Goal: Task Accomplishment & Management: Use online tool/utility

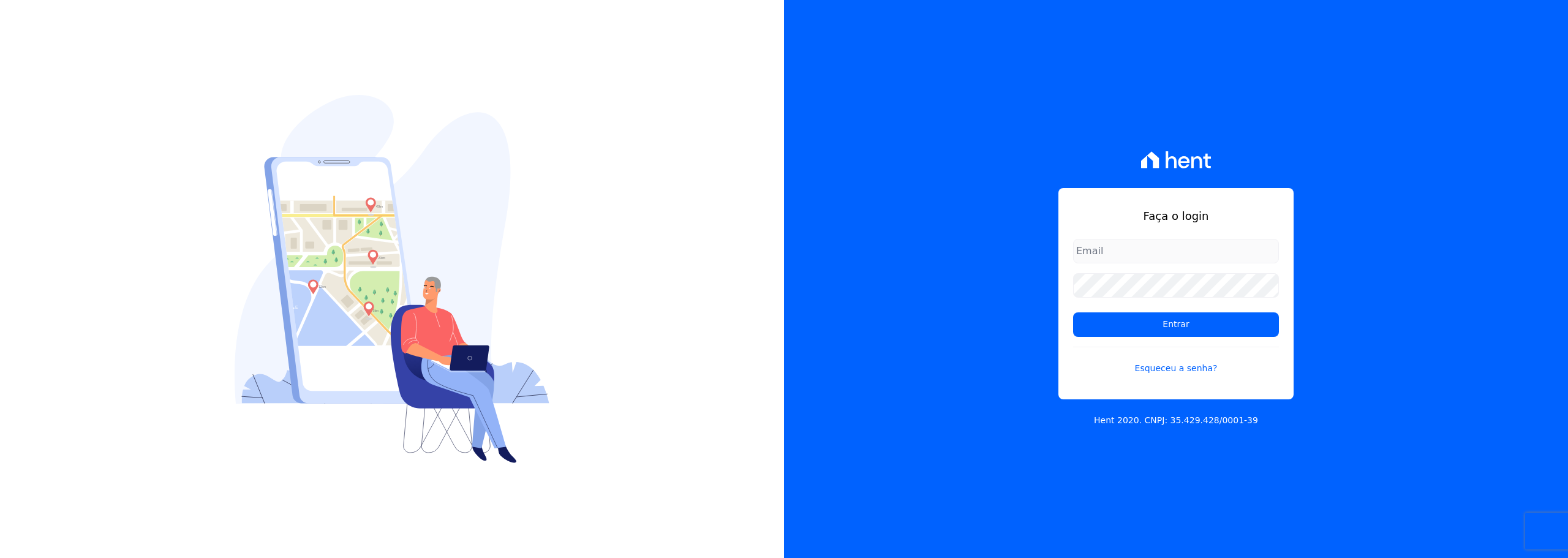
type input "[PERSON_NAME][EMAIL_ADDRESS][DOMAIN_NAME]"
click at [1115, 253] on input "gabriel@lbacapital.com.br" at bounding box center [1176, 251] width 206 height 25
click at [1113, 335] on input "Entrar" at bounding box center [1176, 324] width 206 height 25
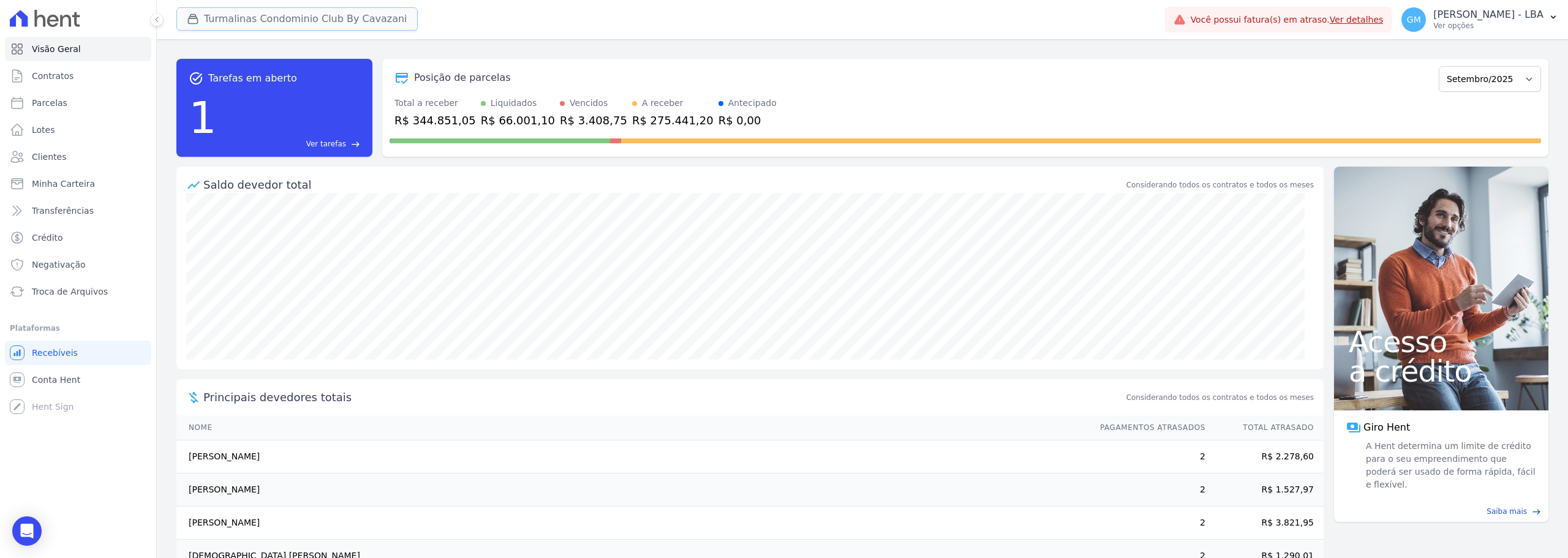
click at [286, 19] on button "Turmalinas Condominio Club By Cavazani" at bounding box center [297, 19] width 242 height 23
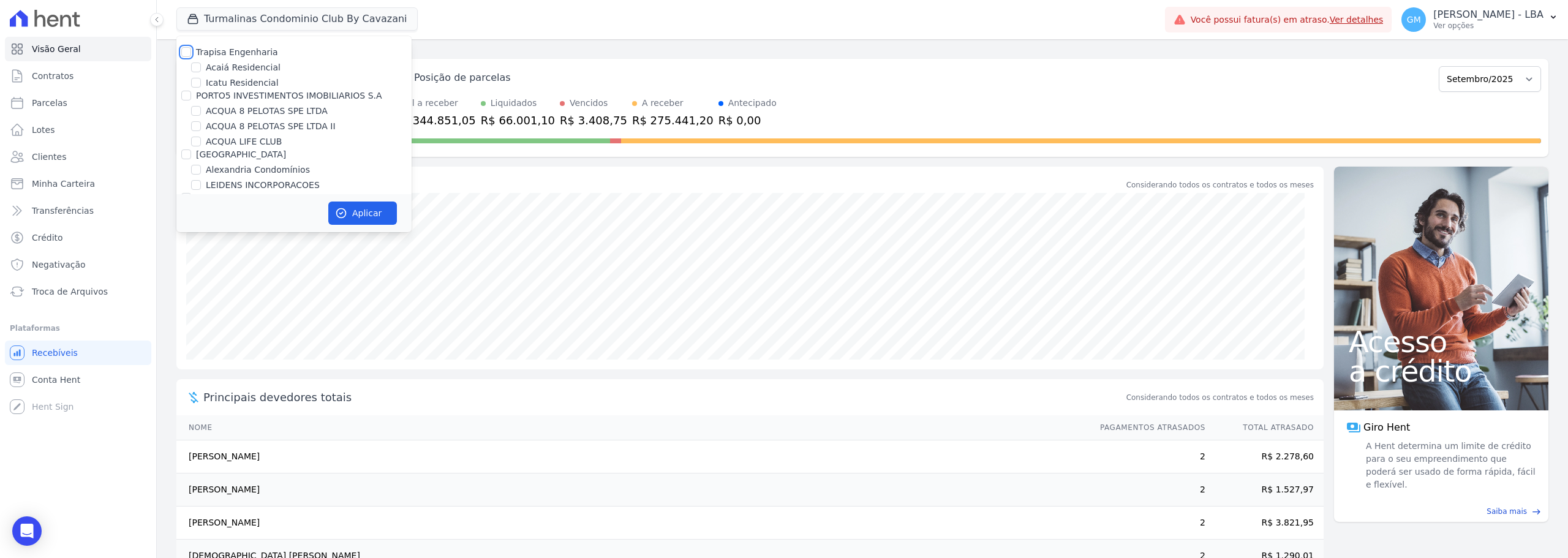
click at [190, 53] on input "Trapisa Engenharia" at bounding box center [186, 52] width 10 height 10
checkbox input "true"
drag, startPoint x: 186, startPoint y: 91, endPoint x: 187, endPoint y: 117, distance: 26.0
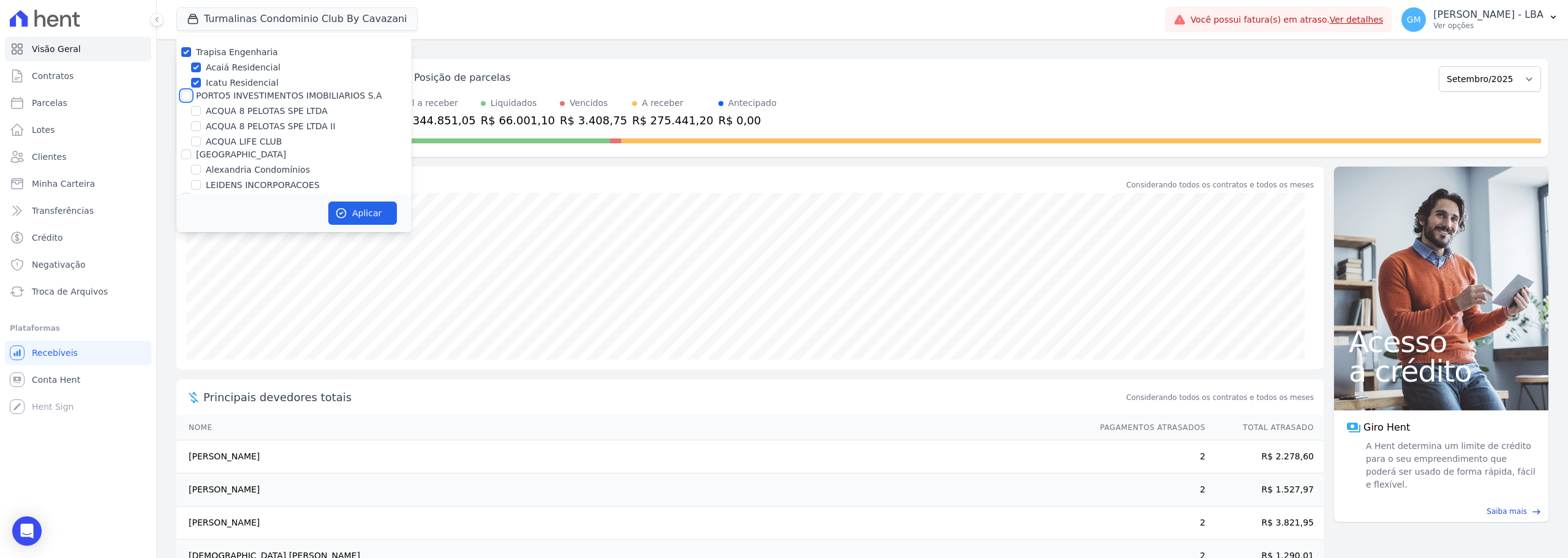
click at [187, 95] on input "PORTO5 INVESTIMENTOS IMOBILIARIOS S.A" at bounding box center [186, 95] width 10 height 10
checkbox input "true"
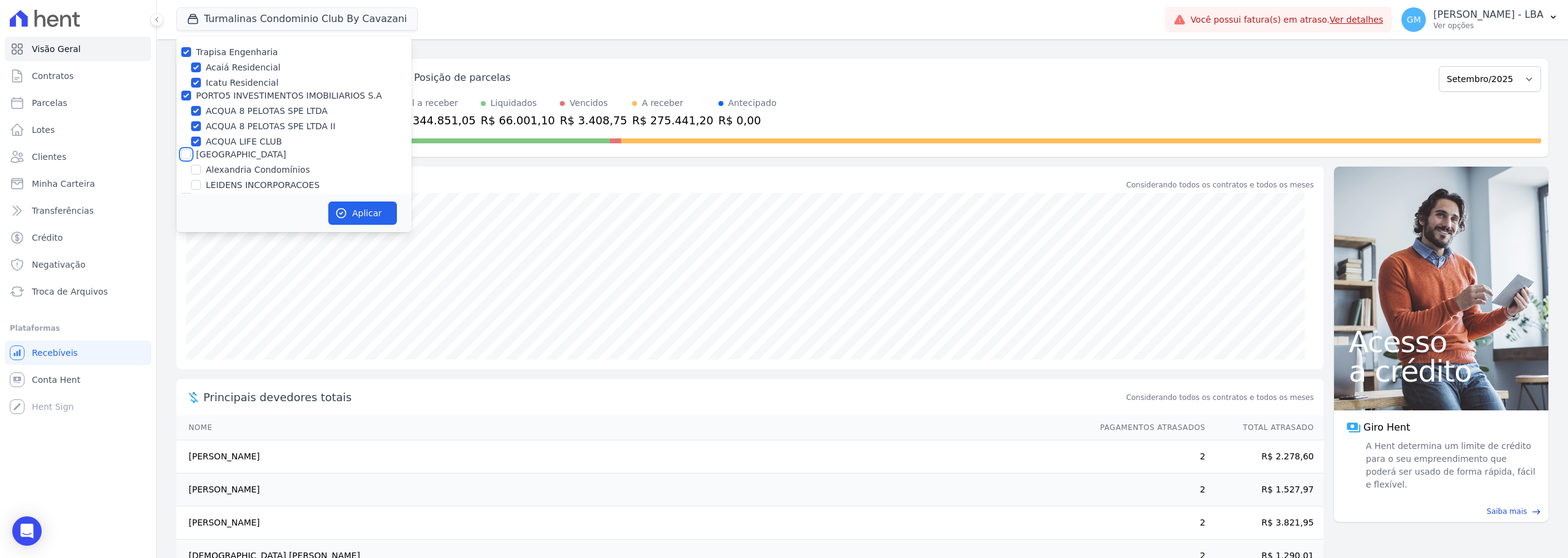
click at [184, 153] on input "[GEOGRAPHIC_DATA]" at bounding box center [186, 154] width 10 height 10
checkbox input "true"
click at [185, 78] on input "Graal Engenharia" at bounding box center [186, 75] width 10 height 10
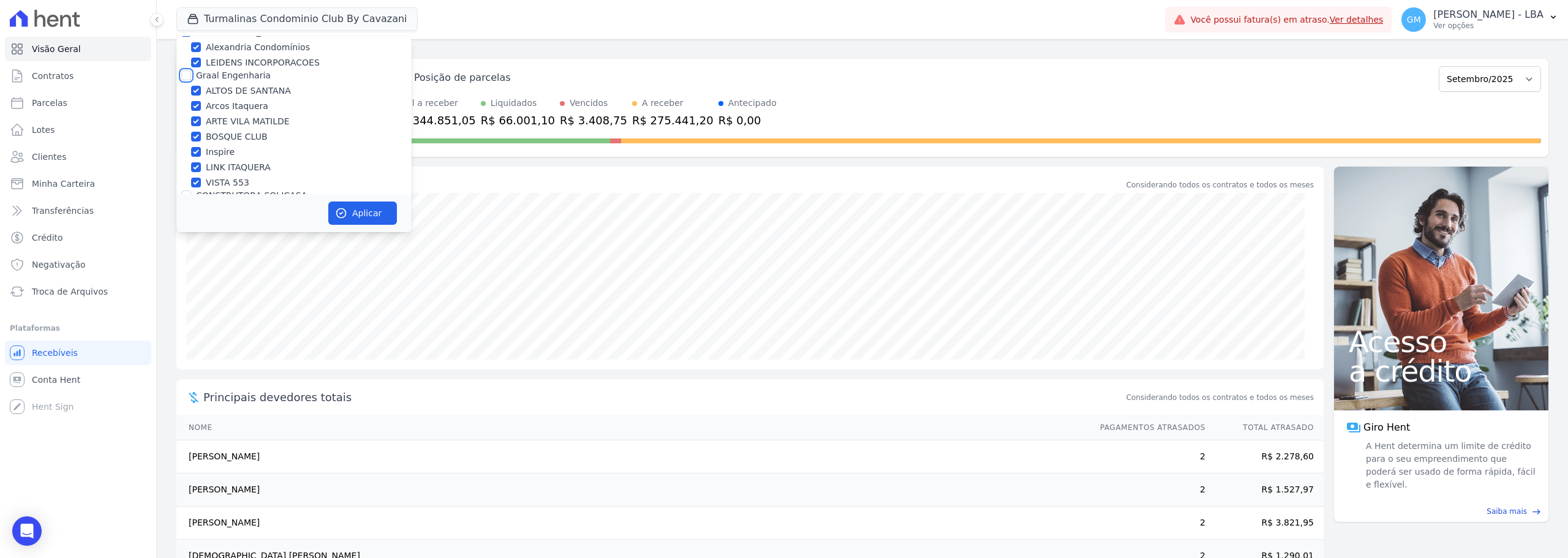
checkbox input "true"
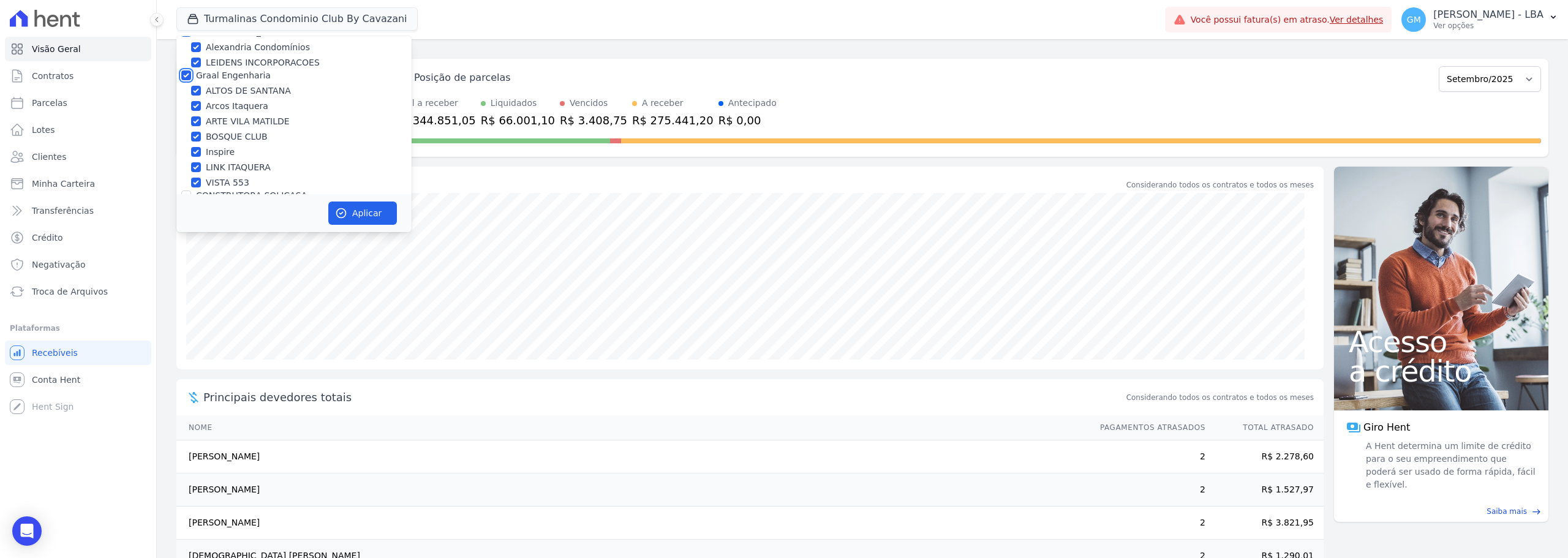
checkbox input "true"
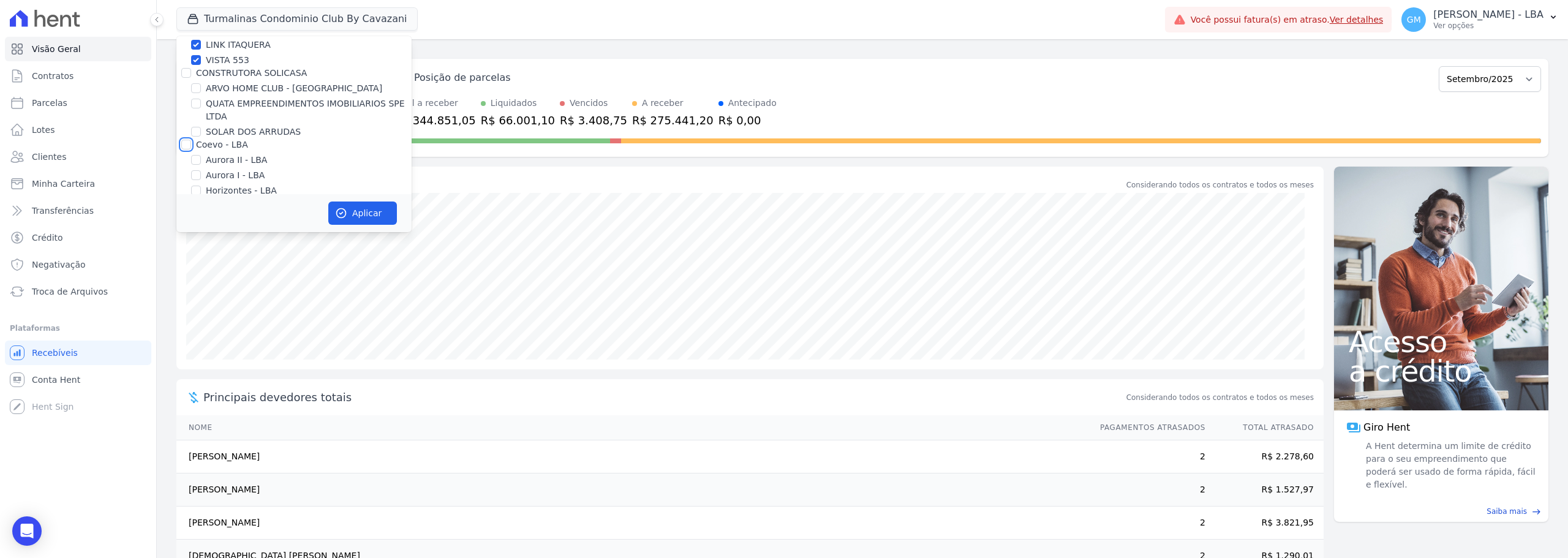
click at [190, 146] on input "Coevo - LBA" at bounding box center [186, 144] width 10 height 10
checkbox input "true"
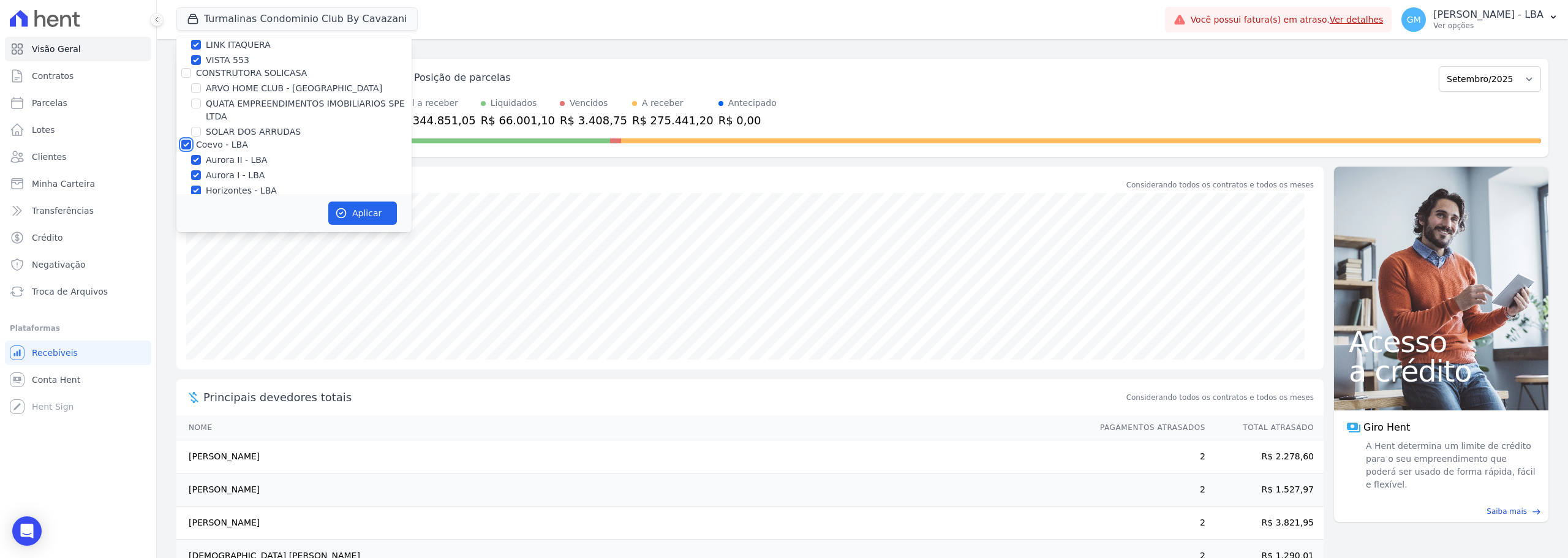
checkbox input "true"
click at [190, 78] on div at bounding box center [186, 73] width 10 height 12
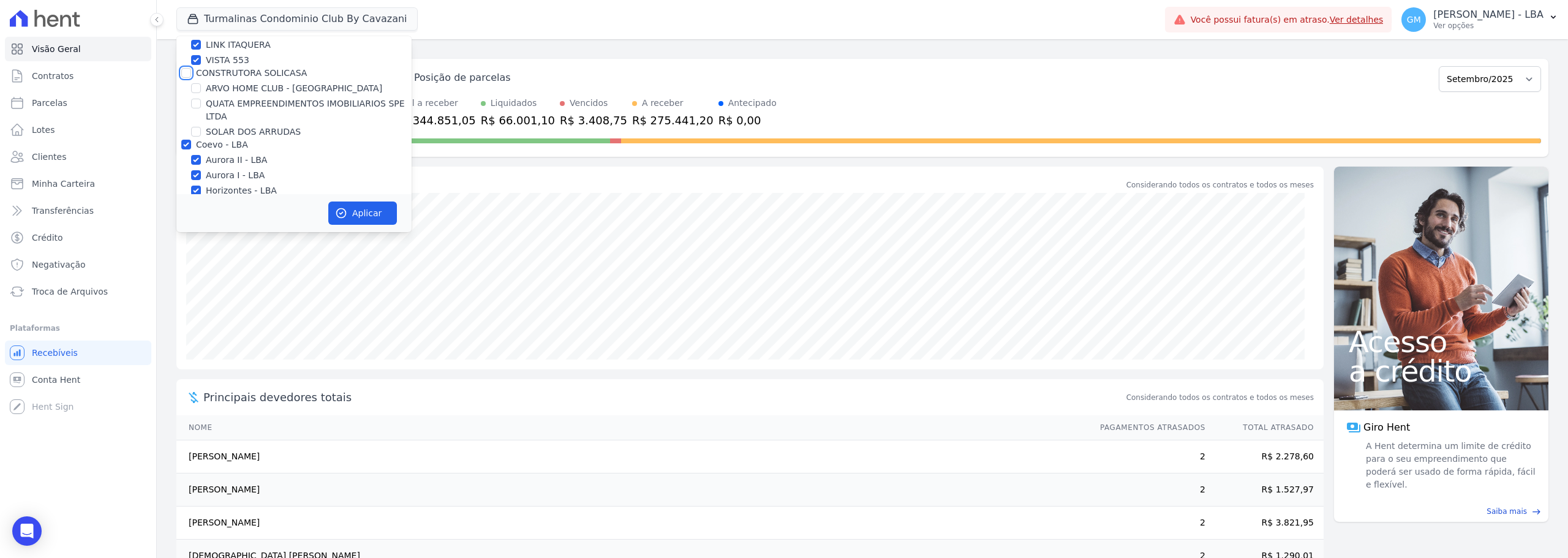
click at [190, 75] on input "CONSTRUTORA SOLICASA" at bounding box center [186, 73] width 10 height 10
checkbox input "true"
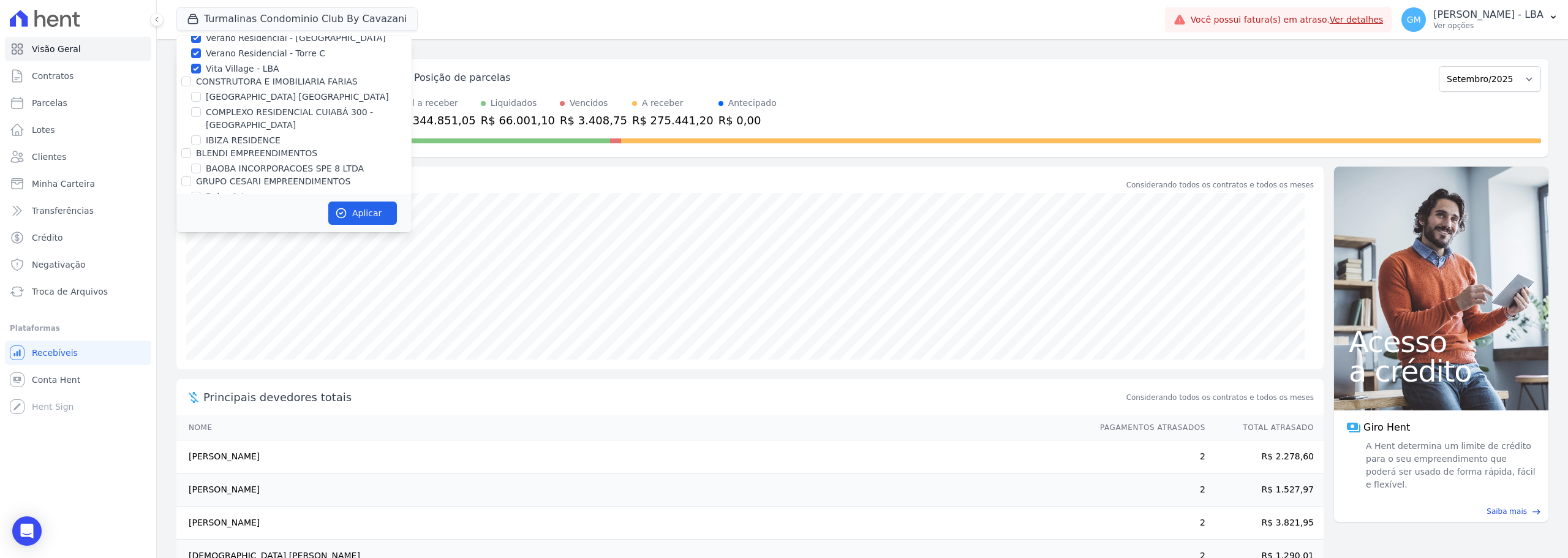
scroll to position [429, 0]
click at [184, 78] on input "CONSTRUTORA E IMOBILIARIA FARIAS" at bounding box center [186, 81] width 10 height 10
checkbox input "true"
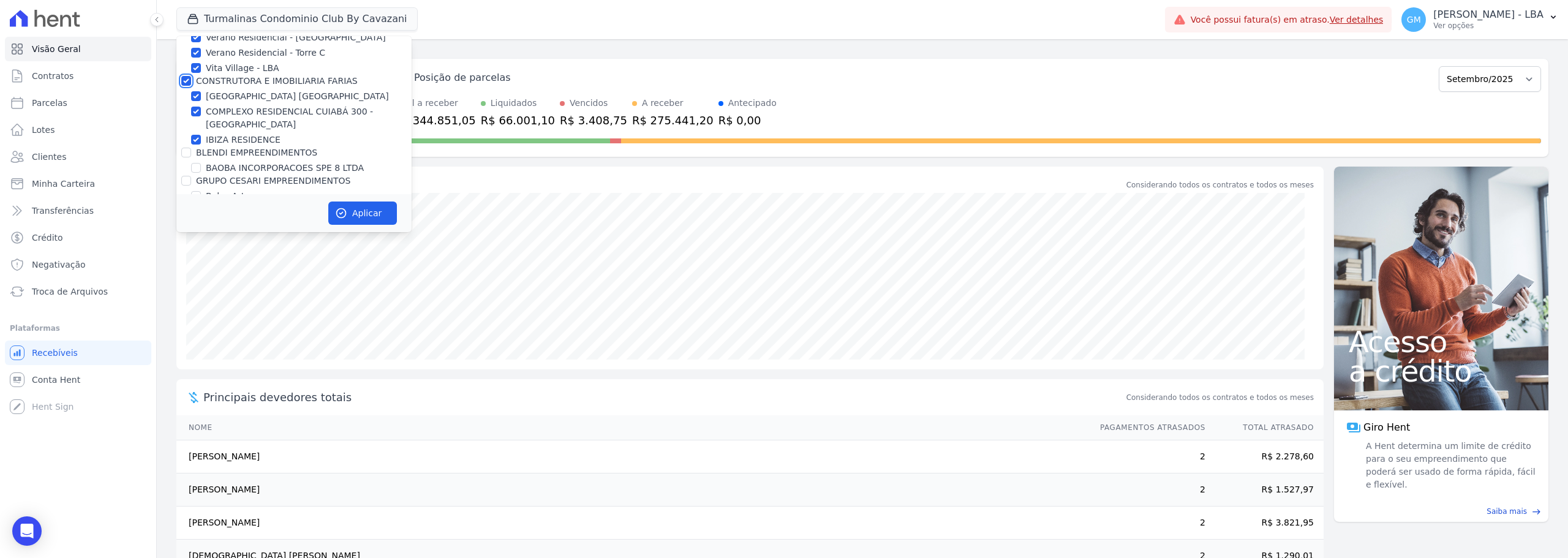
checkbox input "true"
click at [189, 154] on input "BLENDI EMPREENDIMENTOS" at bounding box center [186, 152] width 10 height 10
checkbox input "true"
click at [188, 180] on input "GRUPO CESARI EMPREENDIMENTOS" at bounding box center [186, 180] width 10 height 10
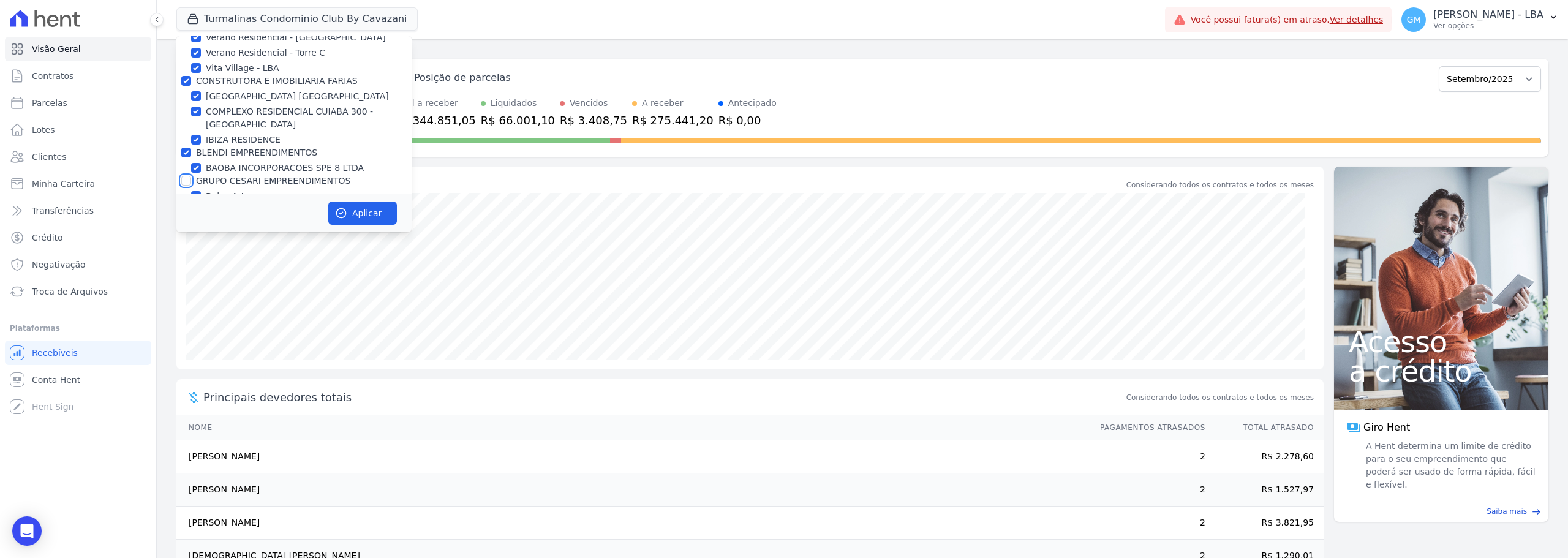
checkbox input "true"
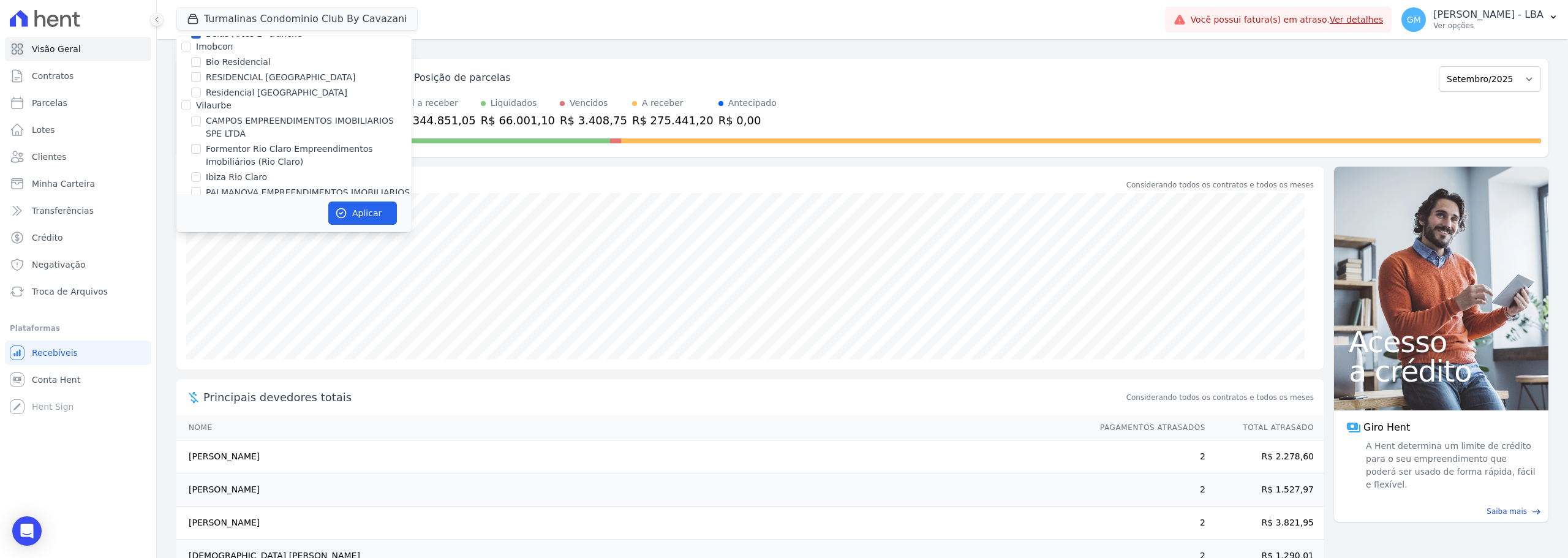
scroll to position [613, 0]
click at [188, 38] on input "Imobcon" at bounding box center [186, 40] width 10 height 10
checkbox input "true"
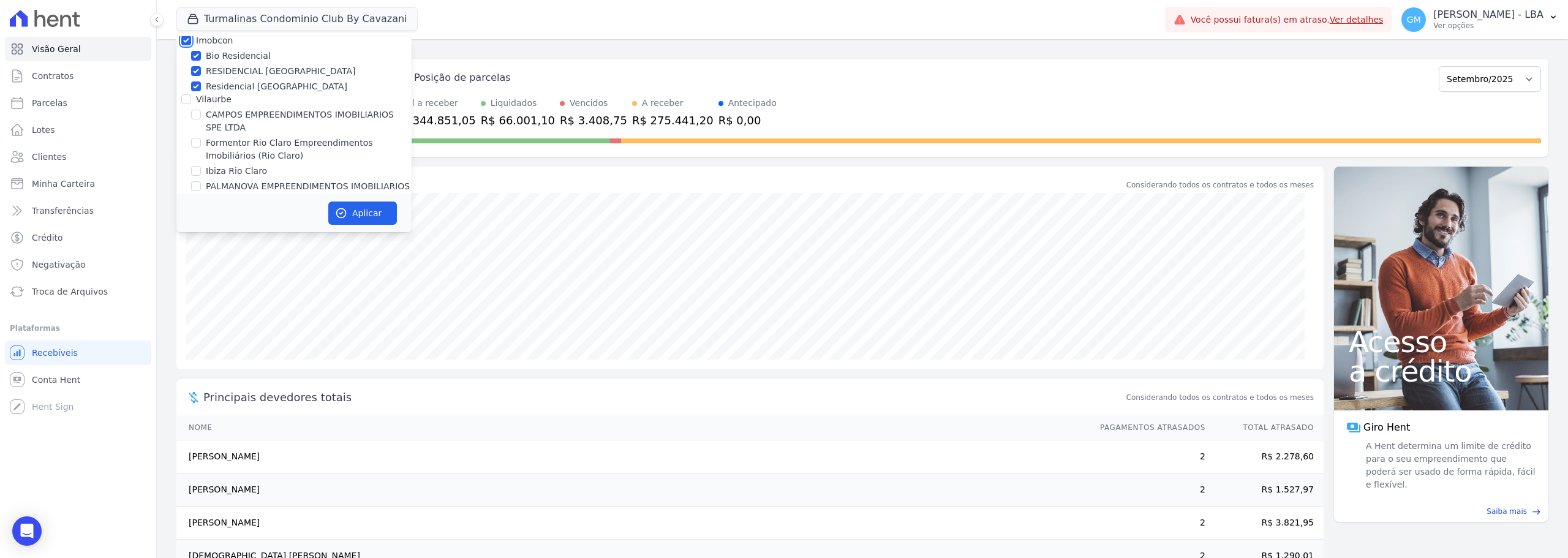
checkbox input "true"
click at [184, 99] on input "Vilaurbe" at bounding box center [186, 99] width 10 height 10
checkbox input "true"
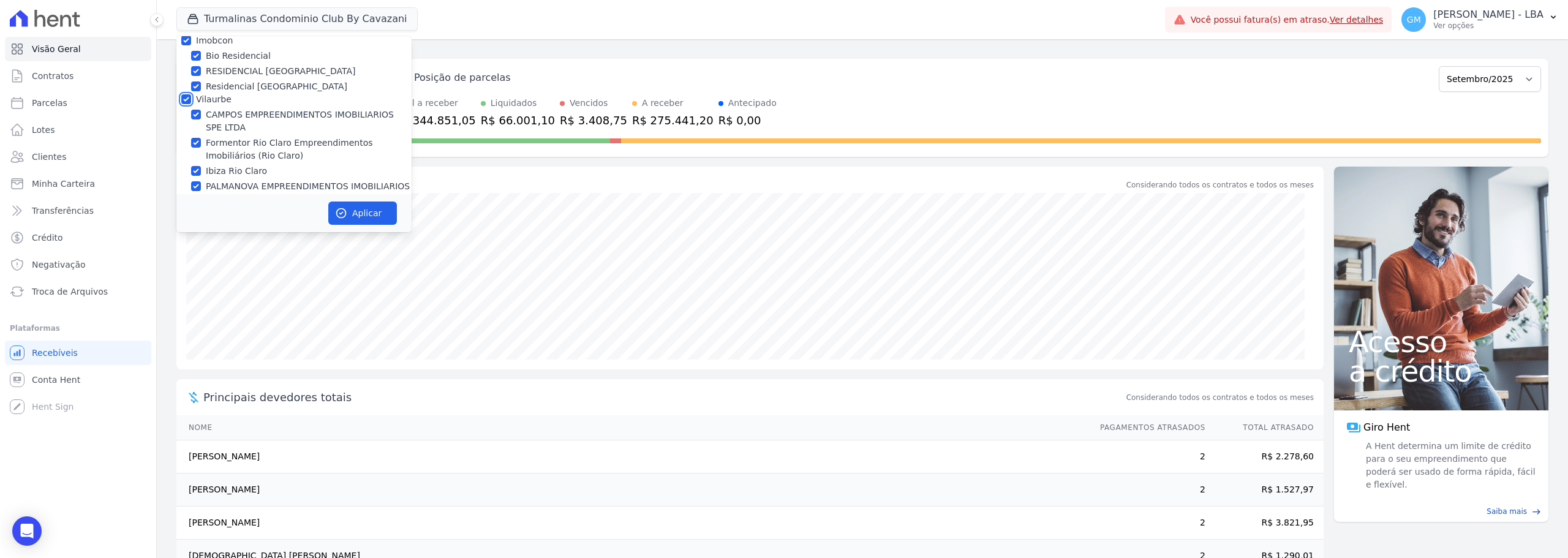
checkbox input "true"
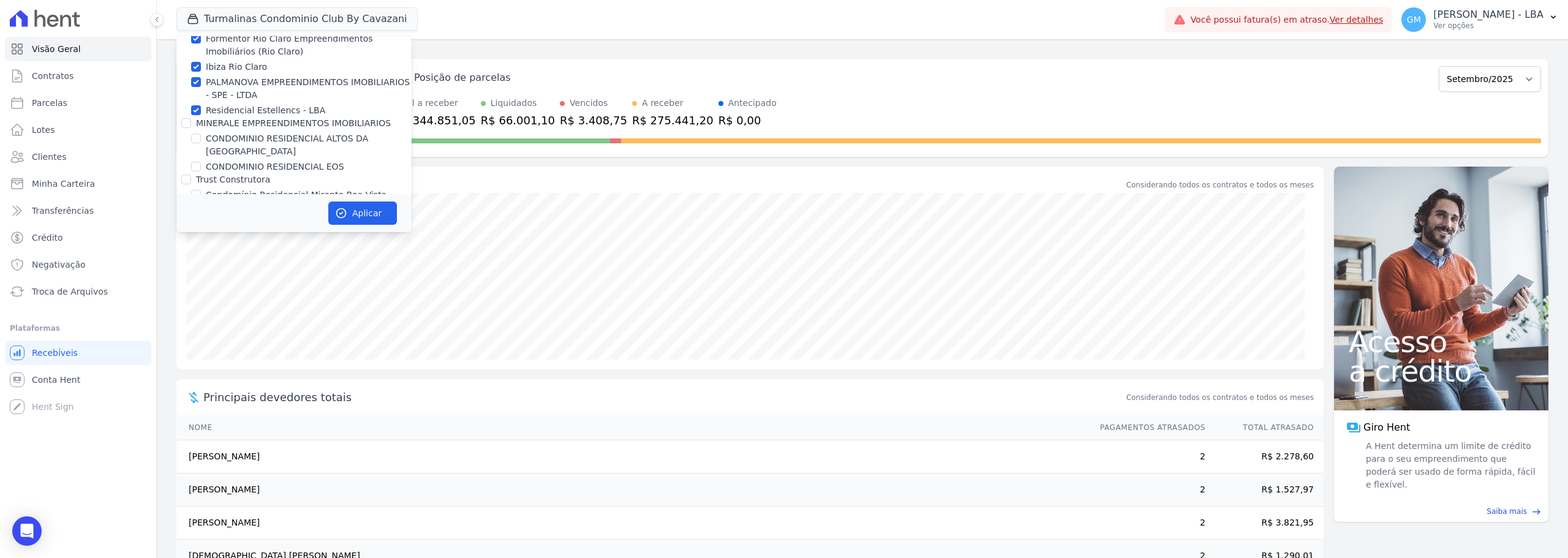
scroll to position [735, 0]
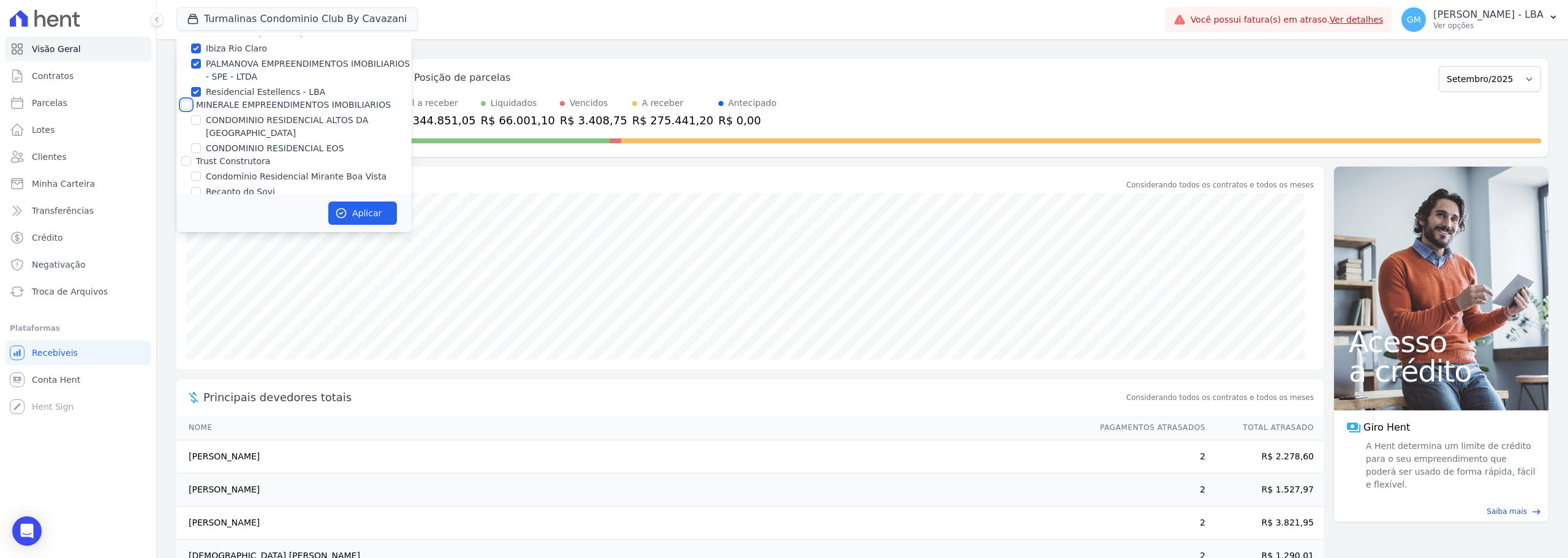
click at [185, 105] on input "MINERALE EMPREENDIMENTOS IMOBILIARIOS" at bounding box center [186, 105] width 10 height 10
checkbox input "true"
click at [185, 156] on input "Trust Construtora" at bounding box center [186, 161] width 10 height 10
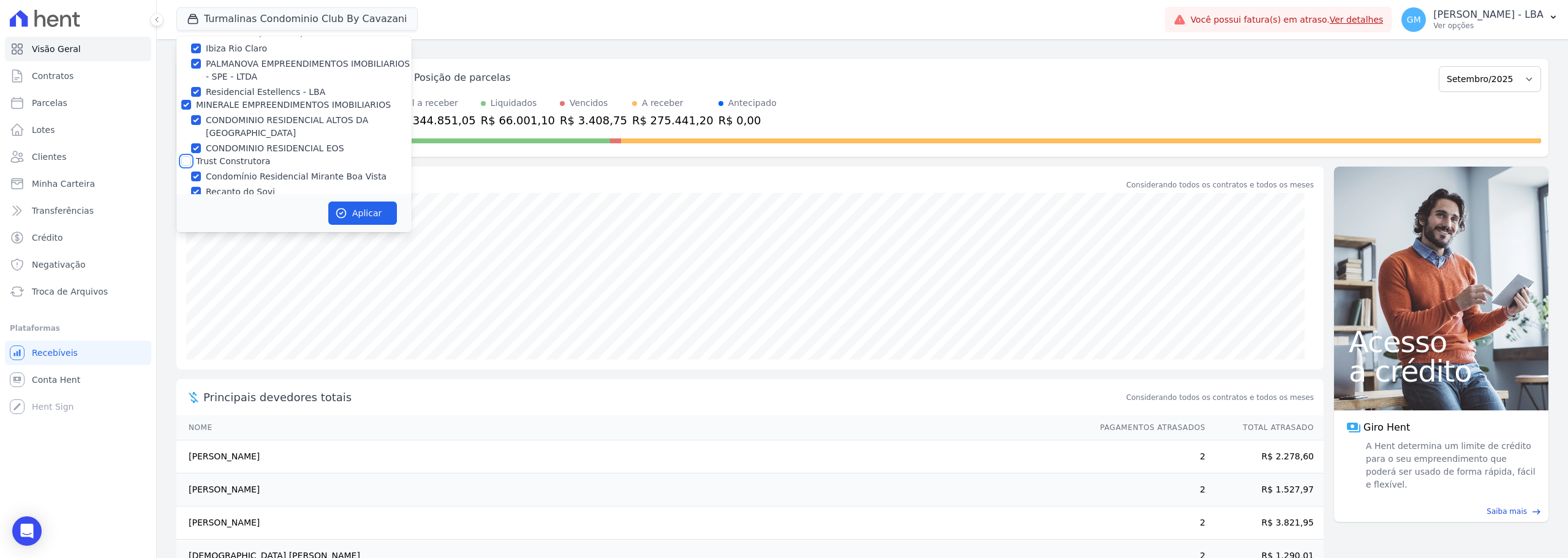
checkbox input "true"
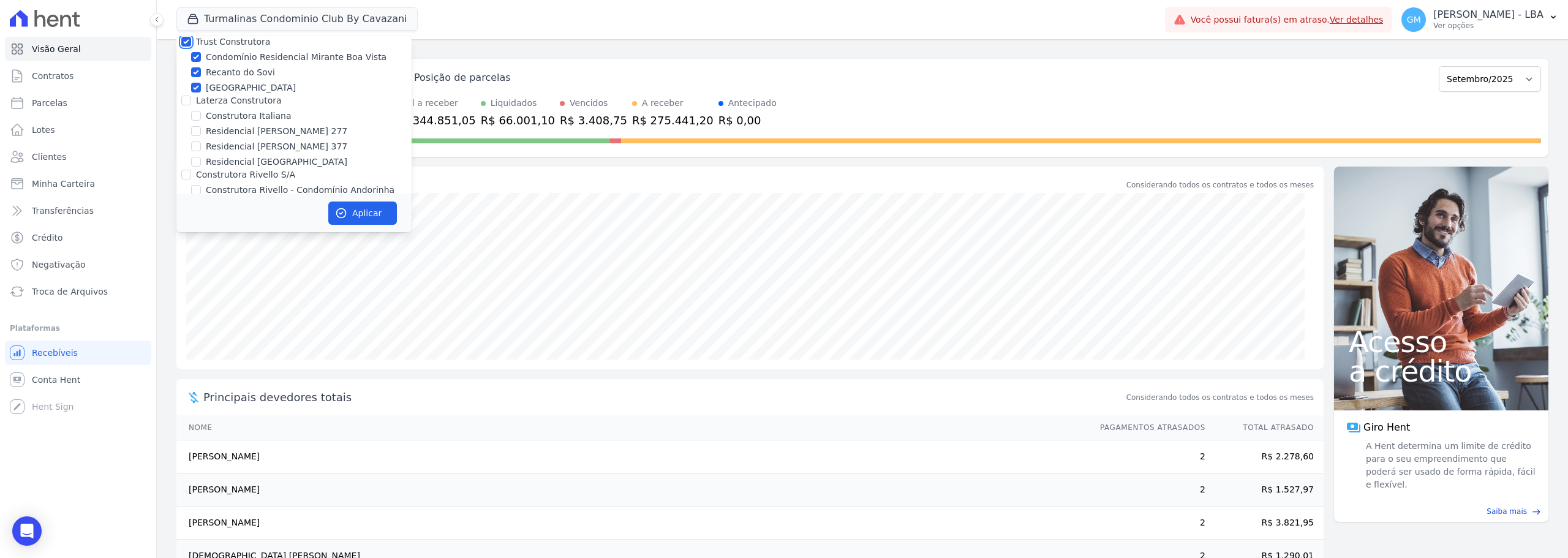
scroll to position [858, 0]
drag, startPoint x: 183, startPoint y: 84, endPoint x: 187, endPoint y: 103, distance: 19.4
click at [184, 93] on input "Laterza Construtora" at bounding box center [186, 97] width 10 height 10
checkbox input "true"
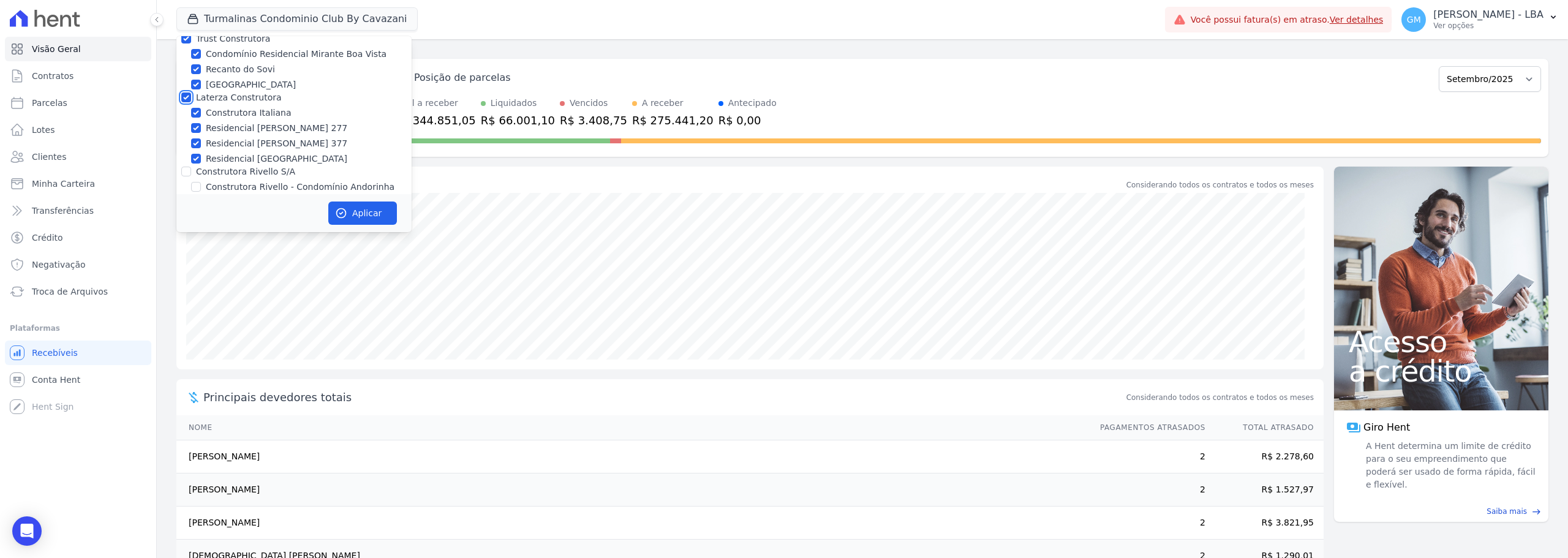
checkbox input "true"
click at [180, 166] on div "Construtora Rivello S/A" at bounding box center [294, 172] width 235 height 13
click at [188, 153] on div "Residencial [GEOGRAPHIC_DATA]" at bounding box center [294, 159] width 235 height 13
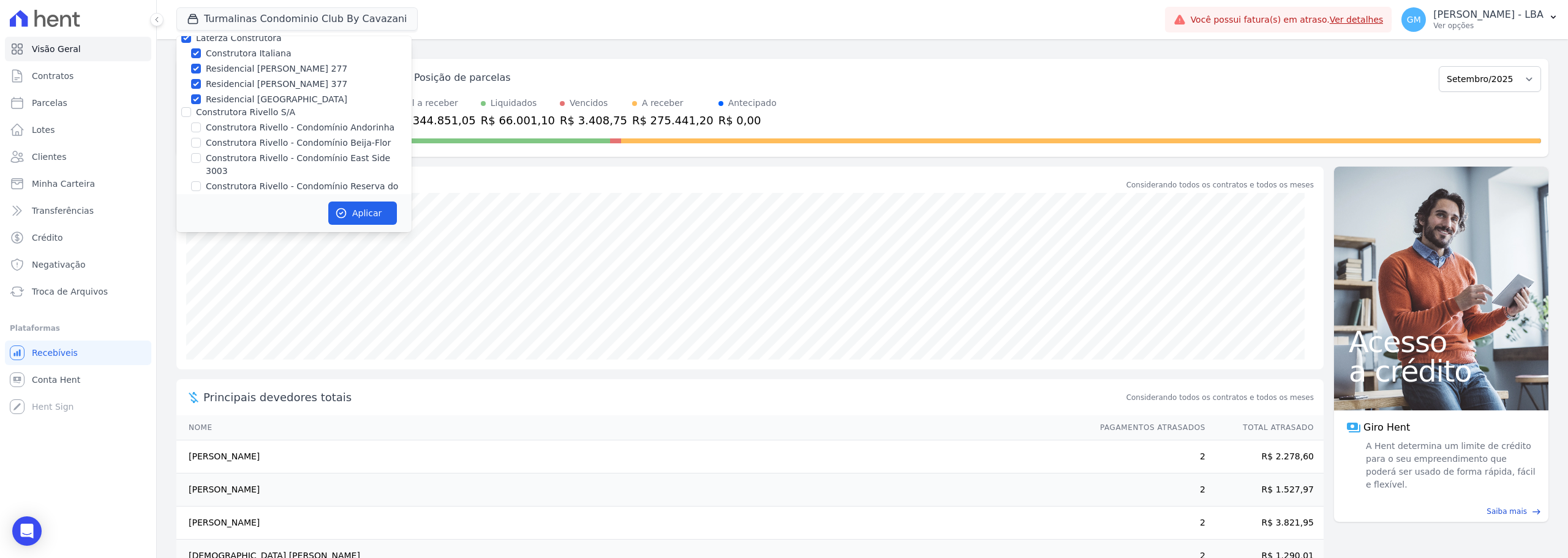
scroll to position [919, 0]
click at [184, 105] on input "Construtora Rivello S/A" at bounding box center [186, 110] width 10 height 10
checkbox input "true"
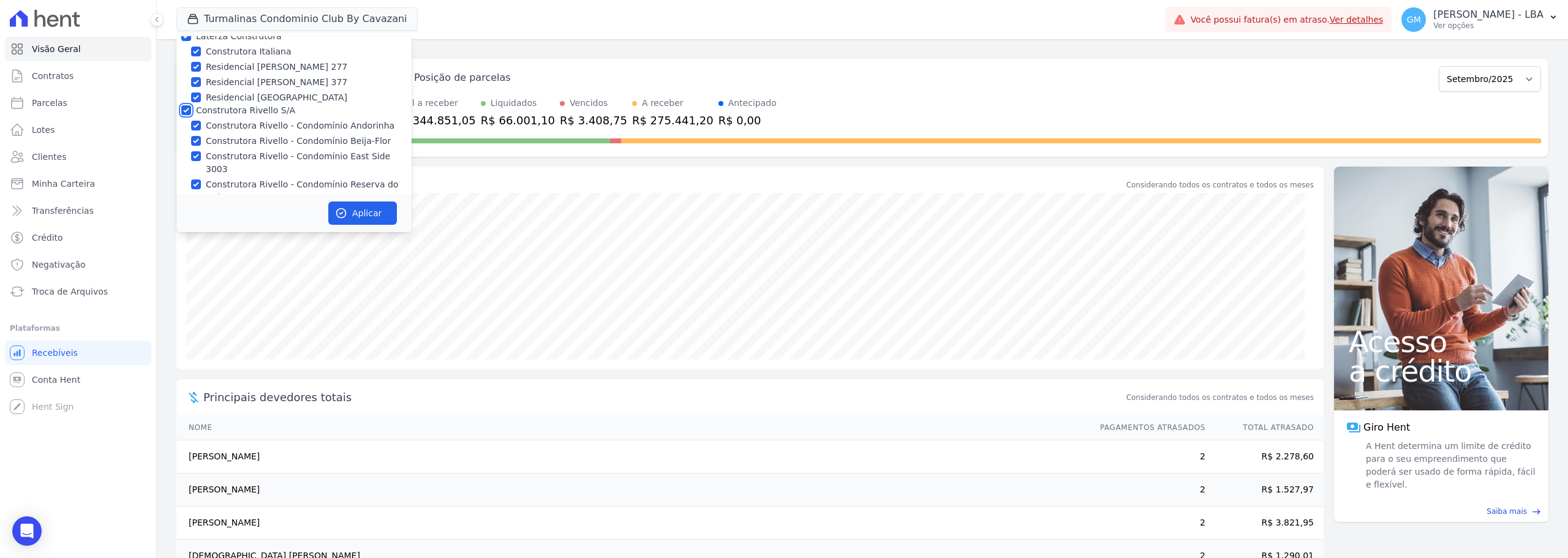
checkbox input "true"
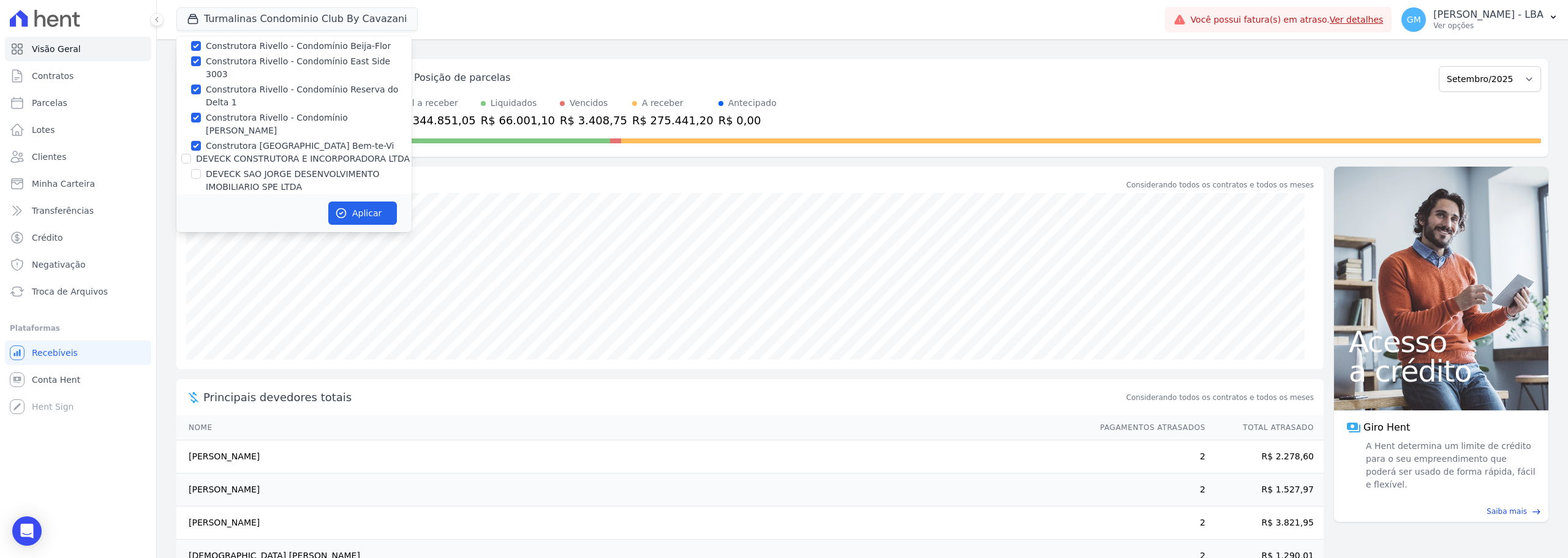
scroll to position [1041, 0]
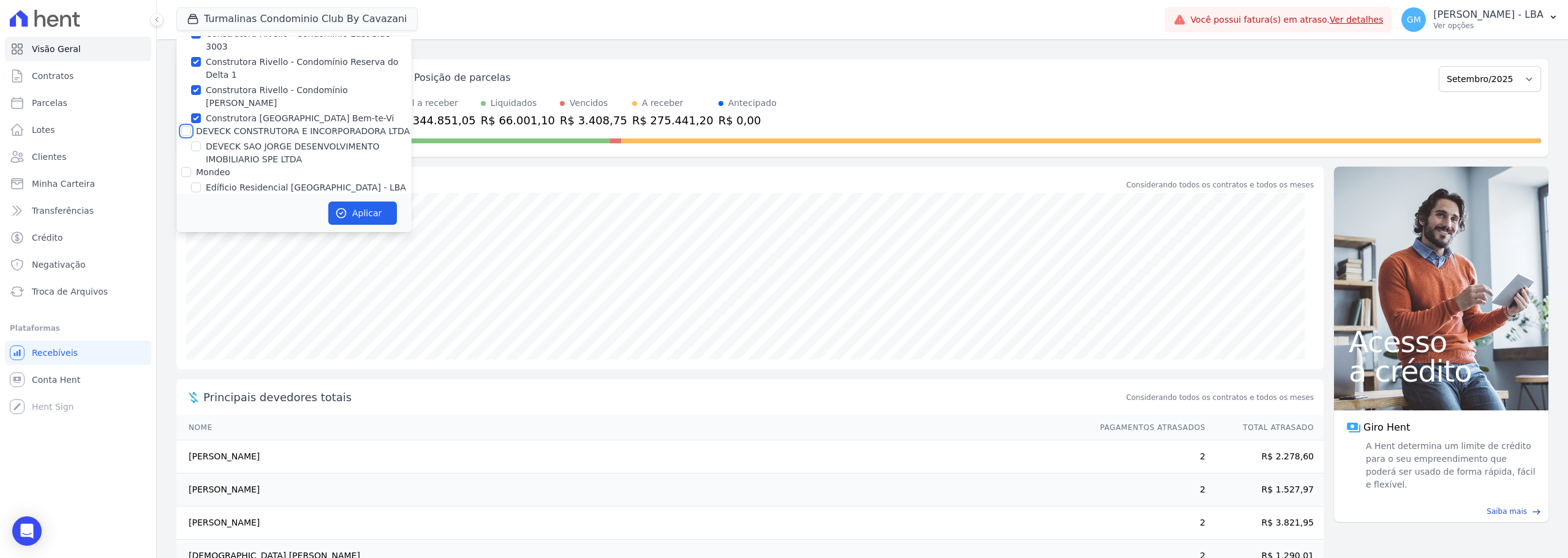
click at [188, 126] on input "DEVECK CONSTRUTORA E INCORPORADORA LTDA" at bounding box center [186, 131] width 10 height 10
checkbox input "true"
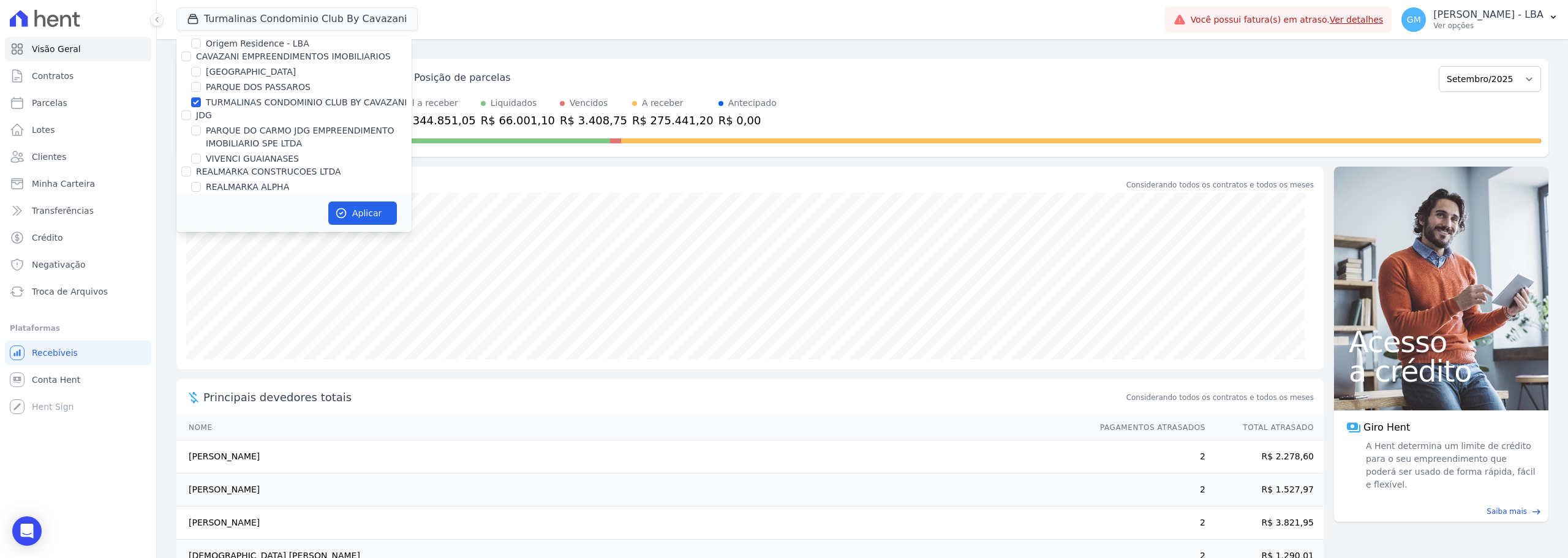
scroll to position [2634, 0]
click at [202, 113] on div "TURMALINAS CONDOMINIO CLUB BY CAVAZANI" at bounding box center [294, 119] width 235 height 13
click at [197, 115] on input "TURMALINAS CONDOMINIO CLUB BY CAVAZANI" at bounding box center [196, 119] width 10 height 10
checkbox input "false"
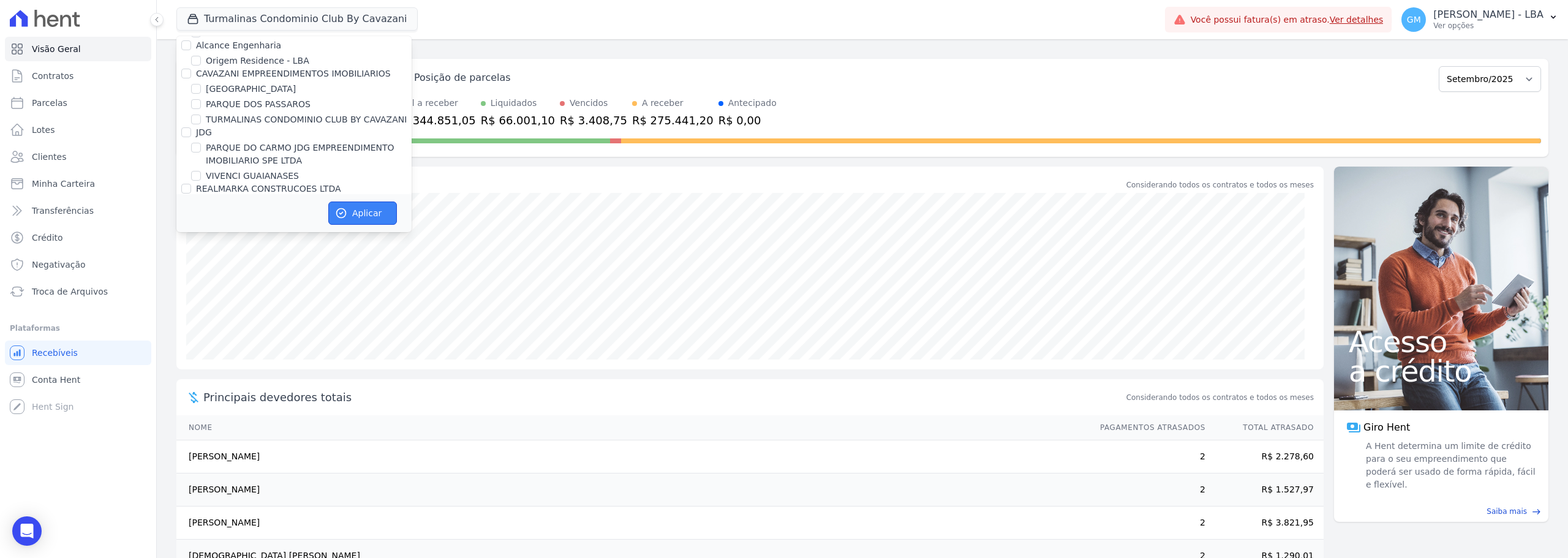
click at [338, 215] on icon "button" at bounding box center [341, 213] width 12 height 12
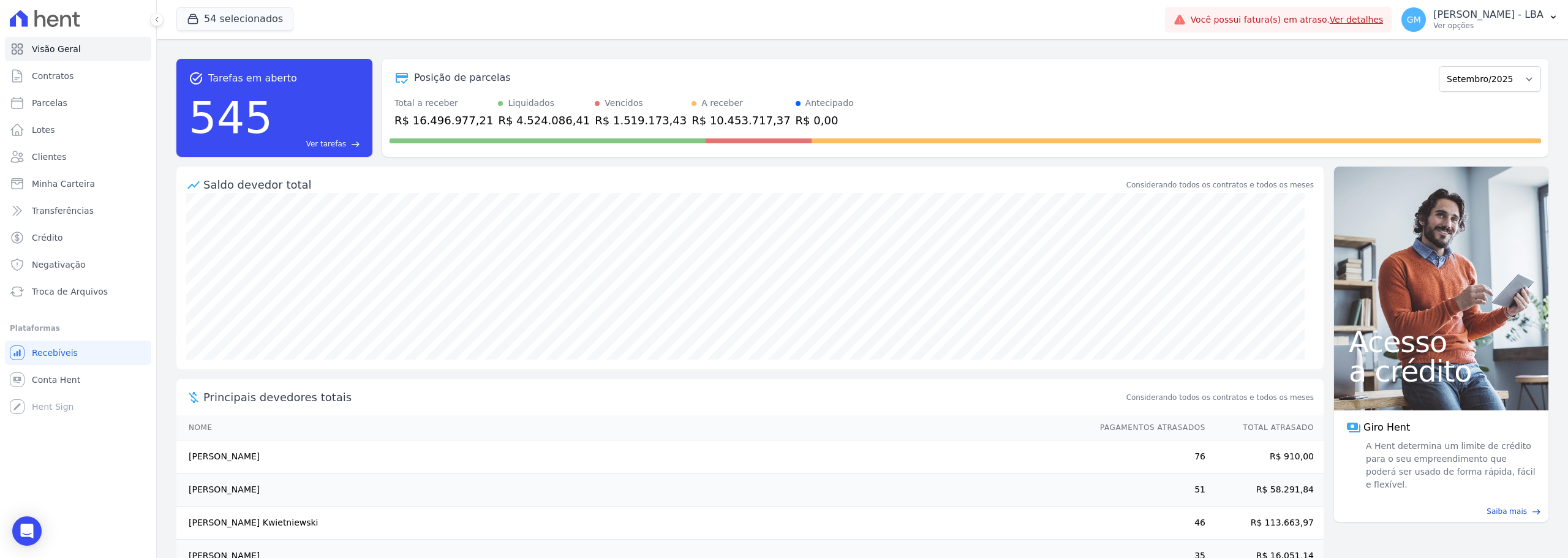
click at [571, 36] on div "54 selecionados Trapisa Engenharia Acaiá Residencial Icatu Residencial PORTO5 I…" at bounding box center [668, 19] width 984 height 41
click at [78, 104] on link "Parcelas" at bounding box center [77, 103] width 146 height 25
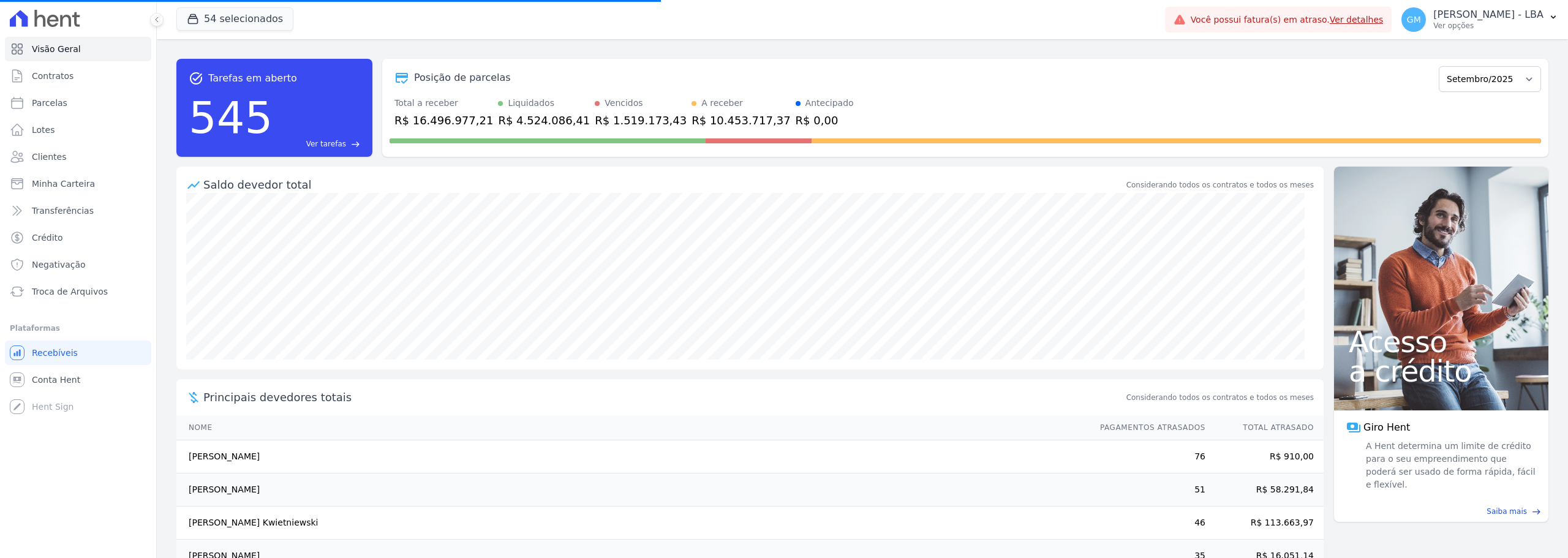
select select
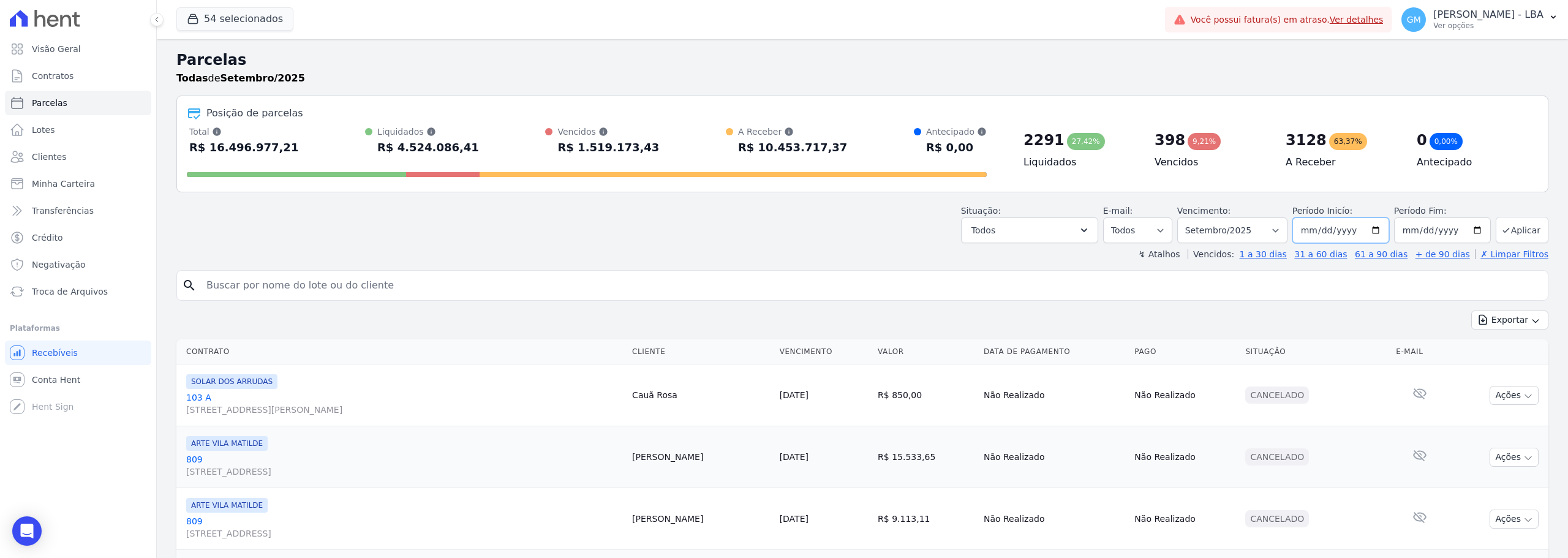
click at [1322, 232] on input "[DATE]" at bounding box center [1340, 230] width 97 height 26
click at [1516, 321] on button "Exportar" at bounding box center [1510, 320] width 77 height 19
click at [1509, 364] on span "Exportar CSV" at bounding box center [1509, 370] width 65 height 12
click at [254, 24] on button "54 selecionados" at bounding box center [234, 19] width 117 height 23
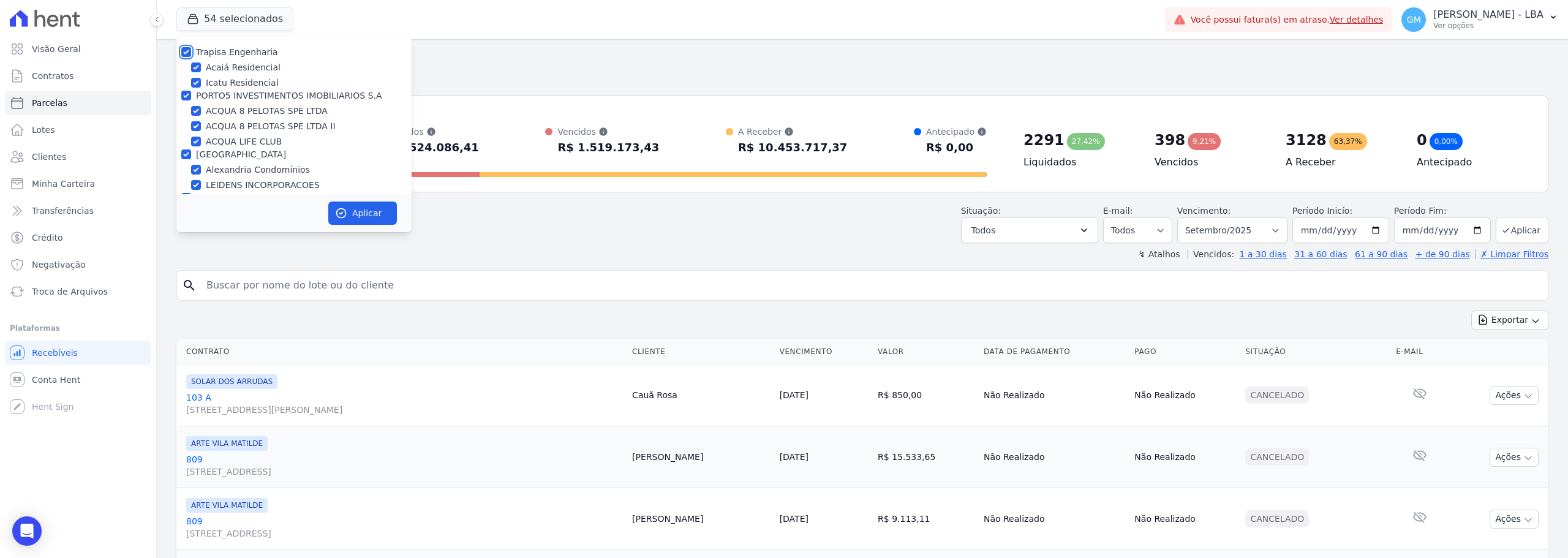
click at [187, 50] on input "Trapisa Engenharia" at bounding box center [186, 52] width 10 height 10
checkbox input "false"
click at [184, 97] on input "PORTO5 INVESTIMENTOS IMOBILIARIOS S.A" at bounding box center [186, 95] width 10 height 10
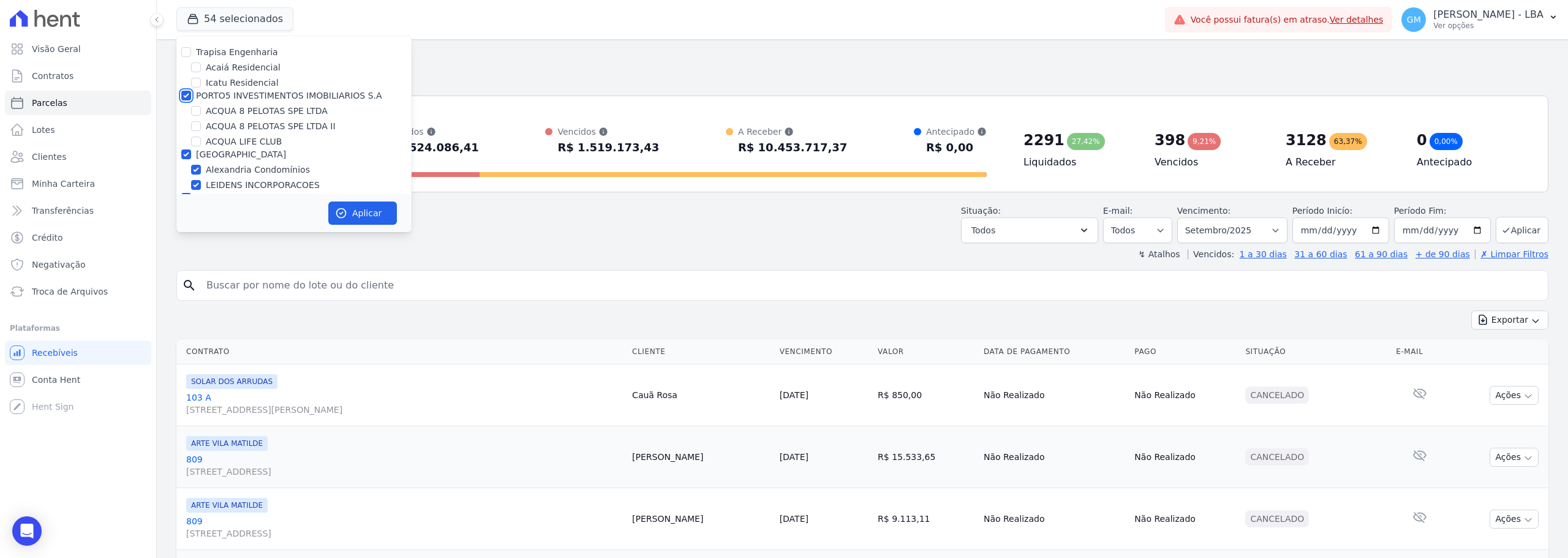
checkbox input "false"
click at [189, 151] on input "[GEOGRAPHIC_DATA]" at bounding box center [186, 154] width 10 height 10
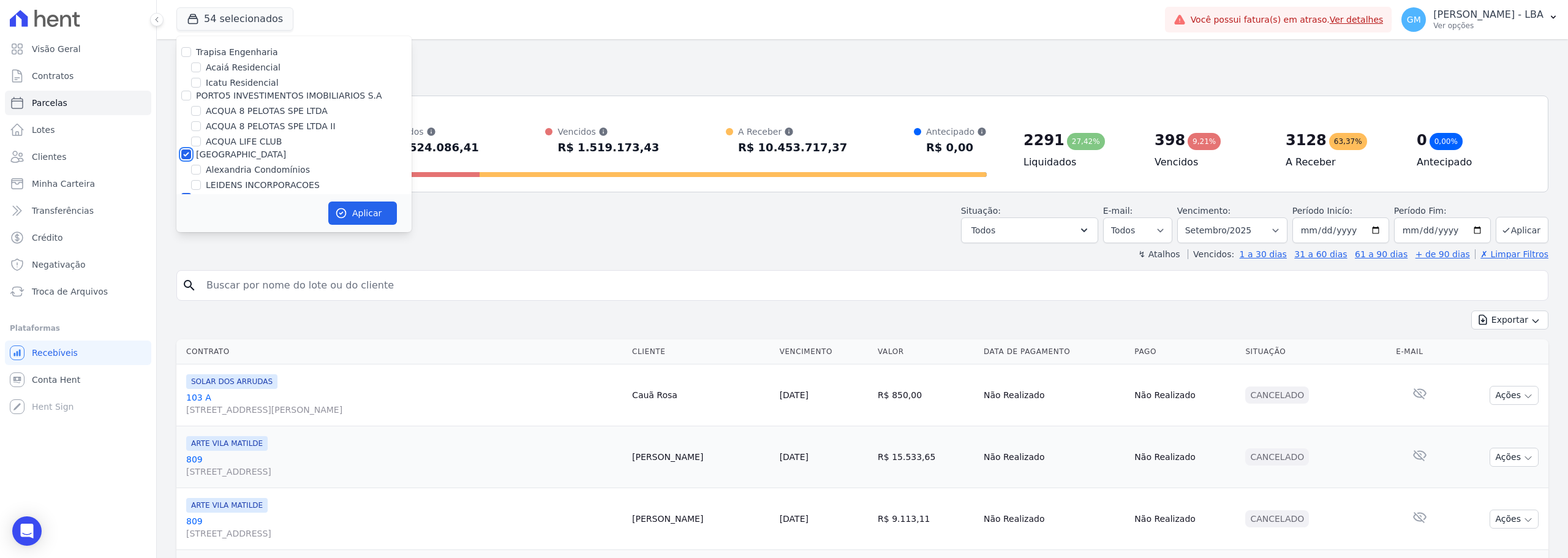
checkbox input "false"
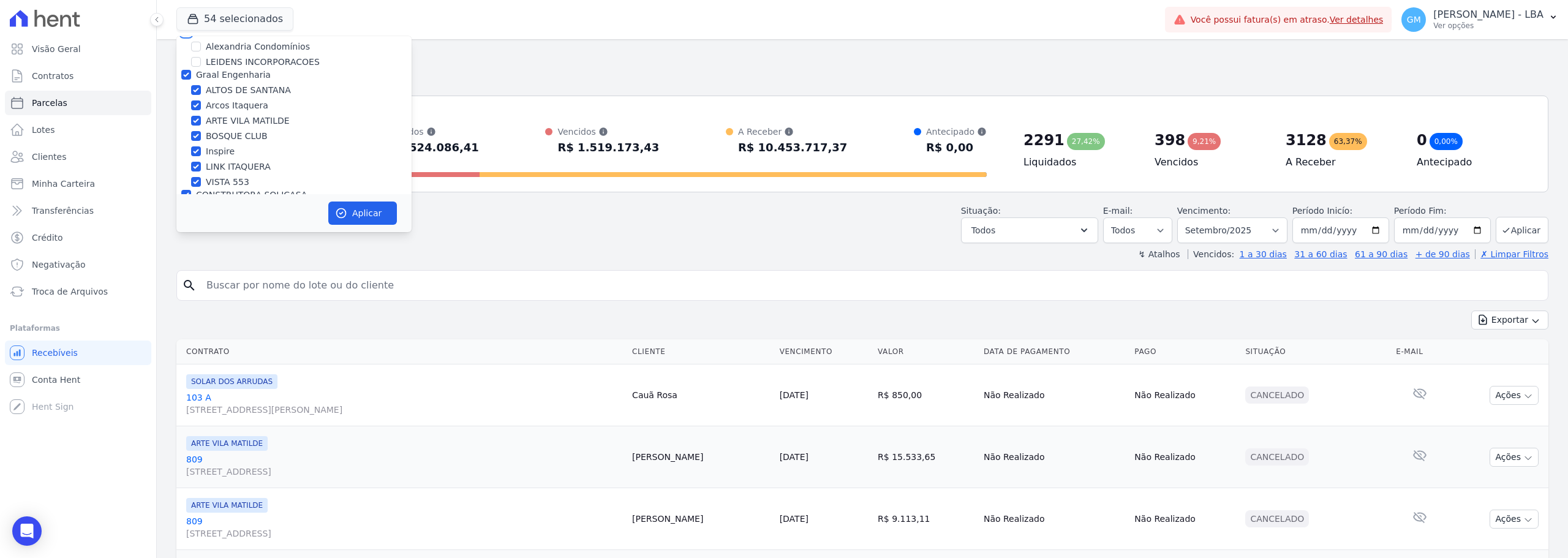
scroll to position [123, 0]
drag, startPoint x: 180, startPoint y: 75, endPoint x: 180, endPoint y: 115, distance: 40.0
click at [180, 76] on div "Graal Engenharia" at bounding box center [294, 75] width 235 height 13
click at [188, 72] on input "Graal Engenharia" at bounding box center [186, 75] width 10 height 10
checkbox input "false"
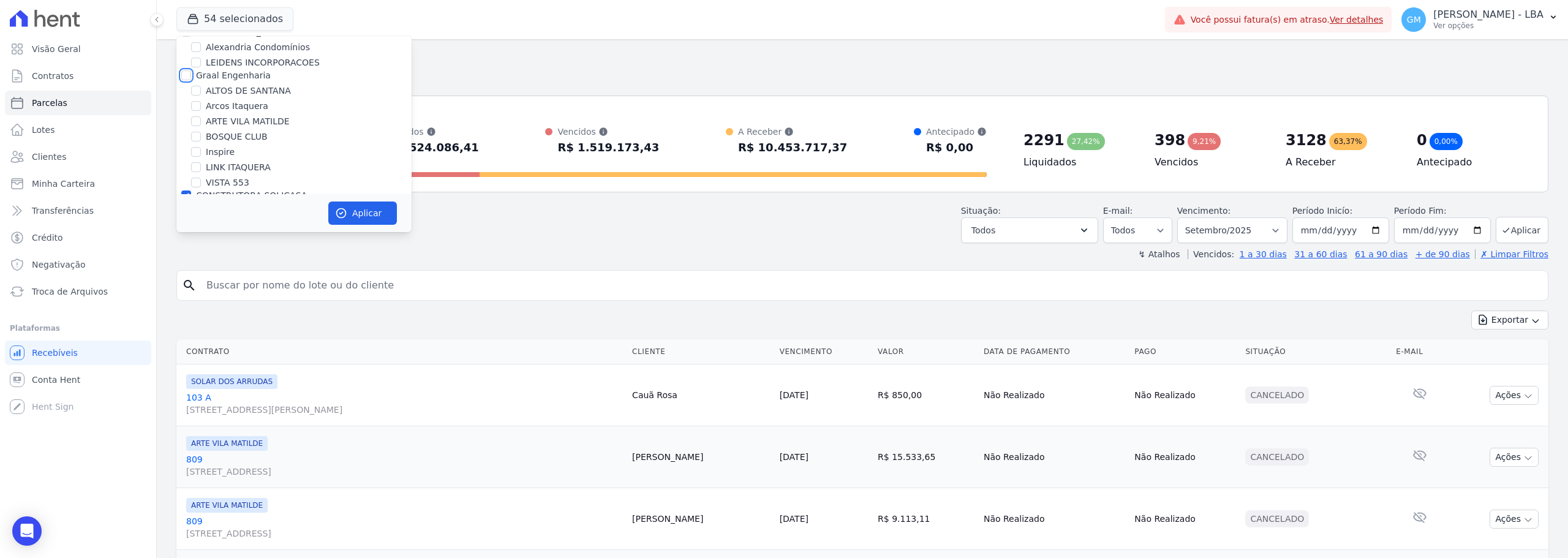
checkbox input "false"
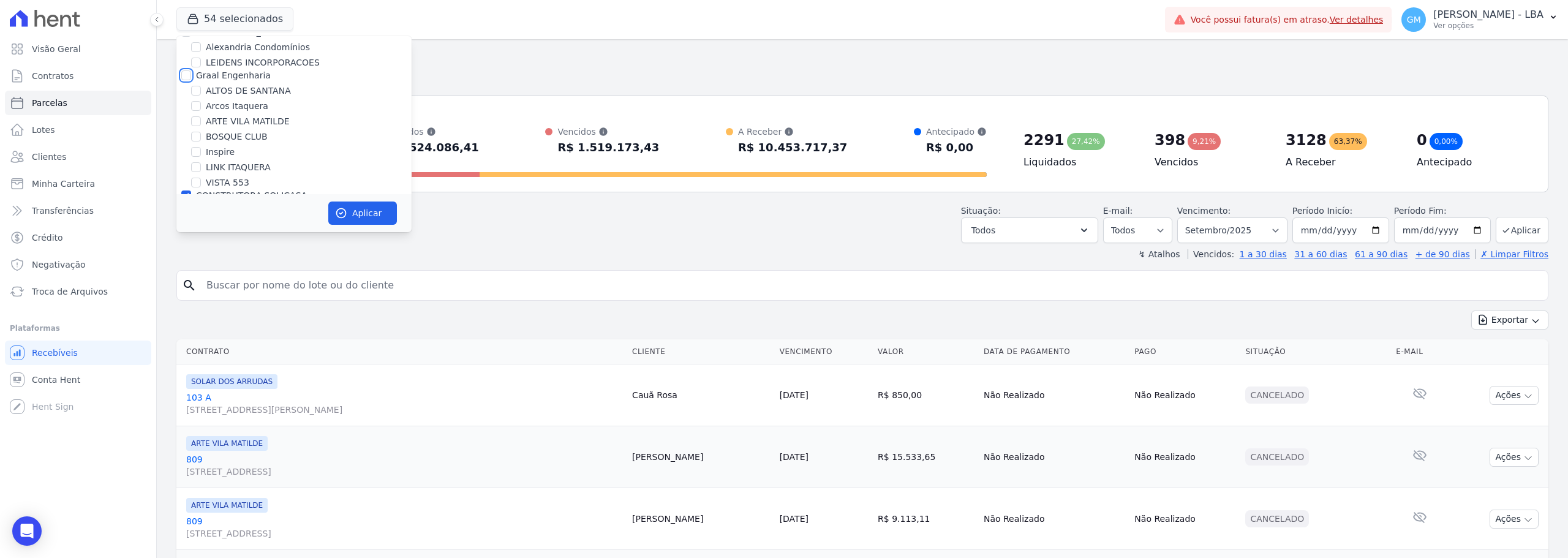
checkbox input "false"
click at [186, 75] on input "CONSTRUTORA SOLICASA" at bounding box center [186, 73] width 10 height 10
checkbox input "false"
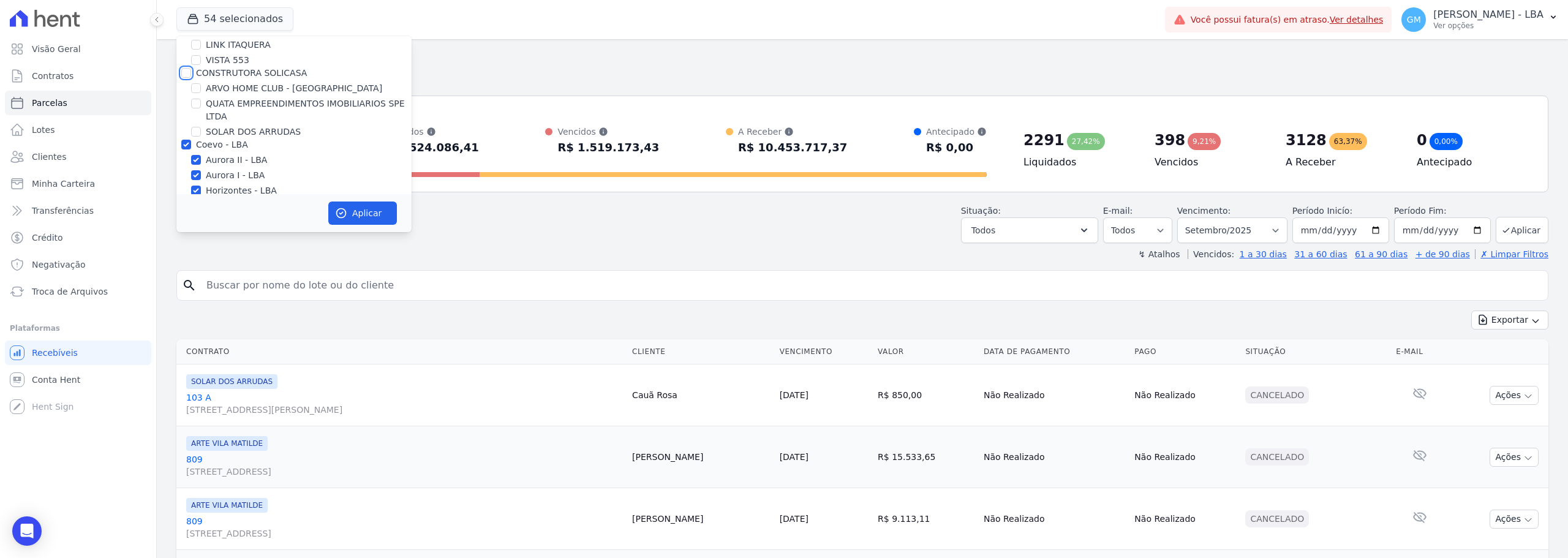
checkbox input "false"
click at [186, 142] on input "Coevo - LBA" at bounding box center [186, 144] width 10 height 10
checkbox input "false"
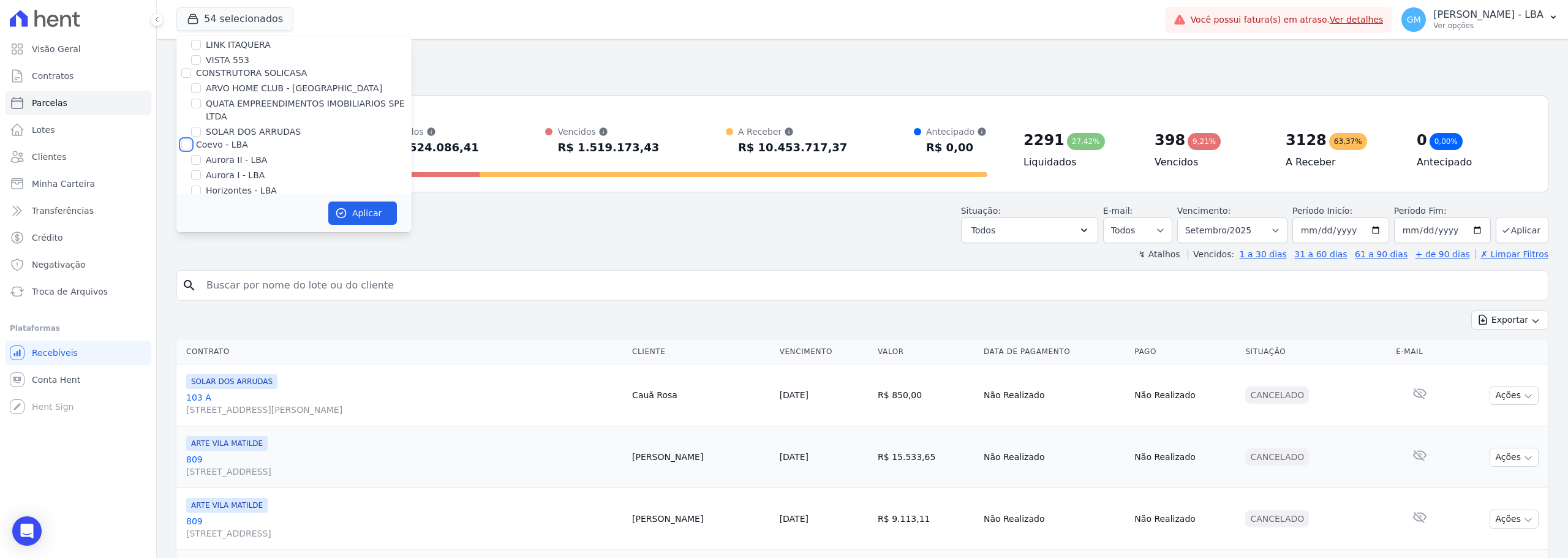
checkbox input "false"
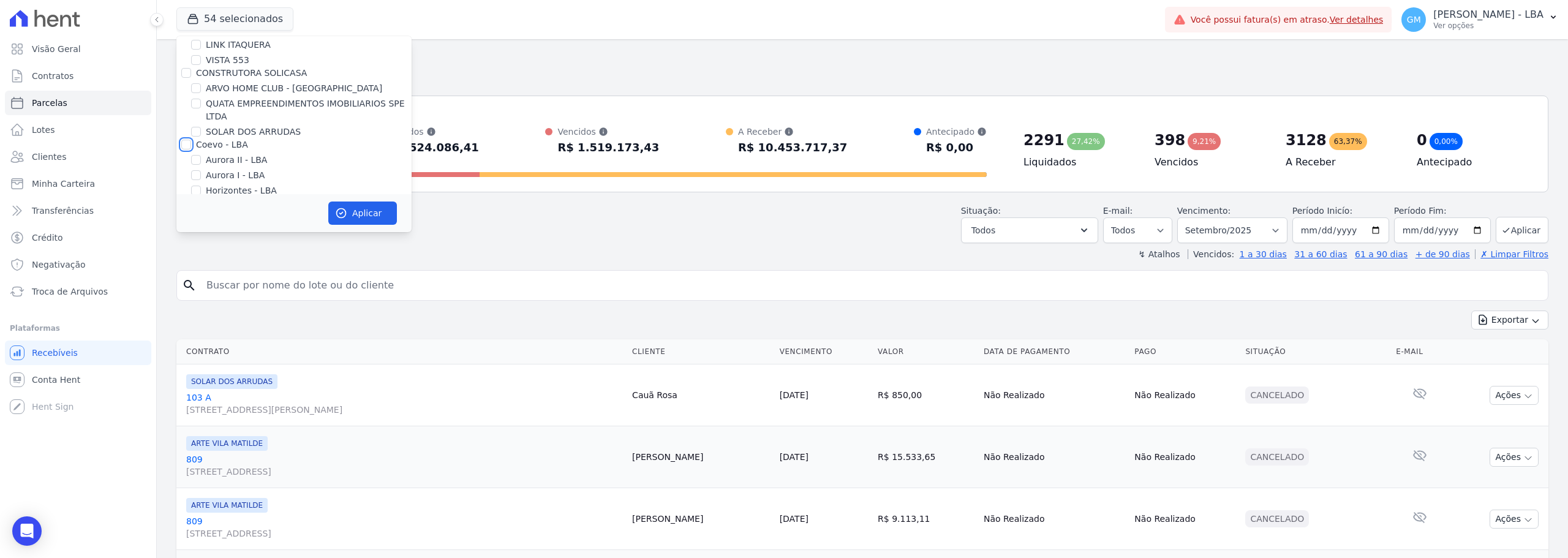
checkbox input "false"
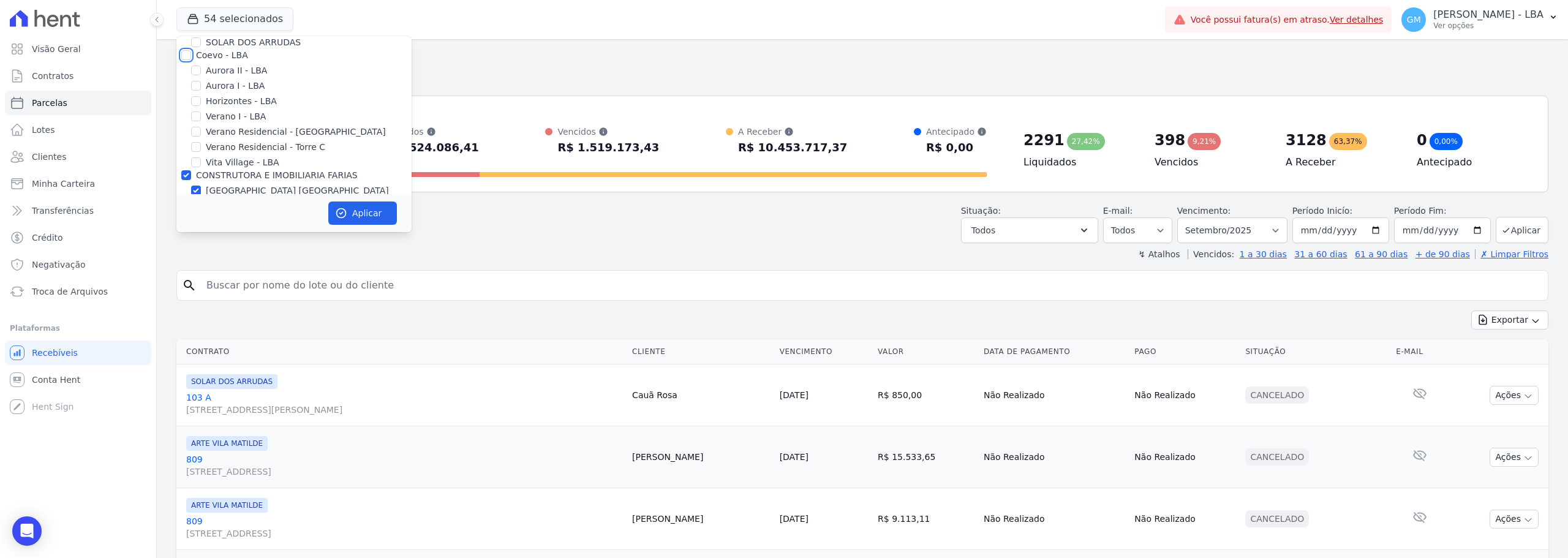
scroll to position [368, 0]
click at [189, 137] on input "CONSTRUTORA E IMOBILIARIA FARIAS" at bounding box center [186, 142] width 10 height 10
checkbox input "false"
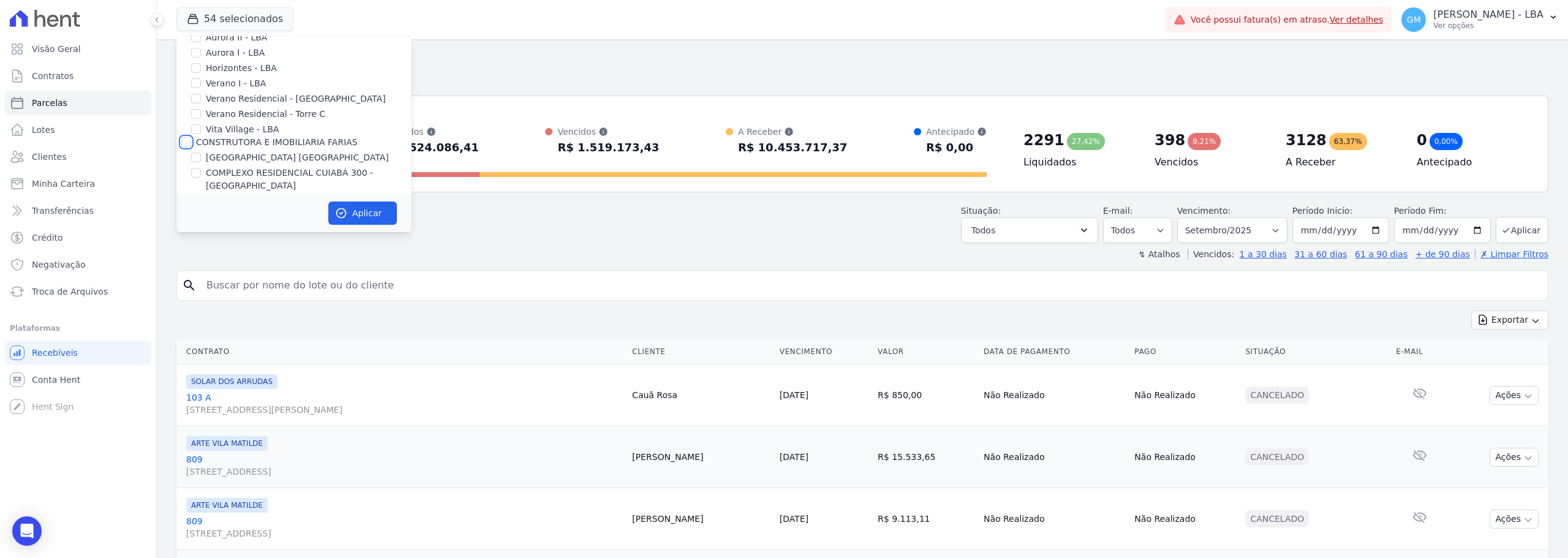
checkbox input "false"
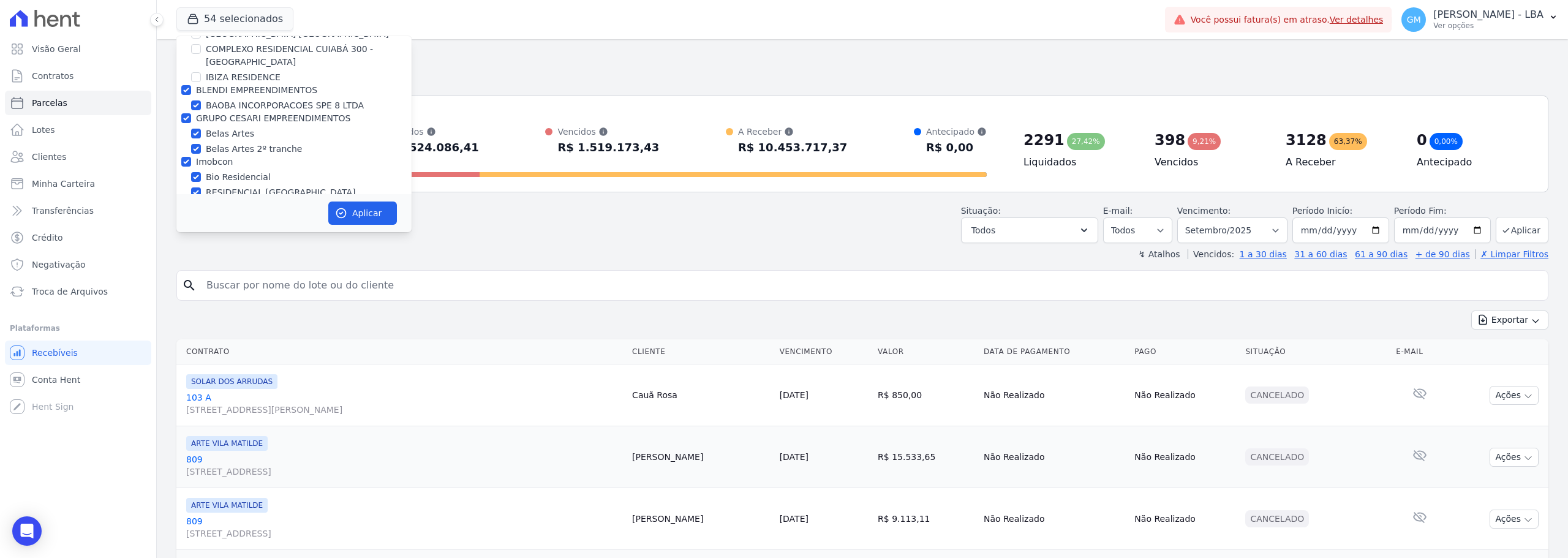
scroll to position [490, 0]
click at [186, 91] on input "BLENDI EMPREENDIMENTOS" at bounding box center [186, 91] width 10 height 10
checkbox input "false"
drag, startPoint x: 184, startPoint y: 117, endPoint x: 183, endPoint y: 139, distance: 22.0
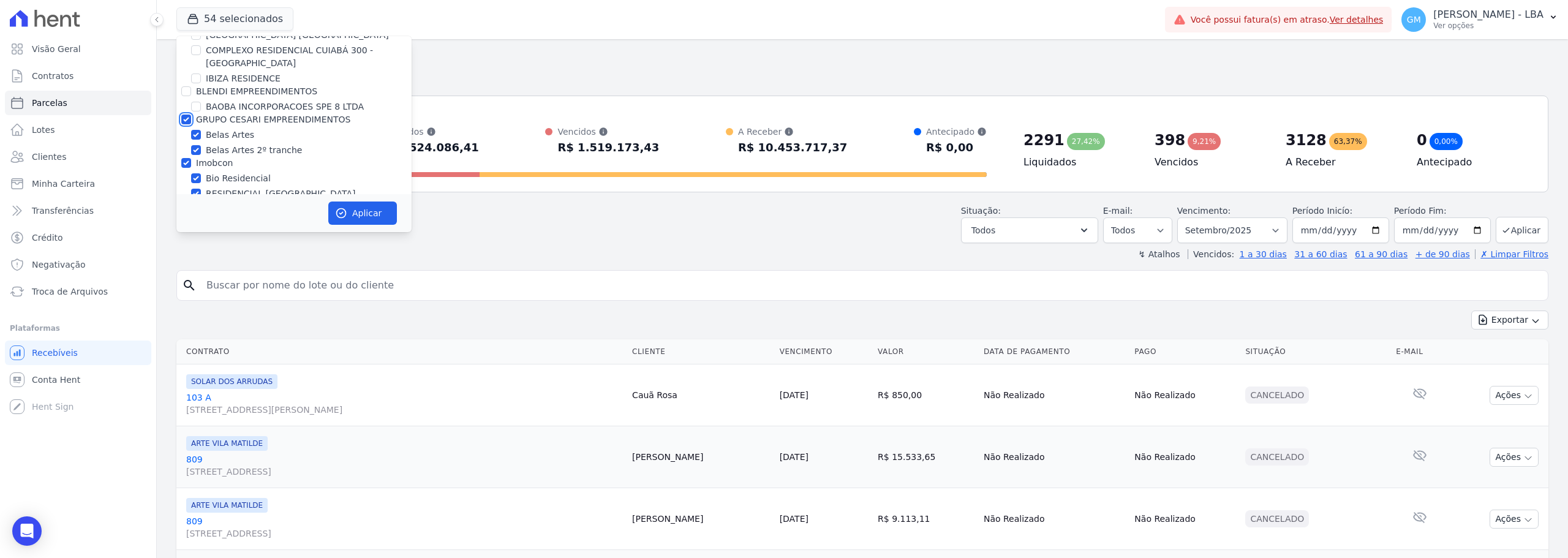
click at [184, 119] on input "GRUPO CESARI EMPREENDIMENTOS" at bounding box center [186, 119] width 10 height 10
checkbox input "false"
click at [188, 160] on input "Imobcon" at bounding box center [186, 163] width 10 height 10
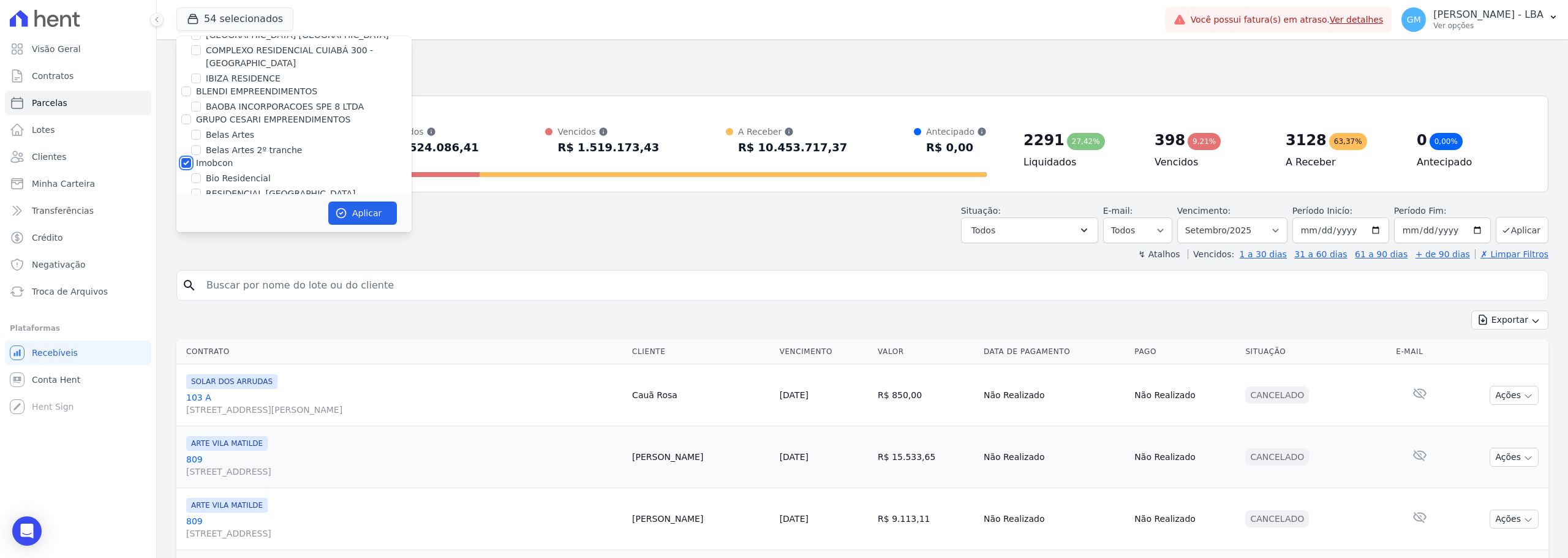
checkbox input "false"
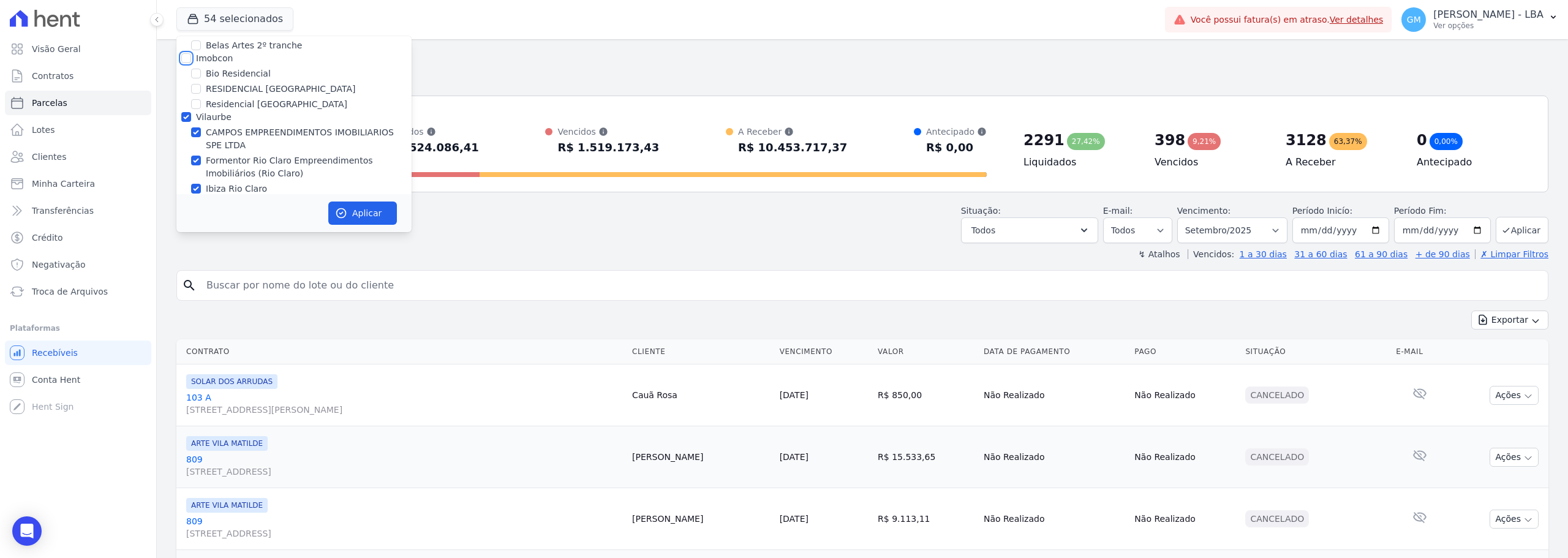
scroll to position [613, 0]
click at [182, 98] on input "Vilaurbe" at bounding box center [186, 99] width 10 height 10
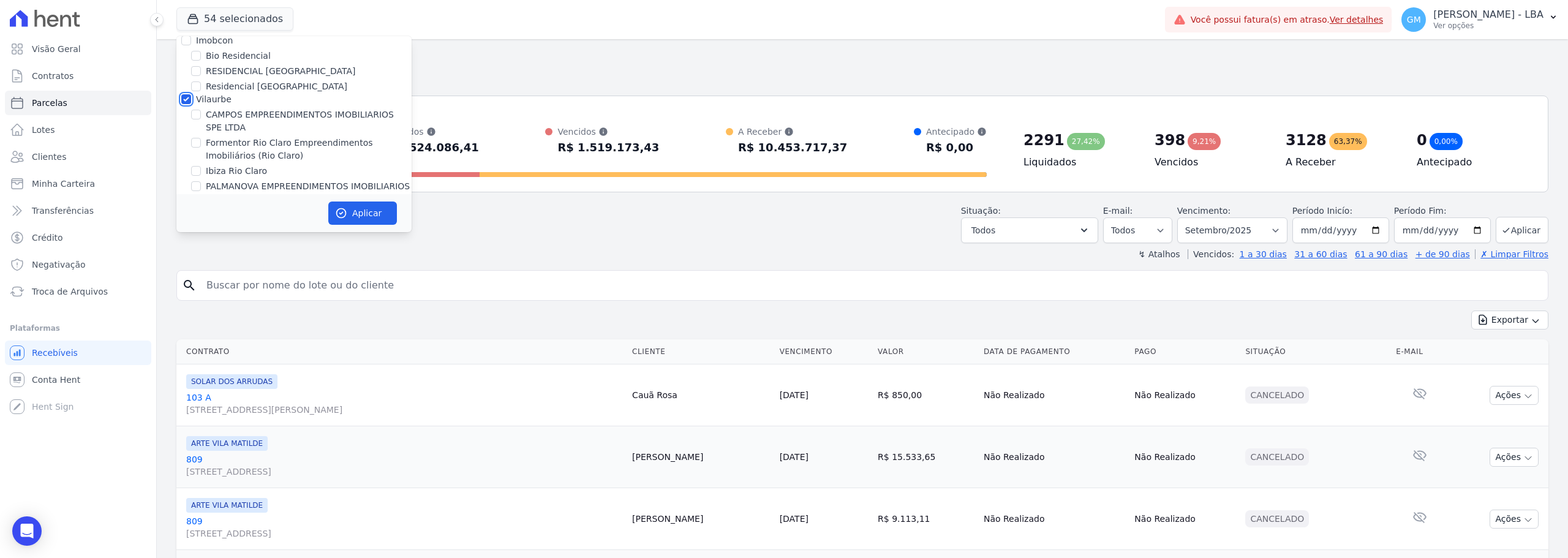
checkbox input "false"
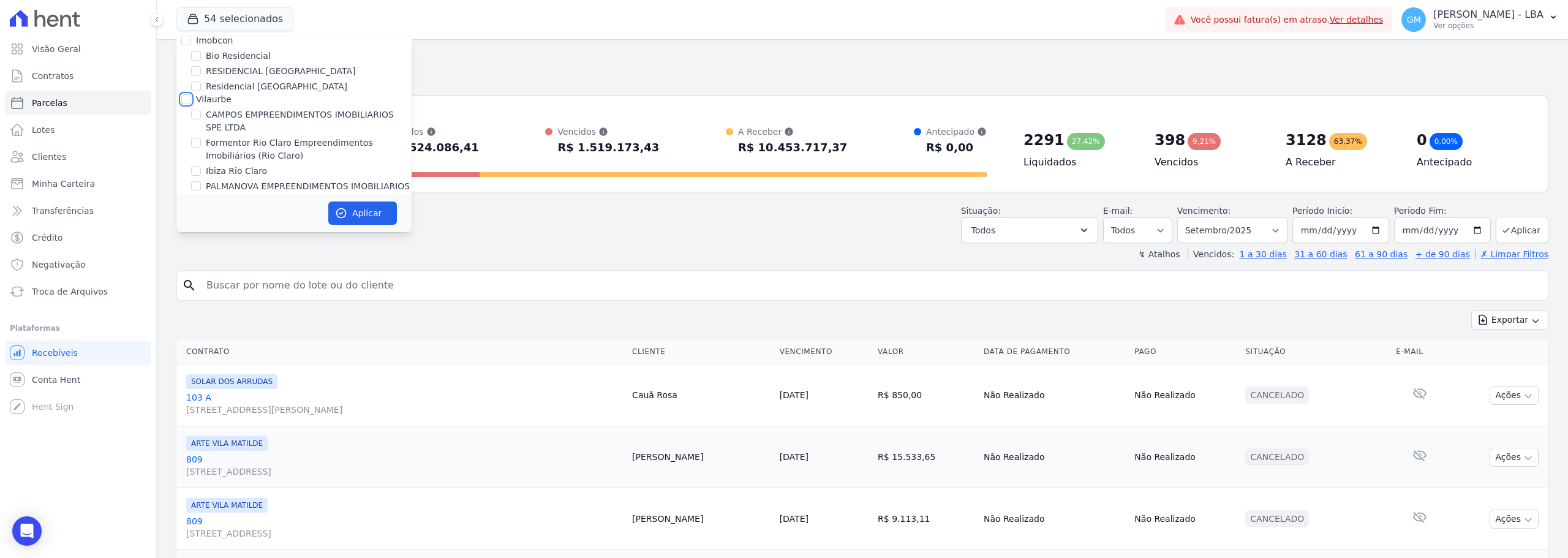
checkbox input "false"
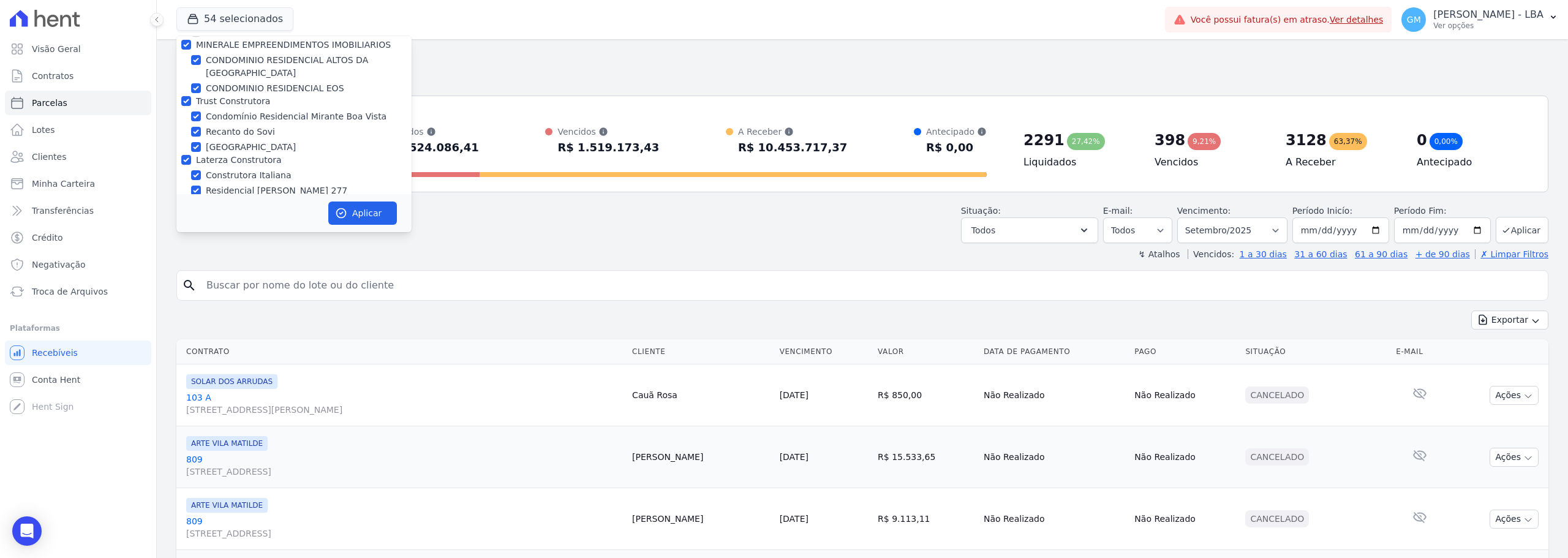
scroll to position [796, 0]
click at [188, 43] on input "MINERALE EMPREENDIMENTOS IMOBILIARIOS" at bounding box center [186, 43] width 10 height 10
checkbox input "false"
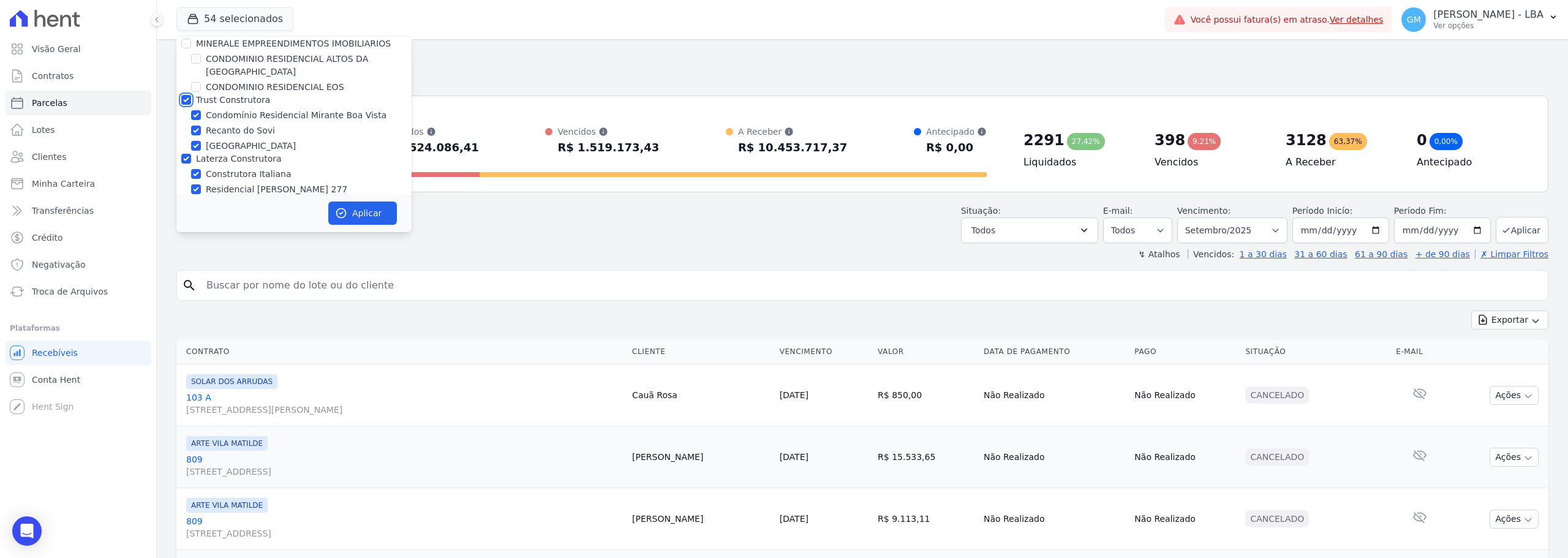
click at [185, 95] on input "Trust Construtora" at bounding box center [186, 99] width 10 height 10
checkbox input "false"
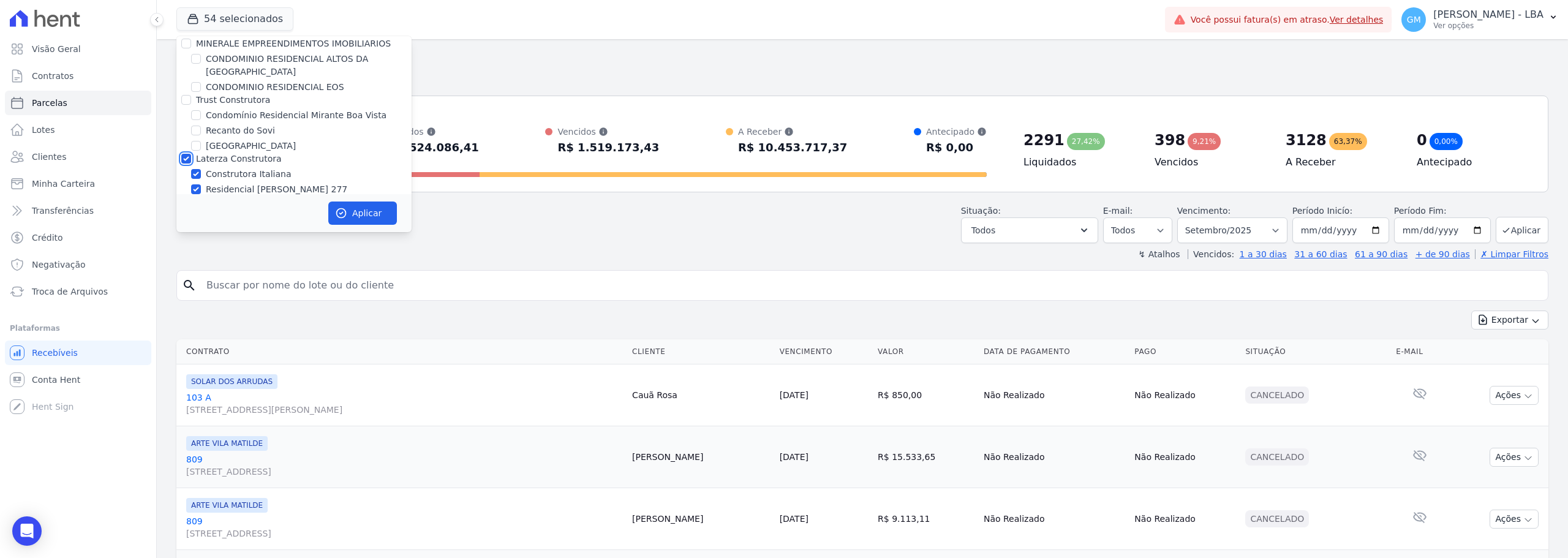
click at [189, 154] on input "Laterza Construtora" at bounding box center [186, 158] width 10 height 10
checkbox input "false"
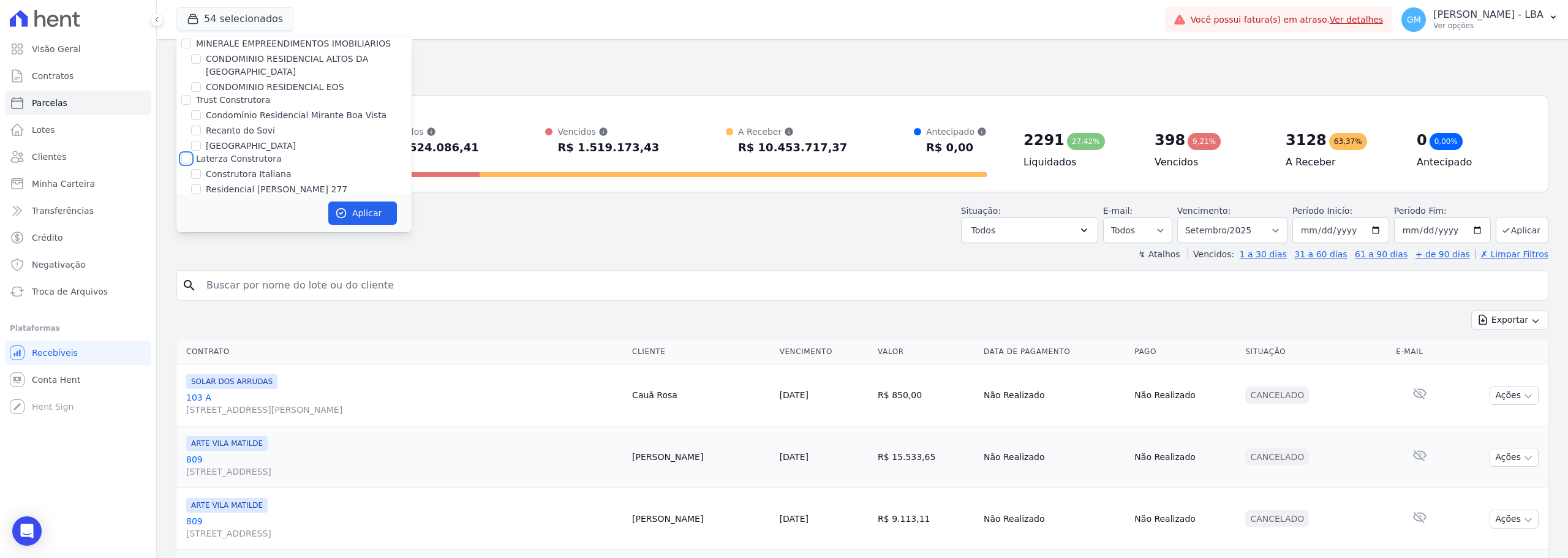
checkbox input "false"
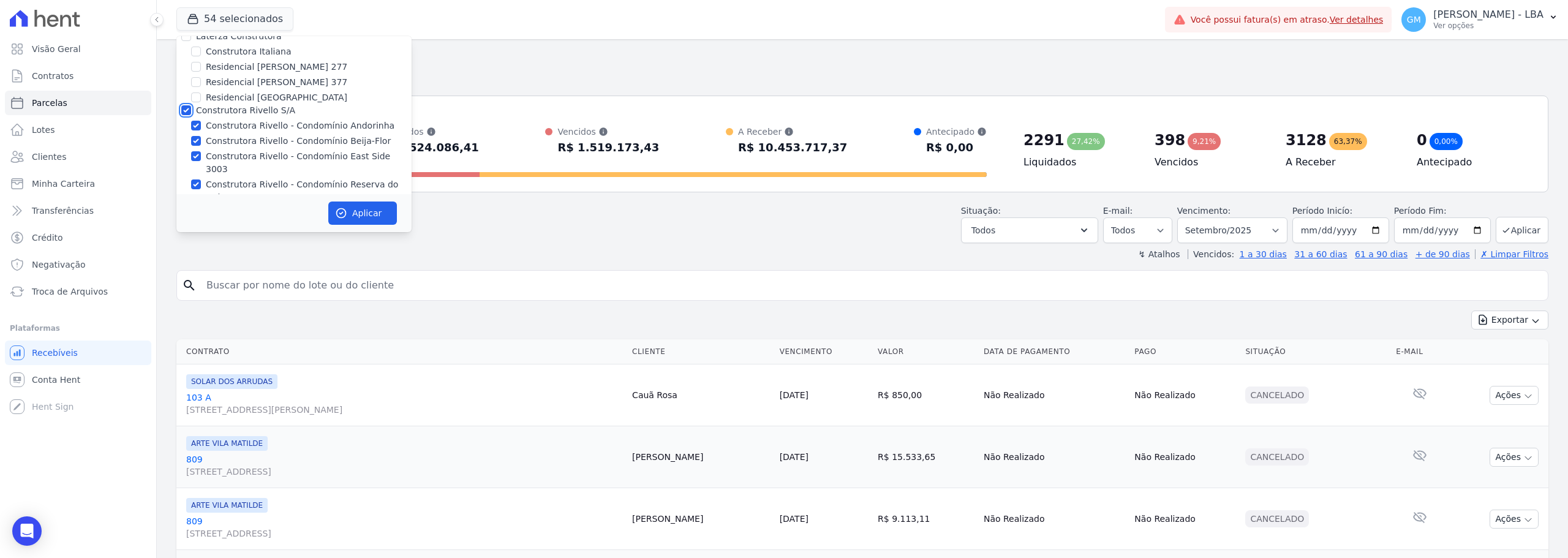
click at [185, 105] on input "Construtora Rivello S/A" at bounding box center [186, 110] width 10 height 10
checkbox input "false"
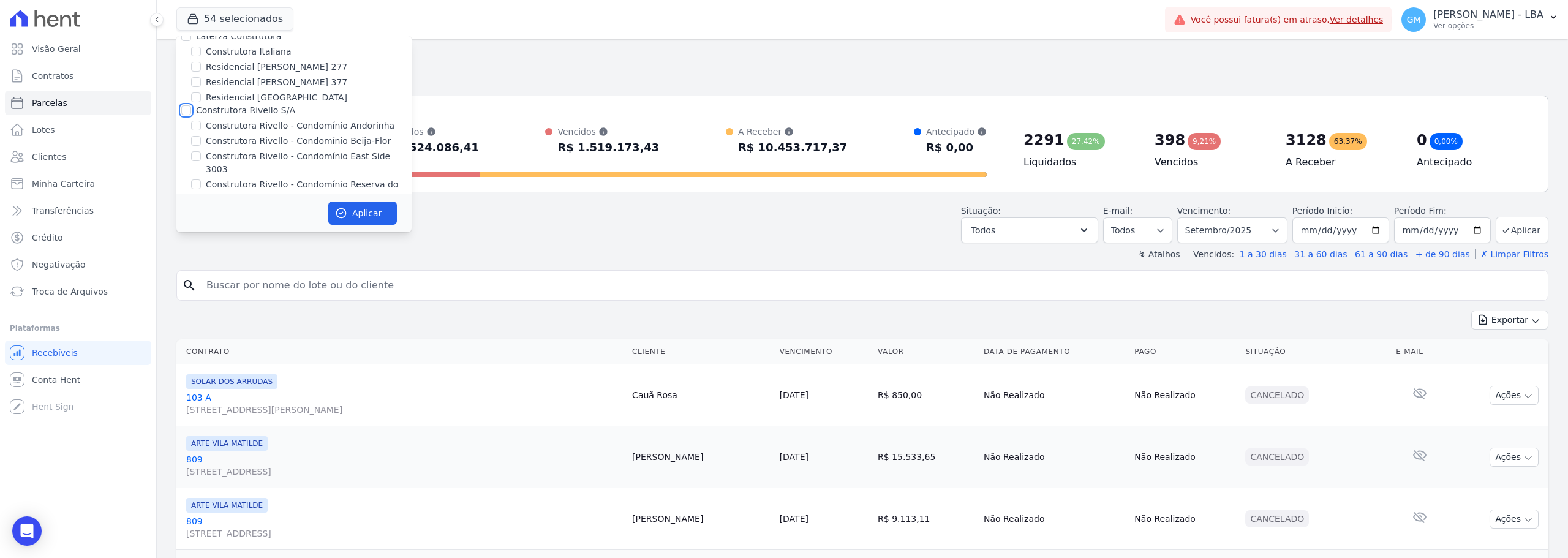
checkbox input "false"
click at [186, 126] on input "DEVECK CONSTRUTORA E INCORPORADORA LTDA" at bounding box center [186, 131] width 10 height 10
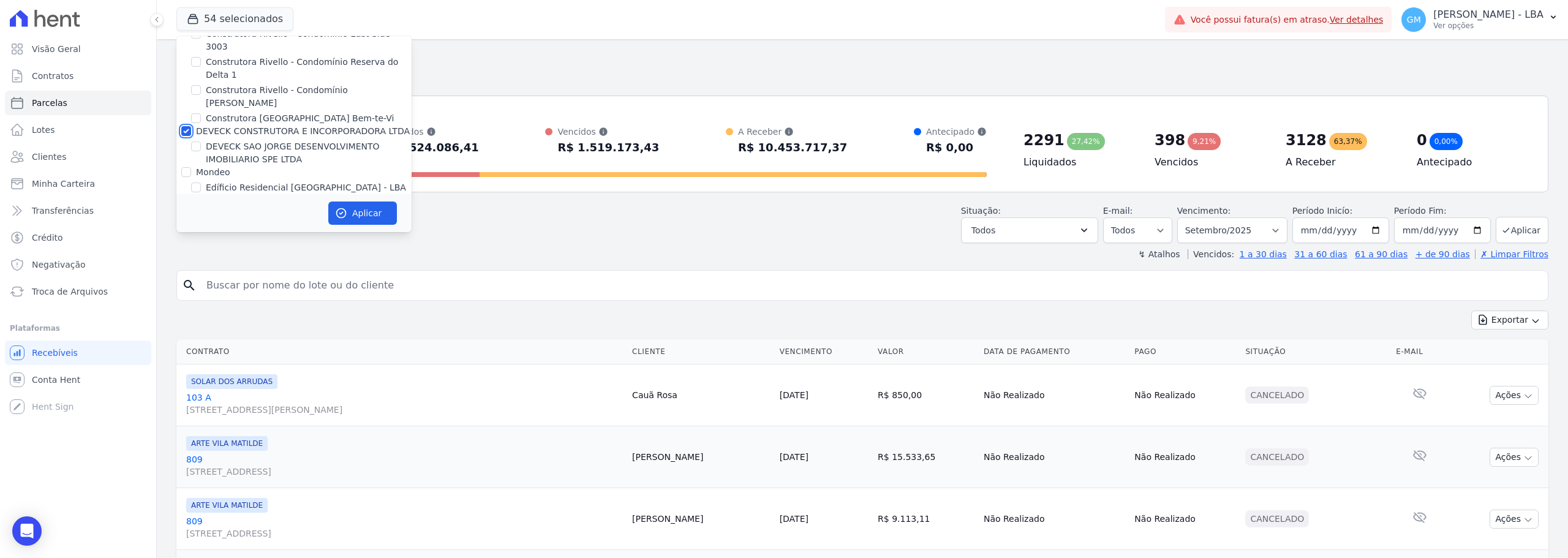
checkbox input "false"
click at [186, 168] on input "Mondeo" at bounding box center [186, 172] width 10 height 10
checkbox input "true"
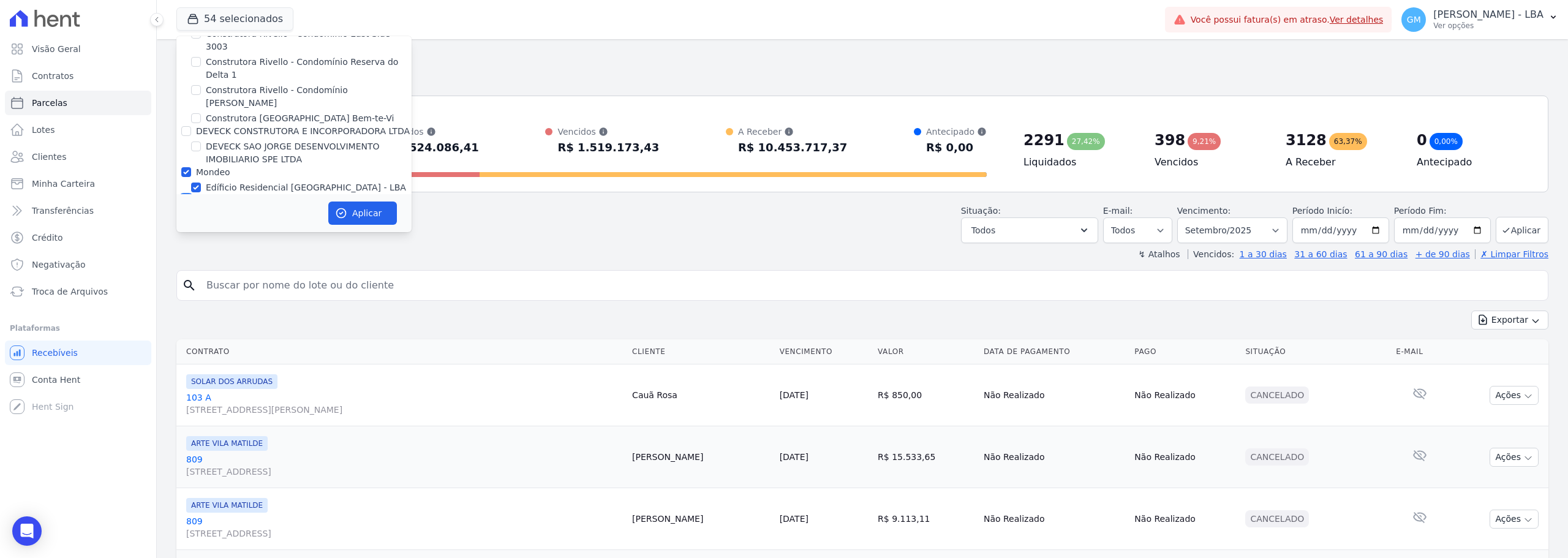
click at [187, 196] on input "BONELLI EMPREENDIMENTOS IMOBILIARIOS LTDA" at bounding box center [186, 200] width 10 height 10
checkbox input "true"
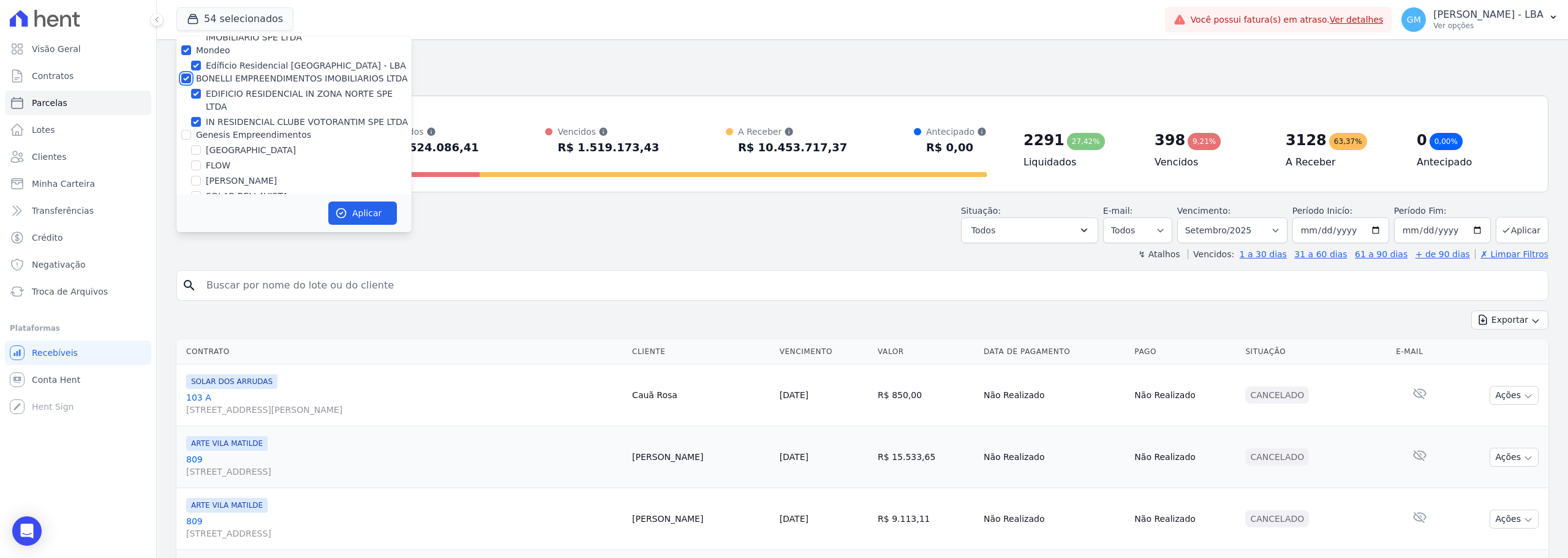
scroll to position [1164, 0]
click at [188, 129] on input "Genesis Empreendimentos" at bounding box center [186, 134] width 10 height 10
checkbox input "true"
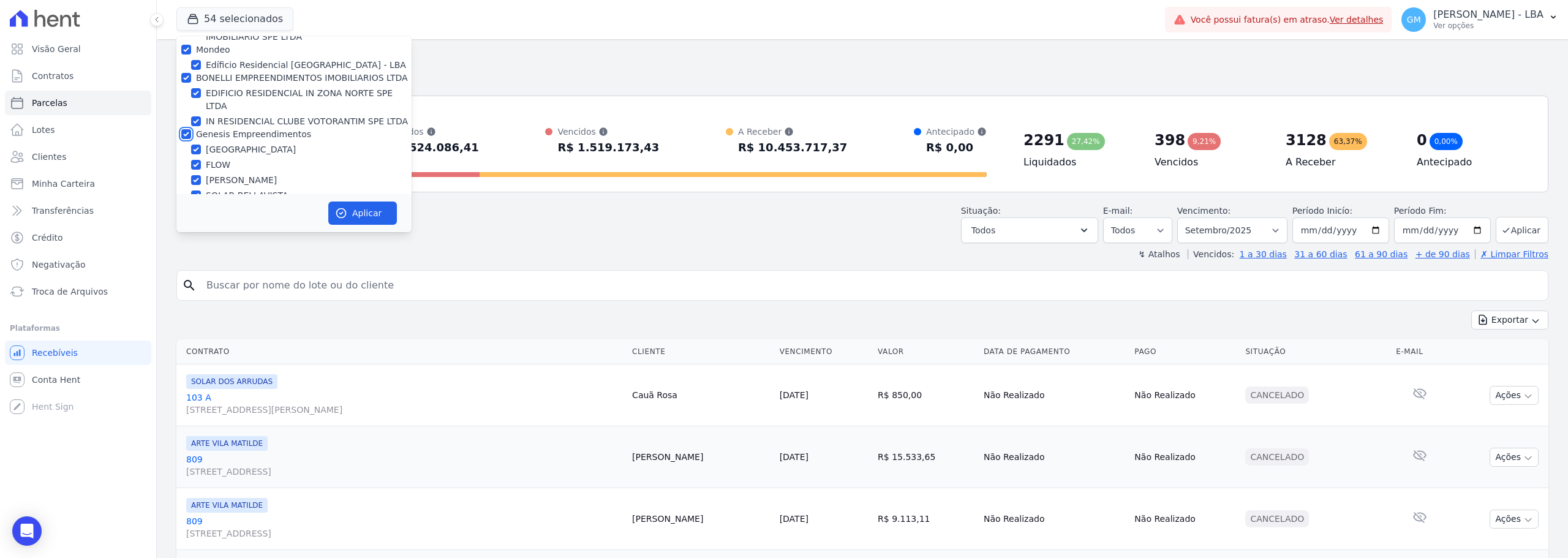
checkbox input "true"
click at [189, 204] on input "Realiza Construtora" at bounding box center [186, 208] width 10 height 10
checkbox input "true"
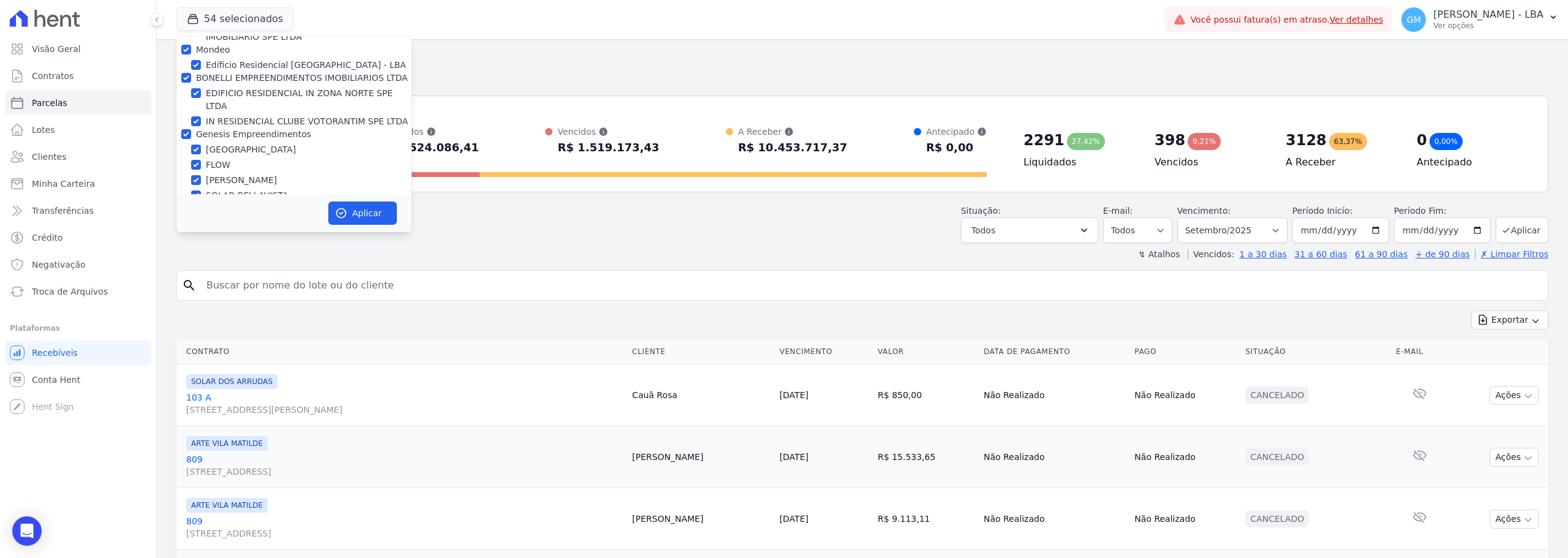
checkbox input "true"
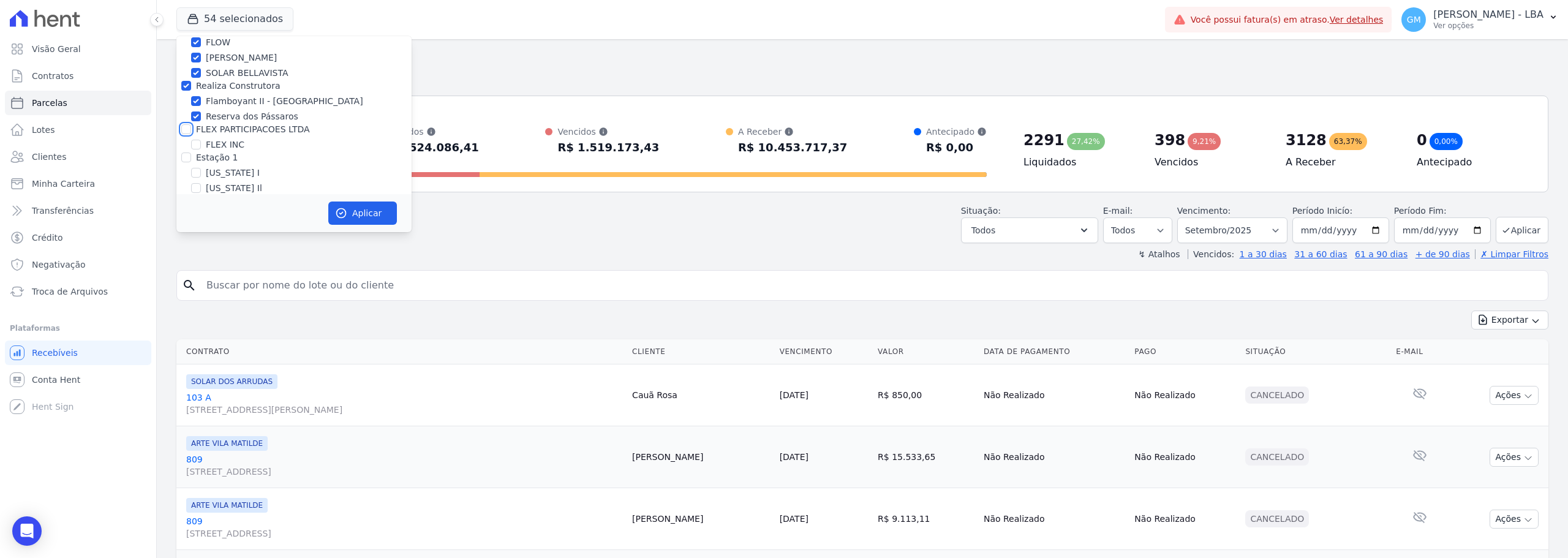
click at [186, 124] on input "FLEX PARTICIPACOES LTDA" at bounding box center [186, 129] width 10 height 10
checkbox input "true"
click at [184, 153] on input "Estação 1" at bounding box center [186, 158] width 10 height 10
checkbox input "true"
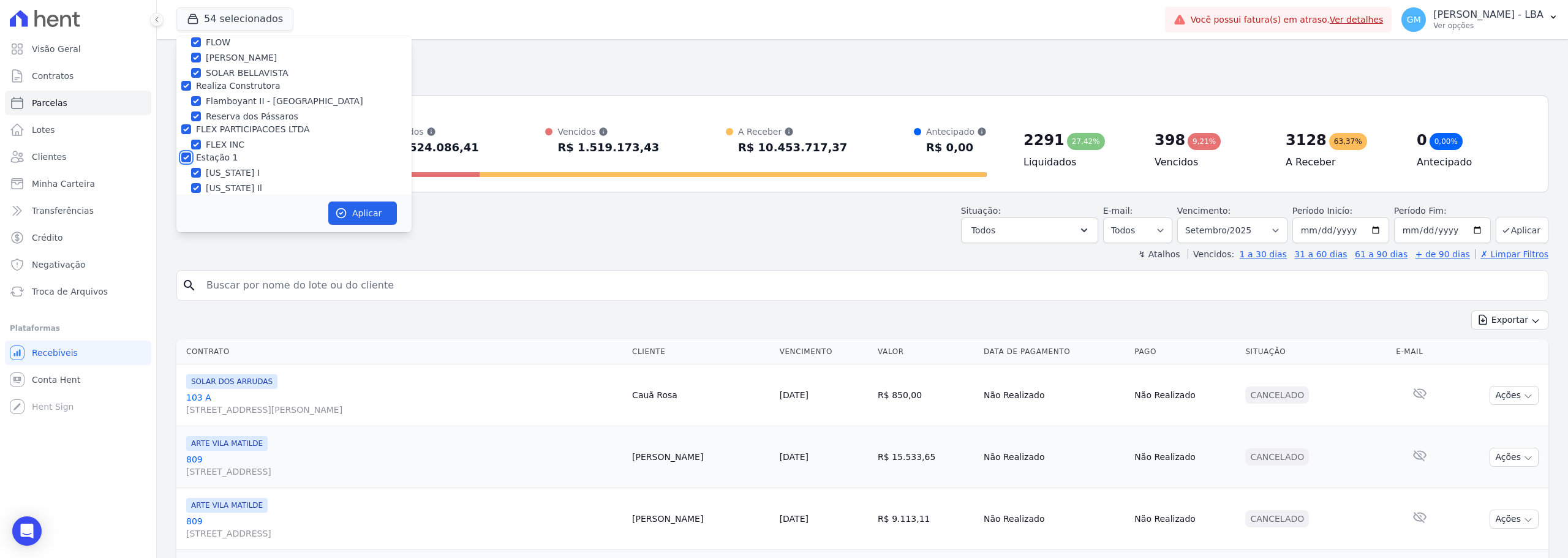
checkbox input "true"
click at [186, 196] on input "Vitale - LBA" at bounding box center [186, 201] width 10 height 10
checkbox input "true"
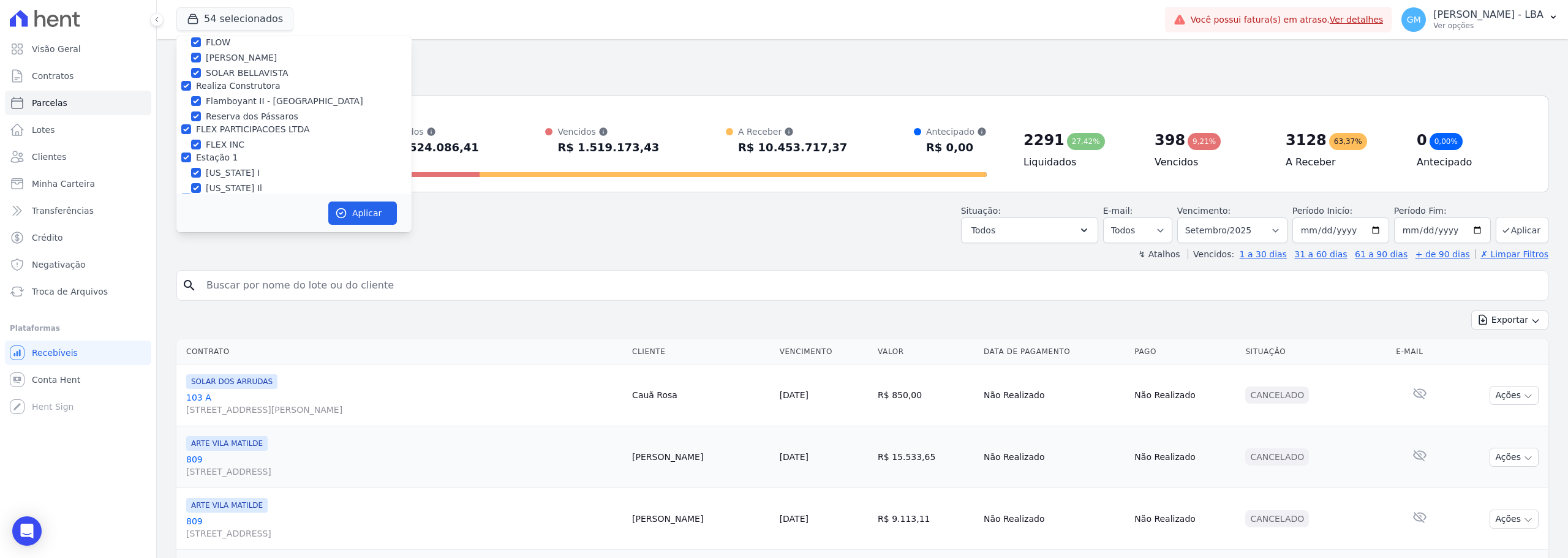
checkbox input "true"
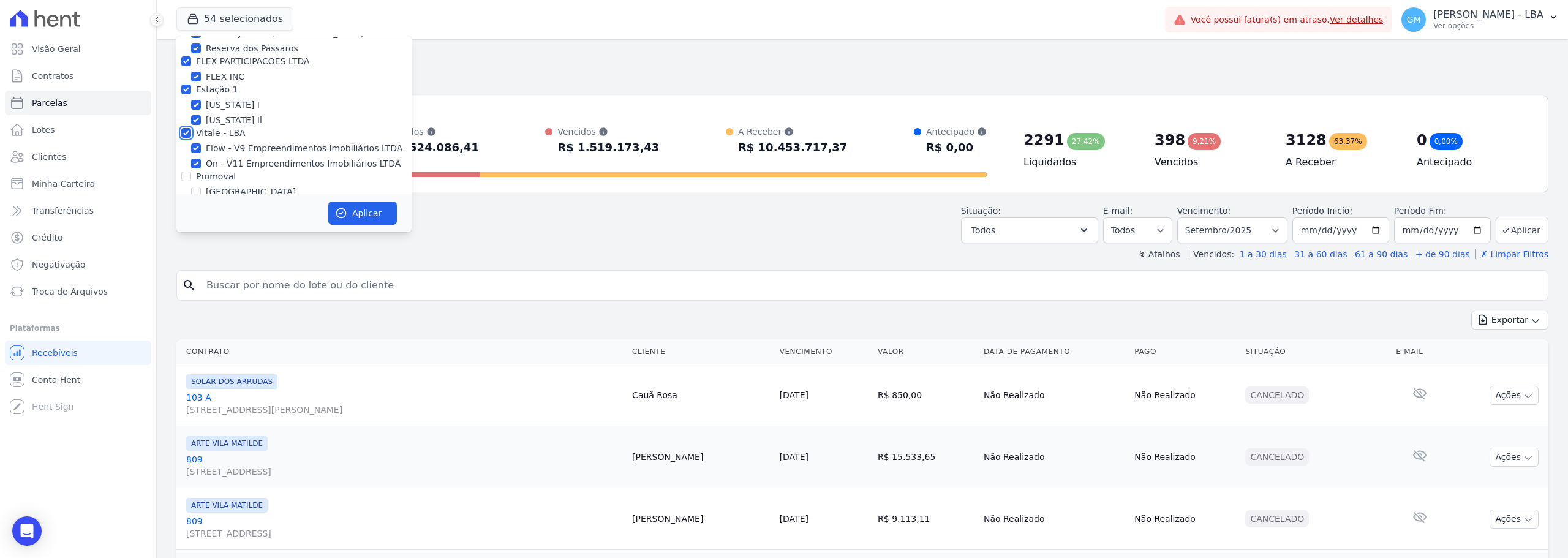
scroll to position [1409, 0]
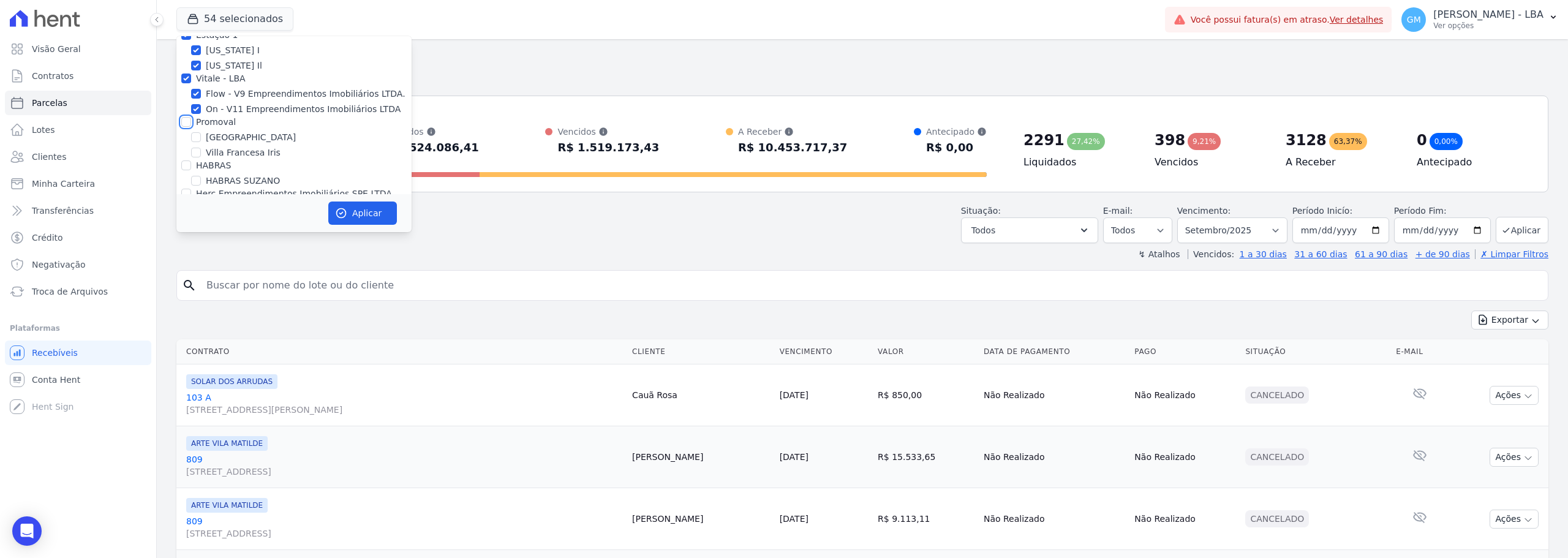
click at [187, 117] on input "Promoval" at bounding box center [186, 121] width 10 height 10
checkbox input "true"
drag, startPoint x: 186, startPoint y: 103, endPoint x: 187, endPoint y: 111, distance: 8.1
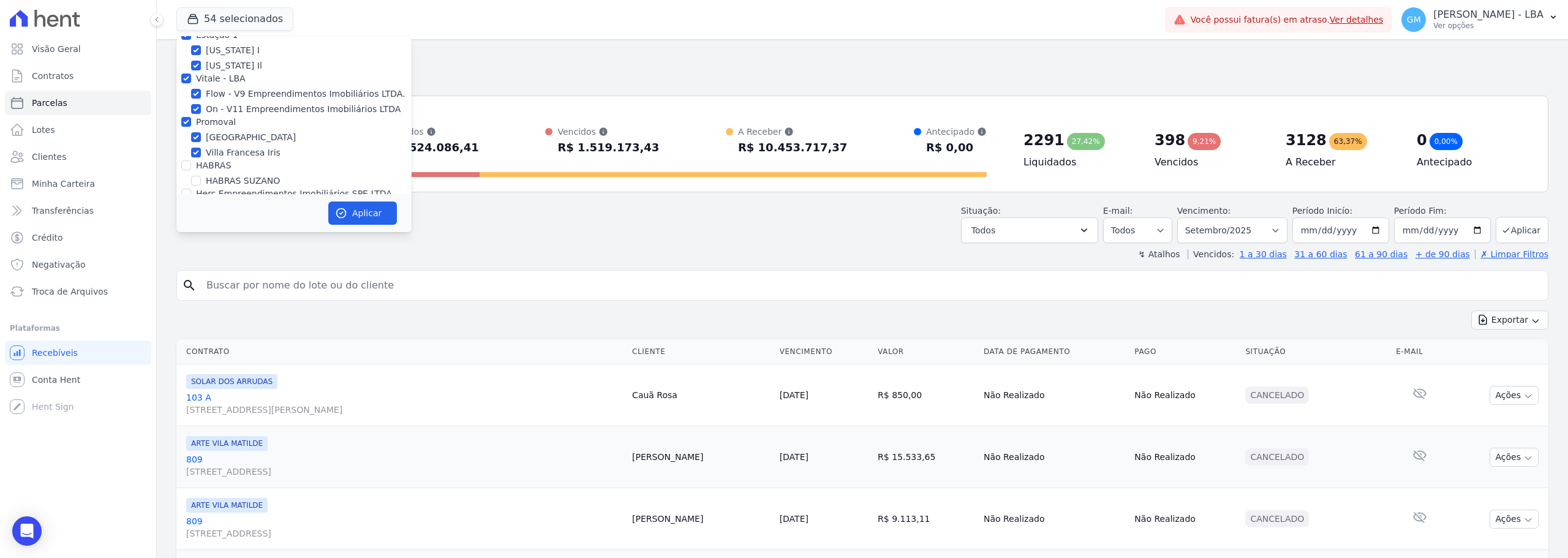
click at [186, 146] on div "Villa Francesa Iris" at bounding box center [294, 152] width 235 height 13
click at [187, 160] on input "HABRAS" at bounding box center [186, 165] width 10 height 10
checkbox input "true"
click at [187, 189] on input "Herc Empreendimentos Imobiliários SPE LTDA." at bounding box center [186, 194] width 10 height 10
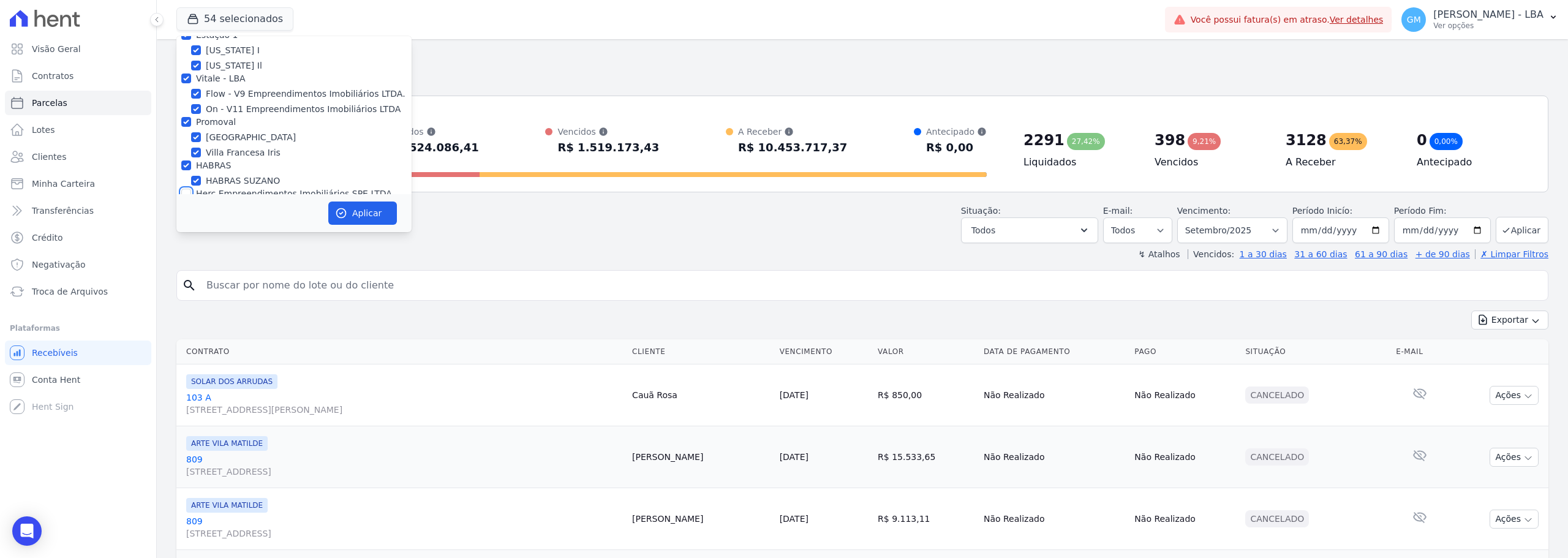
checkbox input "true"
click at [183, 217] on input "HYPE EMPREENDIMENTOS IMOBILIARIOS SPE LTDA" at bounding box center [186, 222] width 10 height 10
checkbox input "true"
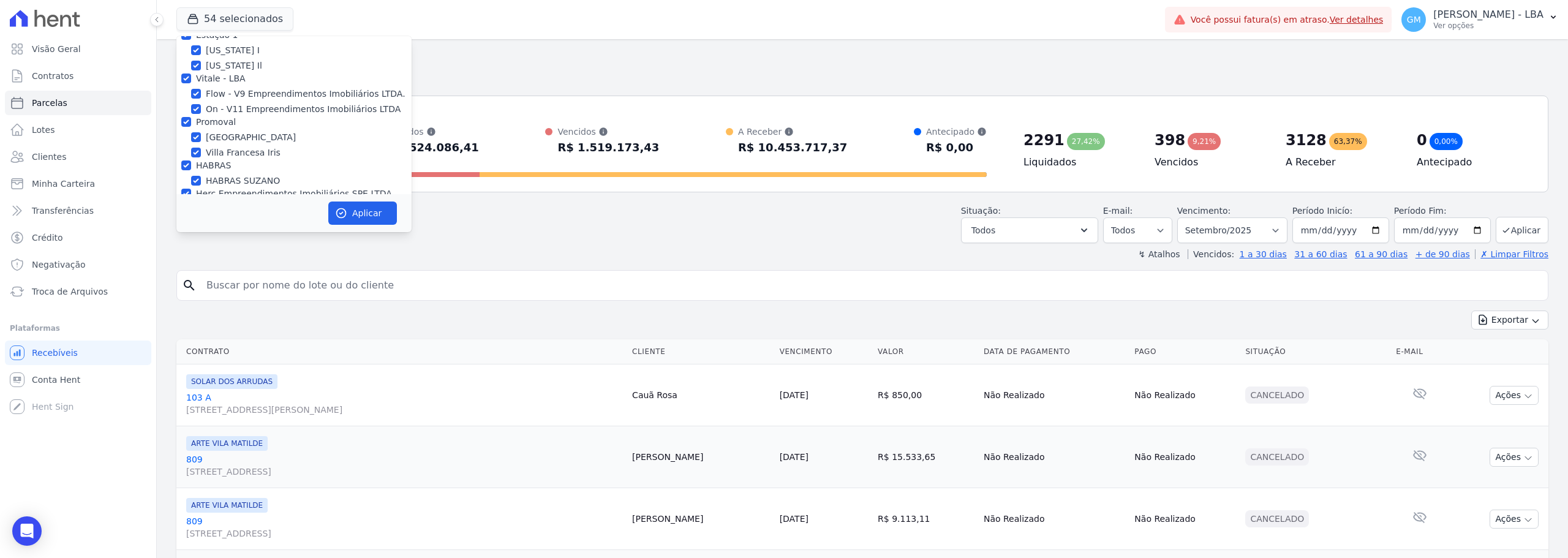
checkbox input "true"
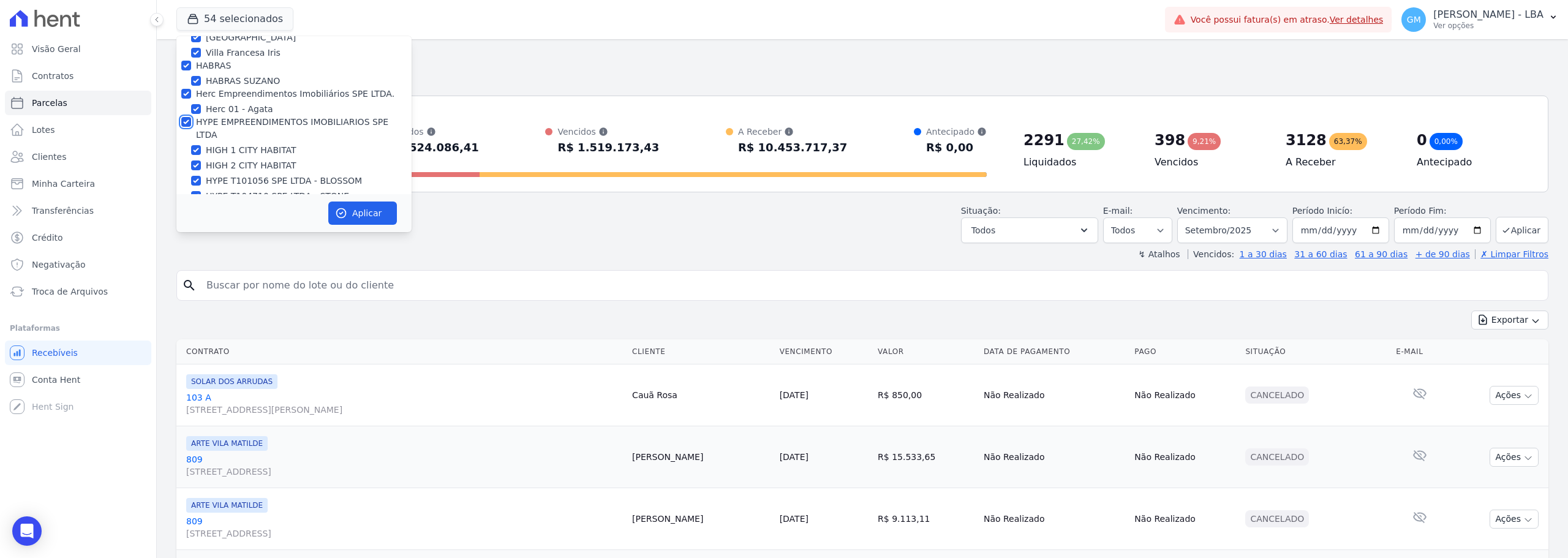
scroll to position [1531, 0]
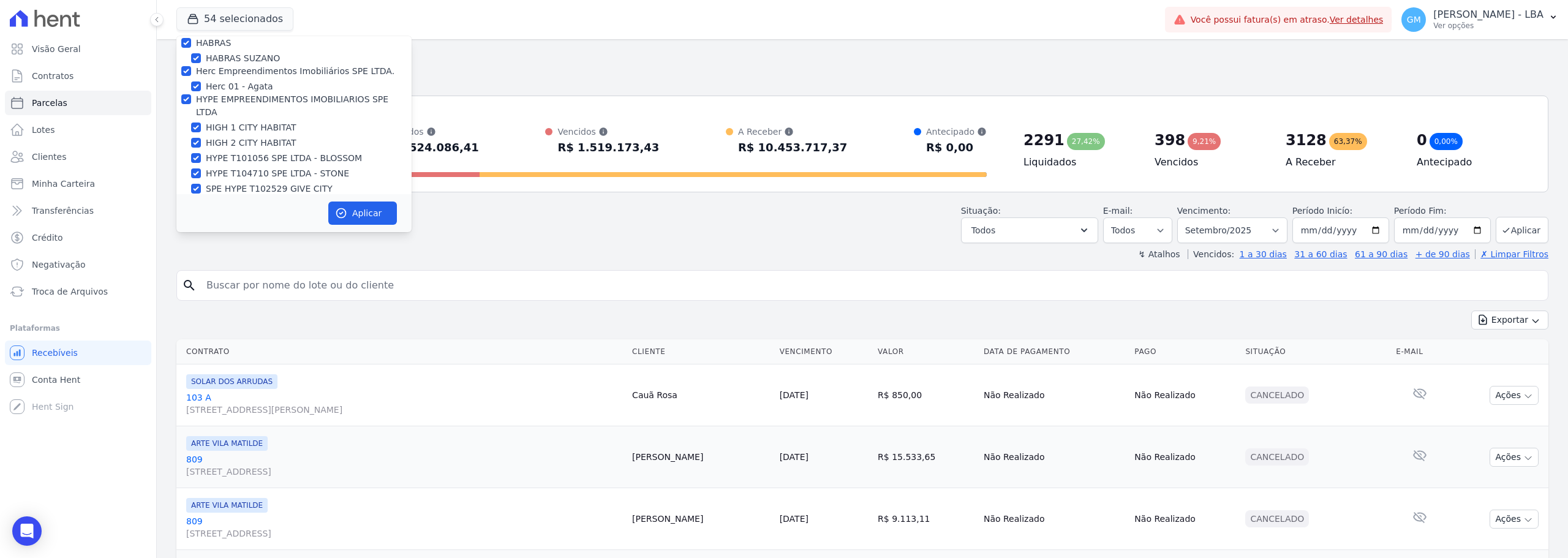
click at [182, 197] on input "TS Engenharia" at bounding box center [186, 202] width 10 height 10
checkbox input "true"
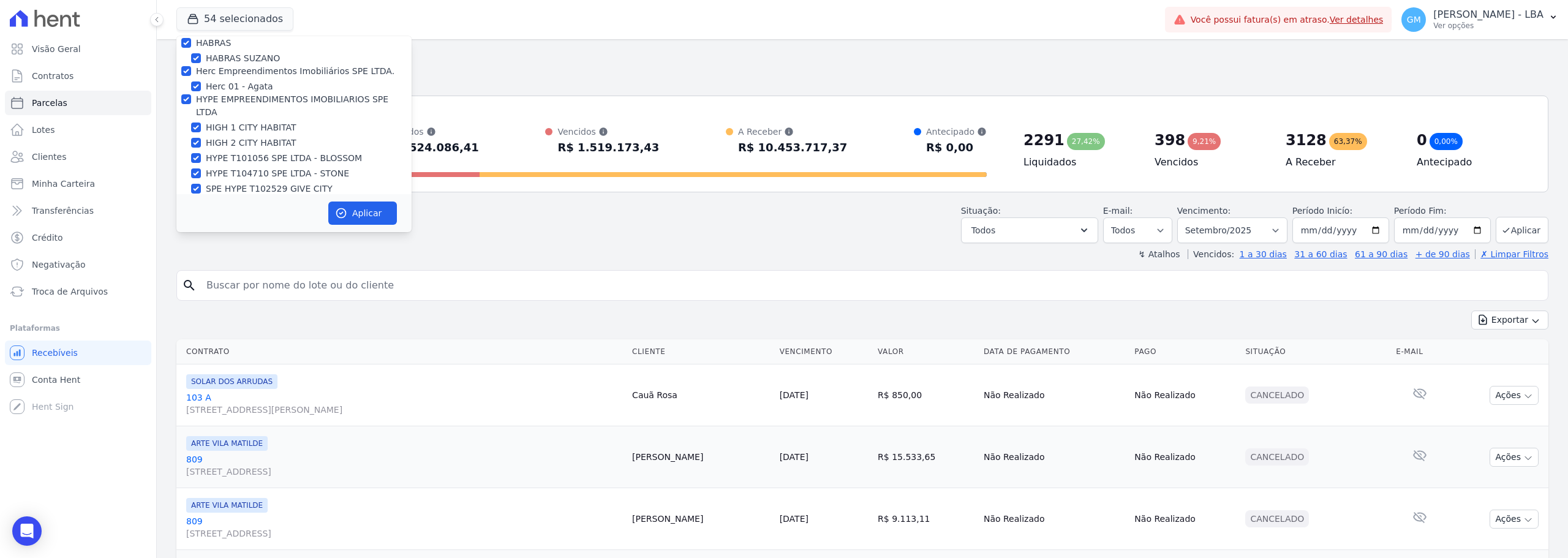
checkbox input "true"
drag, startPoint x: 187, startPoint y: 120, endPoint x: 178, endPoint y: 153, distance: 34.2
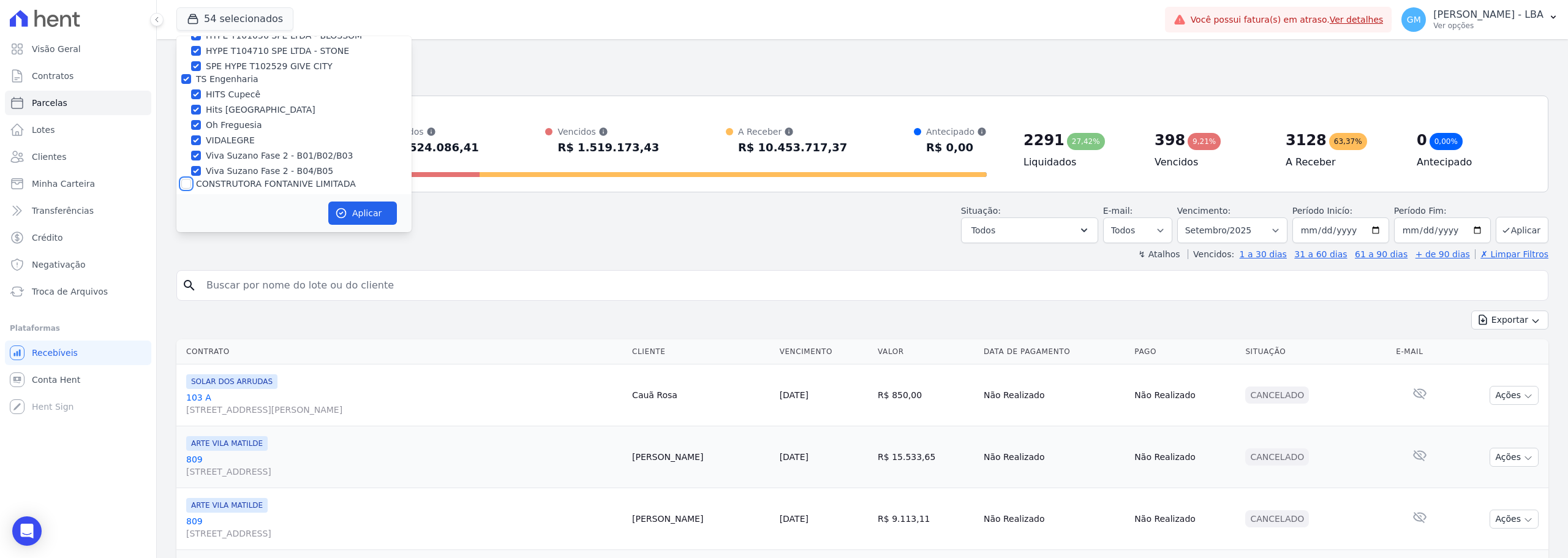
click at [187, 179] on input "CONSTRUTORA FONTANIVE LIMITADA" at bounding box center [186, 184] width 10 height 10
checkbox input "true"
click at [183, 222] on input "CONSTRUTORA MINERVA LTDA" at bounding box center [186, 227] width 10 height 10
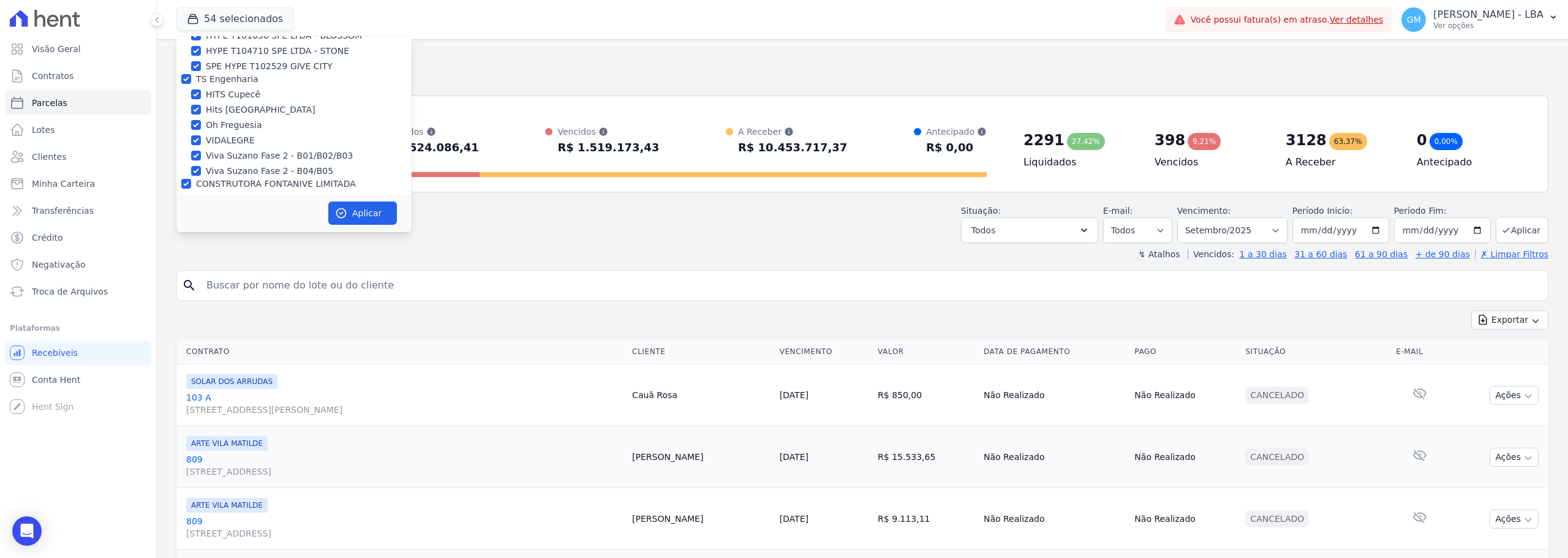
checkbox input "true"
drag, startPoint x: 188, startPoint y: 85, endPoint x: 185, endPoint y: 115, distance: 30.1
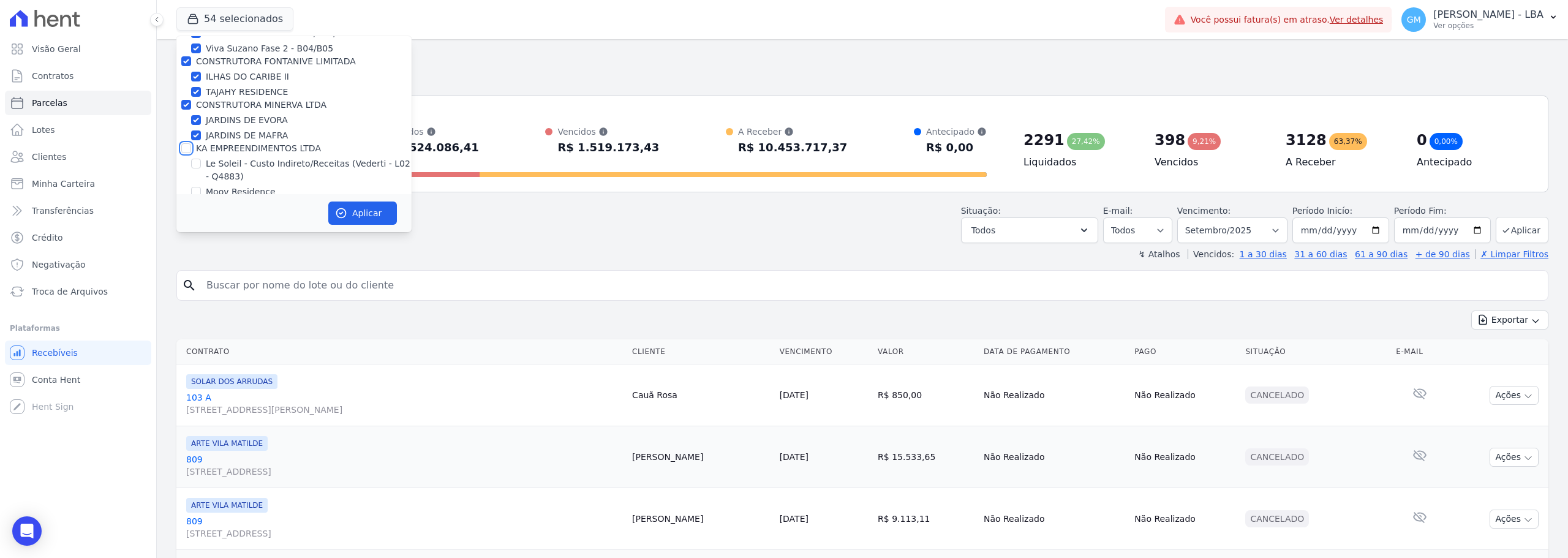
click at [188, 144] on input "KA EMPREENDIMENTOS LTDA" at bounding box center [186, 148] width 10 height 10
checkbox input "true"
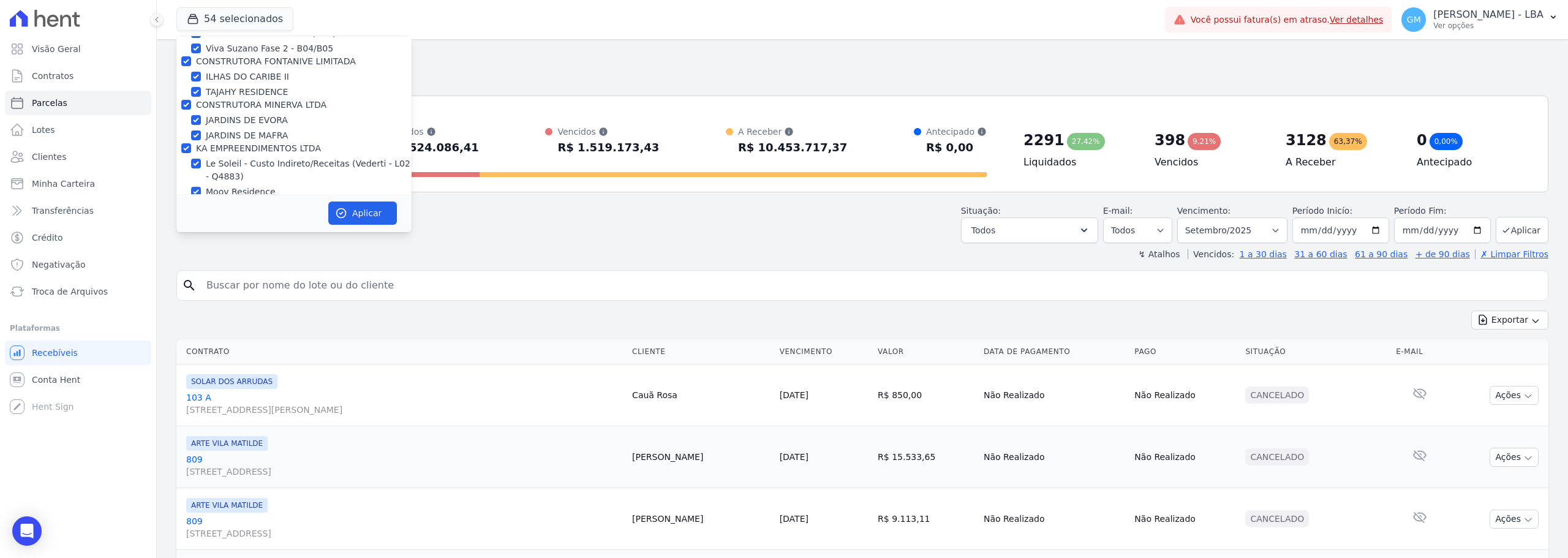
click at [184, 215] on input "LOULY INCORPORADORA" at bounding box center [186, 220] width 10 height 10
checkbox input "true"
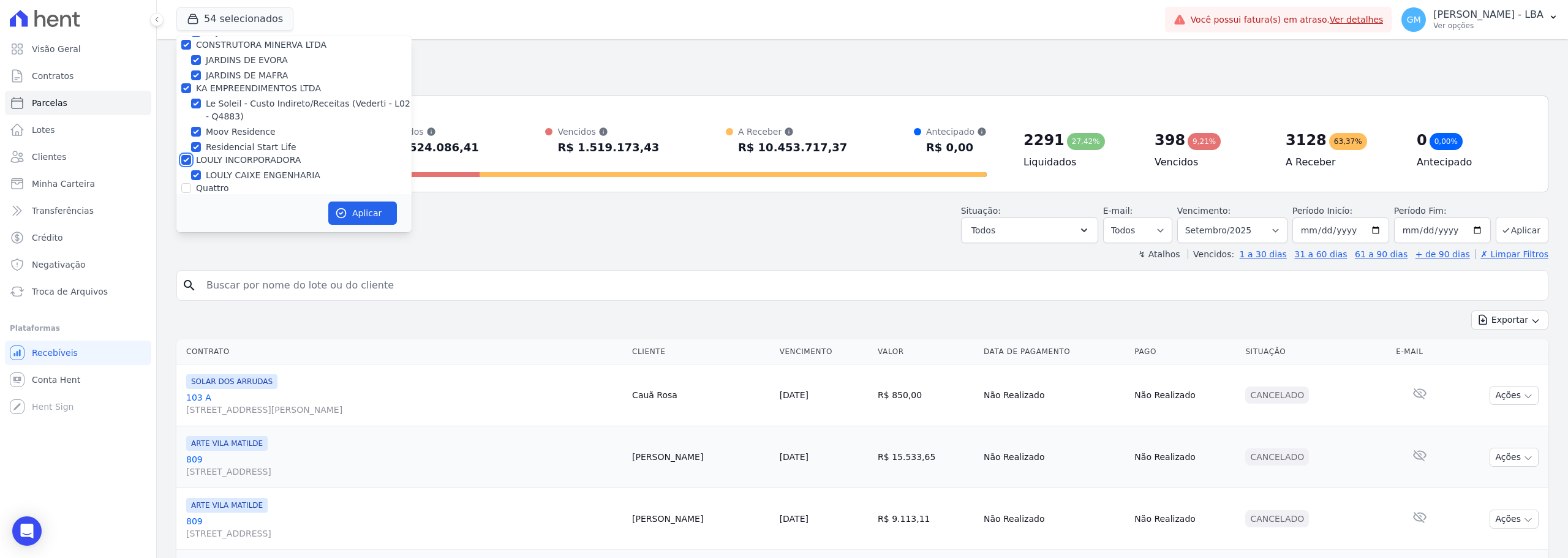
scroll to position [1838, 0]
click at [186, 181] on div at bounding box center [186, 187] width 10 height 12
click at [186, 182] on input "Quattro" at bounding box center [186, 187] width 10 height 10
checkbox input "true"
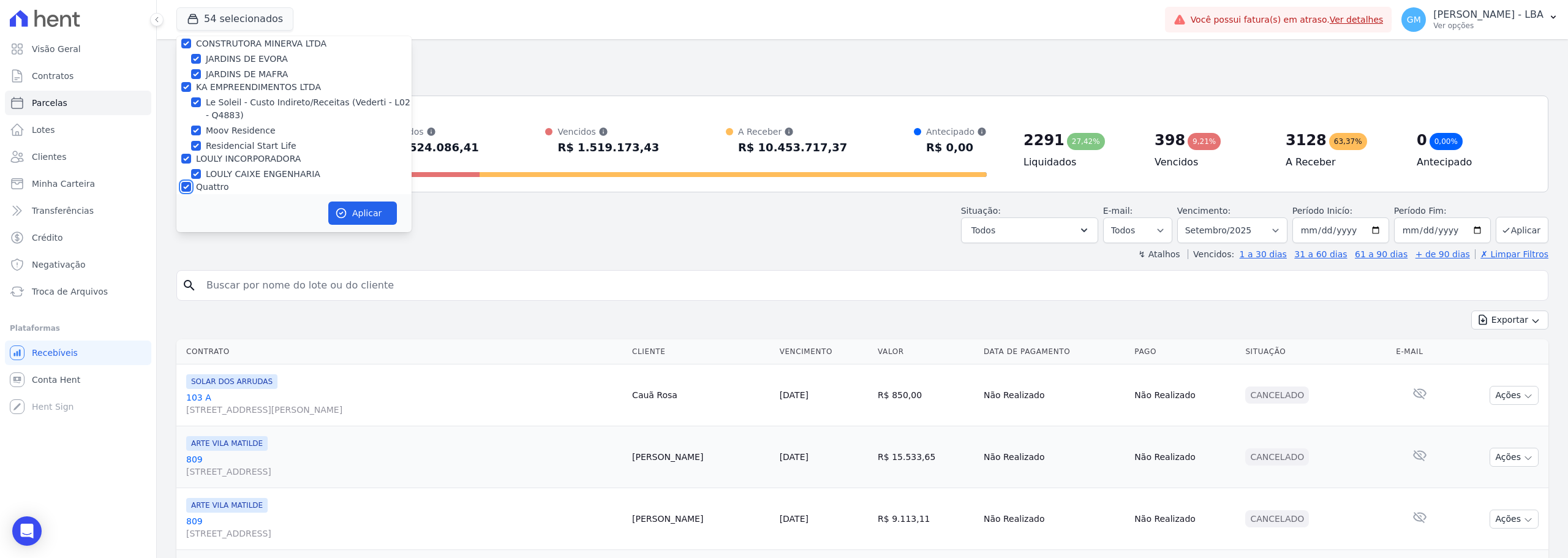
checkbox input "true"
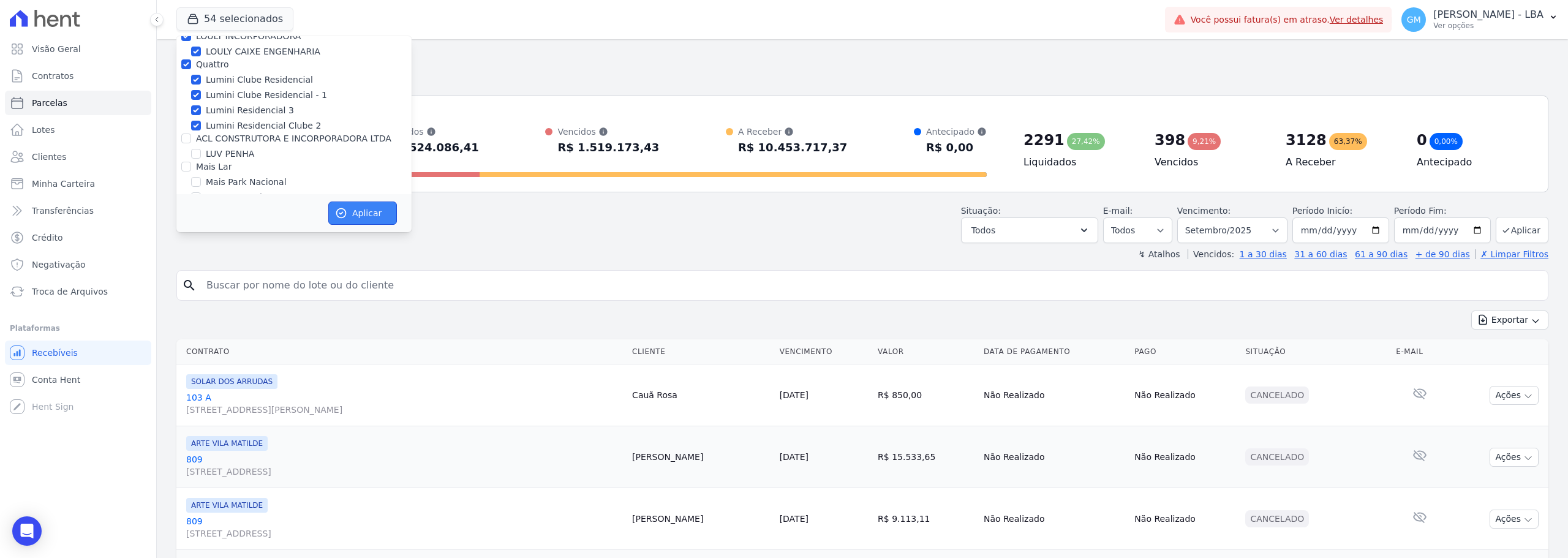
click at [346, 212] on icon "button" at bounding box center [341, 213] width 12 height 12
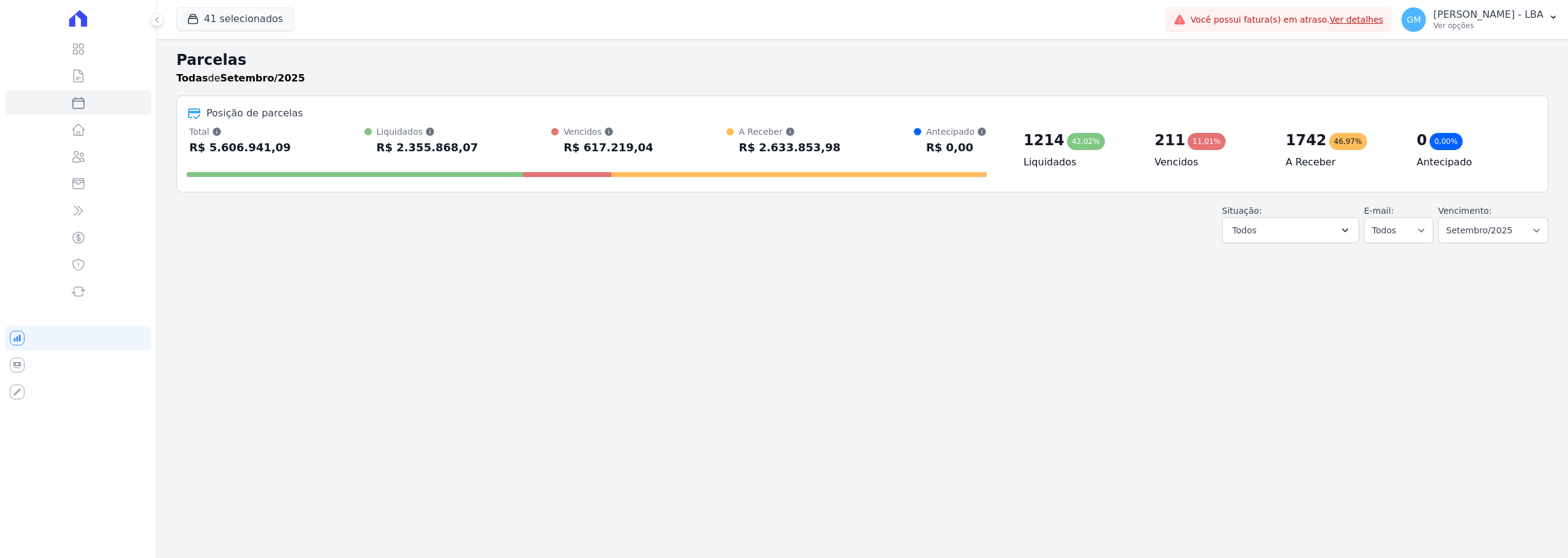
select select
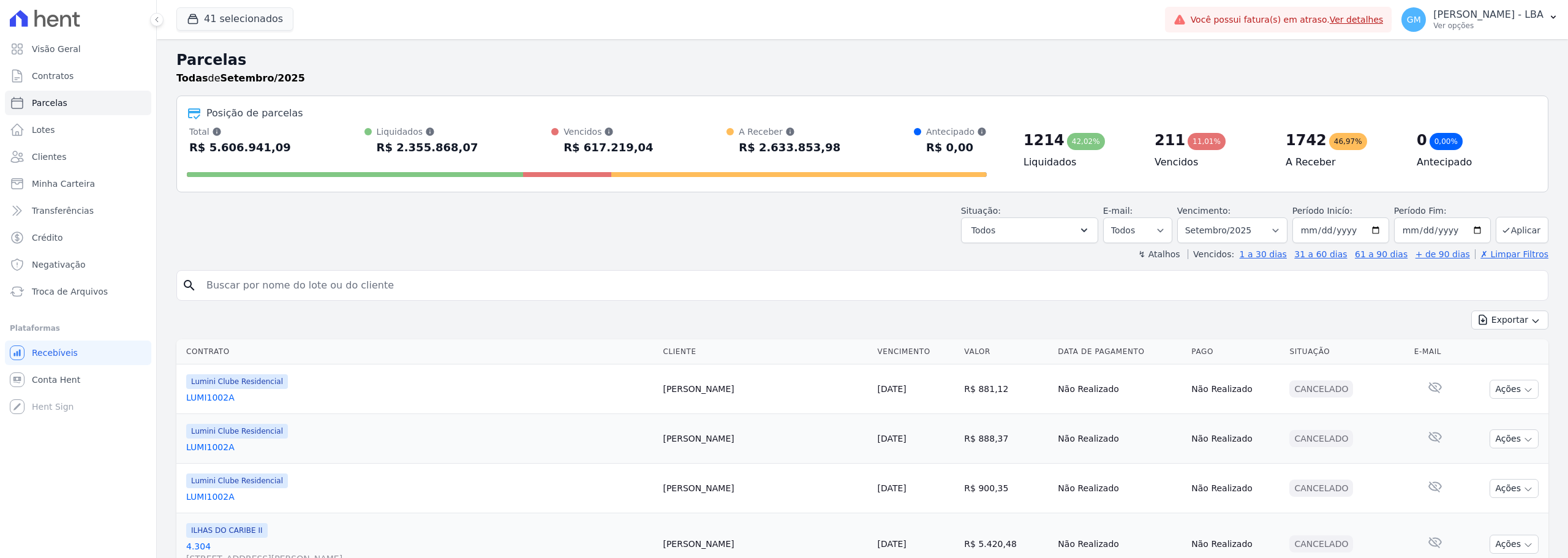
click at [240, 32] on div "41 selecionados Trapisa Engenharia Acaiá Residencial Icatu Residencial PORTO5 I…" at bounding box center [668, 19] width 984 height 41
click at [244, 13] on button "41 selecionados" at bounding box center [234, 19] width 117 height 23
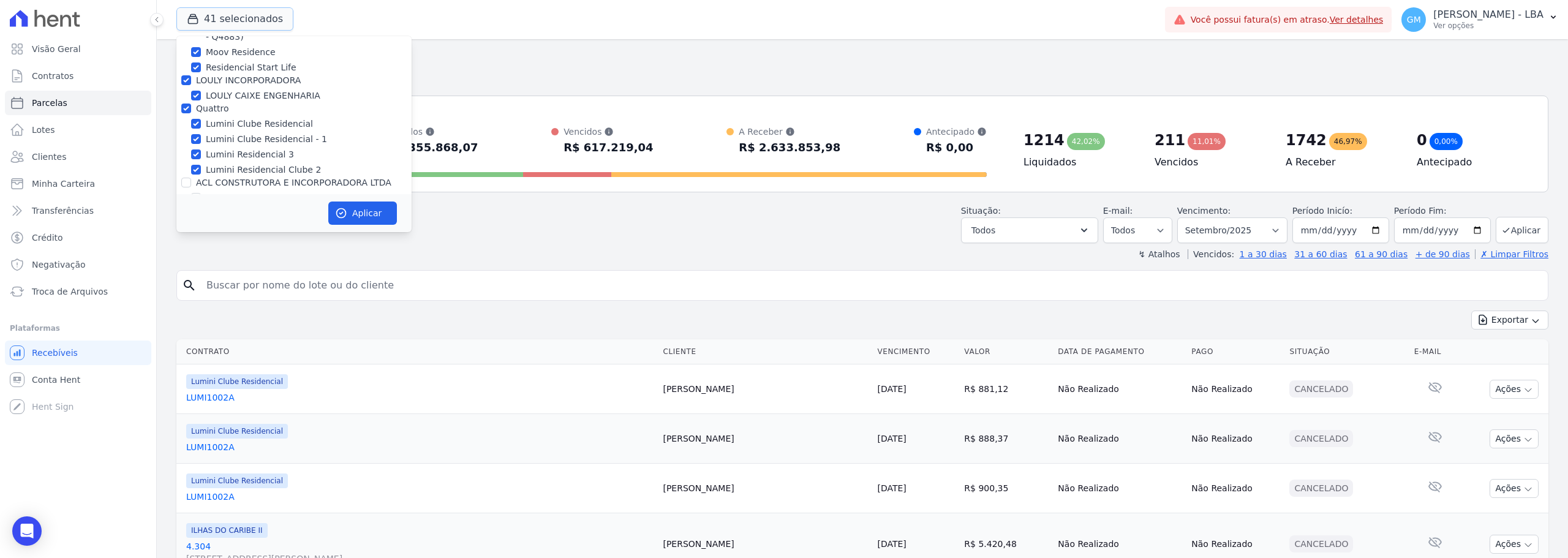
scroll to position [1960, 0]
click at [372, 213] on button "Aplicar" at bounding box center [362, 213] width 69 height 23
click at [1532, 322] on button "Exportar" at bounding box center [1510, 320] width 77 height 19
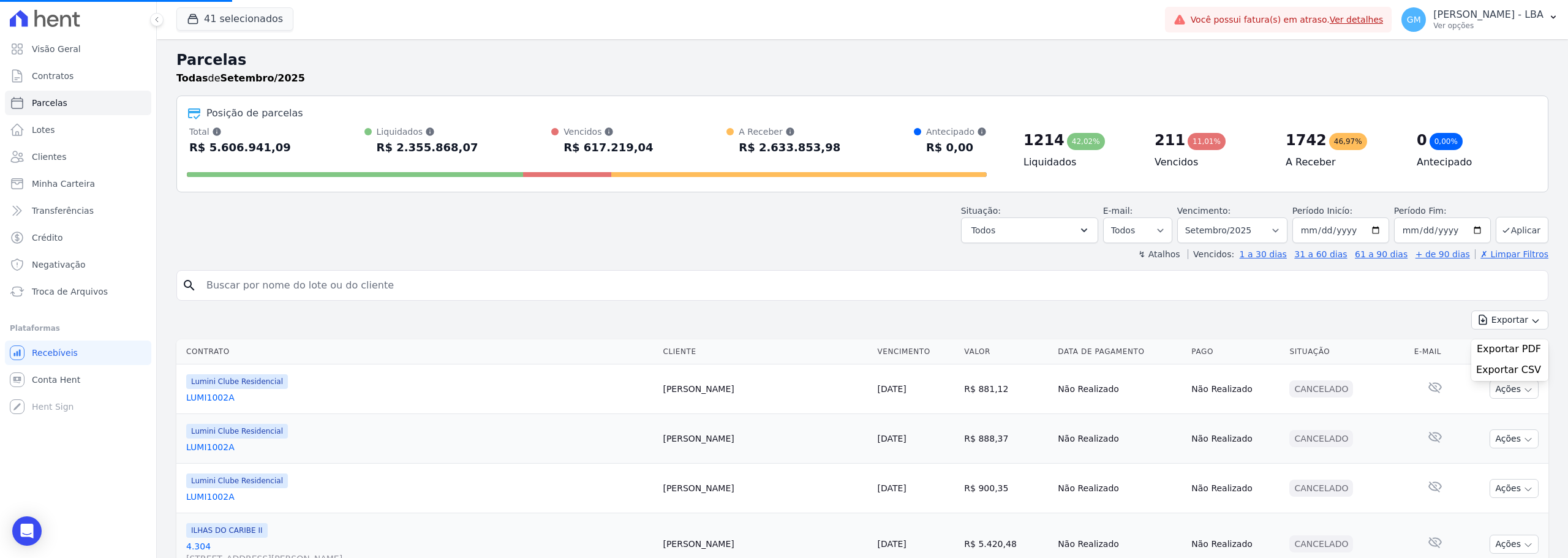
click at [1518, 320] on button "Exportar" at bounding box center [1510, 320] width 77 height 19
click at [1520, 368] on span "Exportar CSV" at bounding box center [1509, 370] width 65 height 12
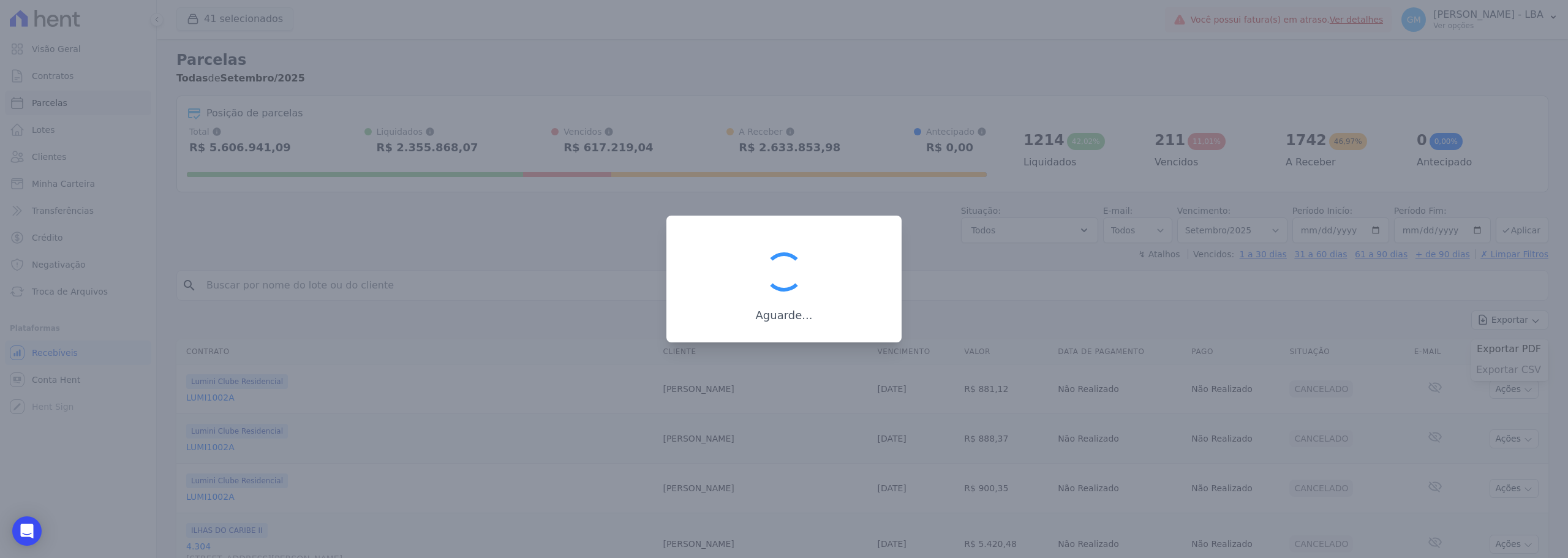
select select
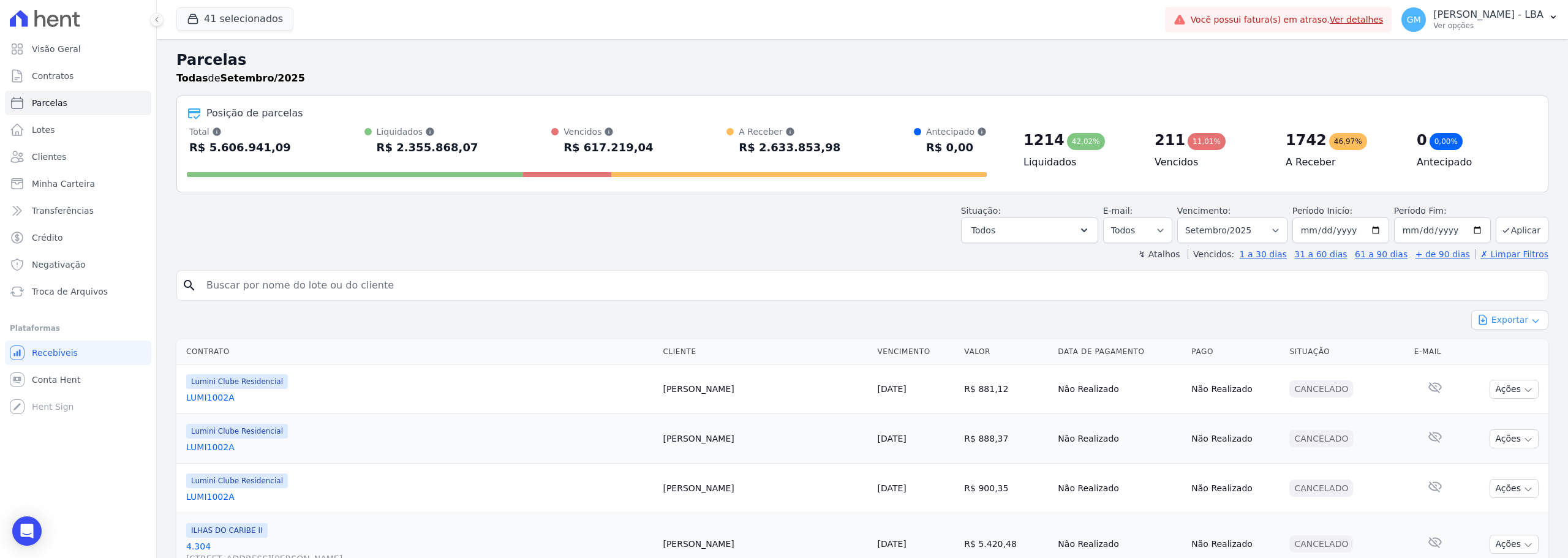
click at [1533, 320] on button "Exportar" at bounding box center [1510, 320] width 77 height 19
click at [1511, 373] on span "Exportar CSV" at bounding box center [1509, 370] width 65 height 12
click at [270, 15] on button "41 selecionados" at bounding box center [234, 19] width 117 height 23
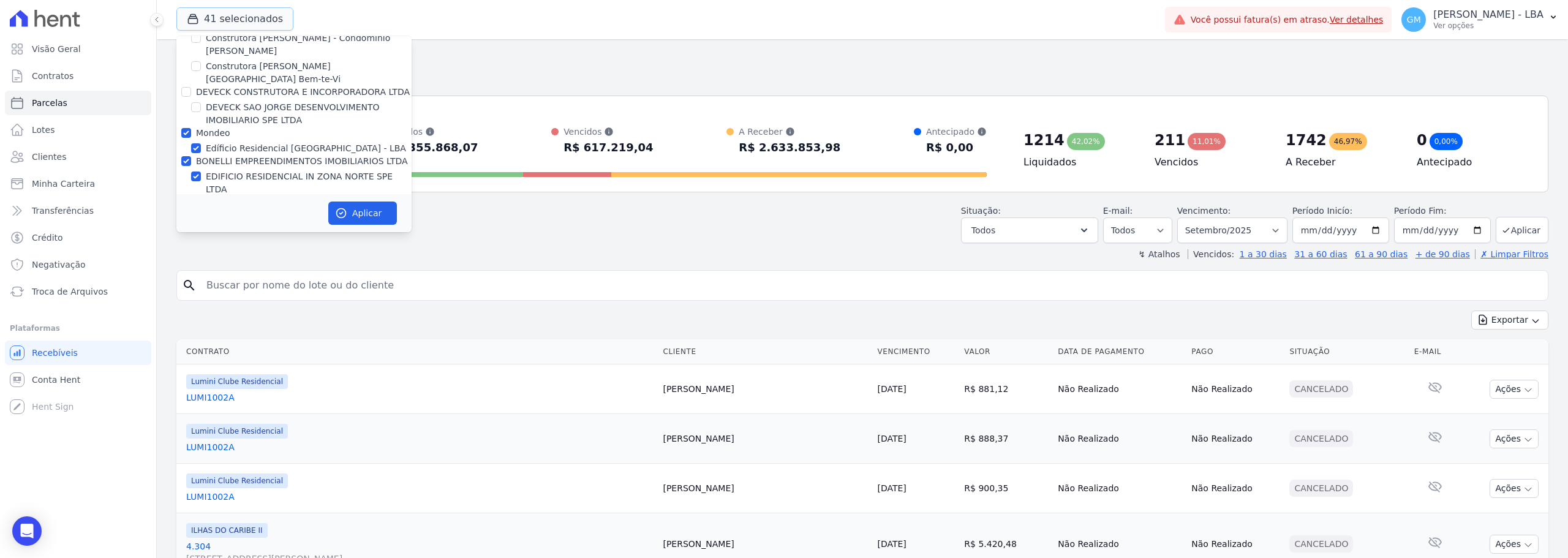
scroll to position [1103, 0]
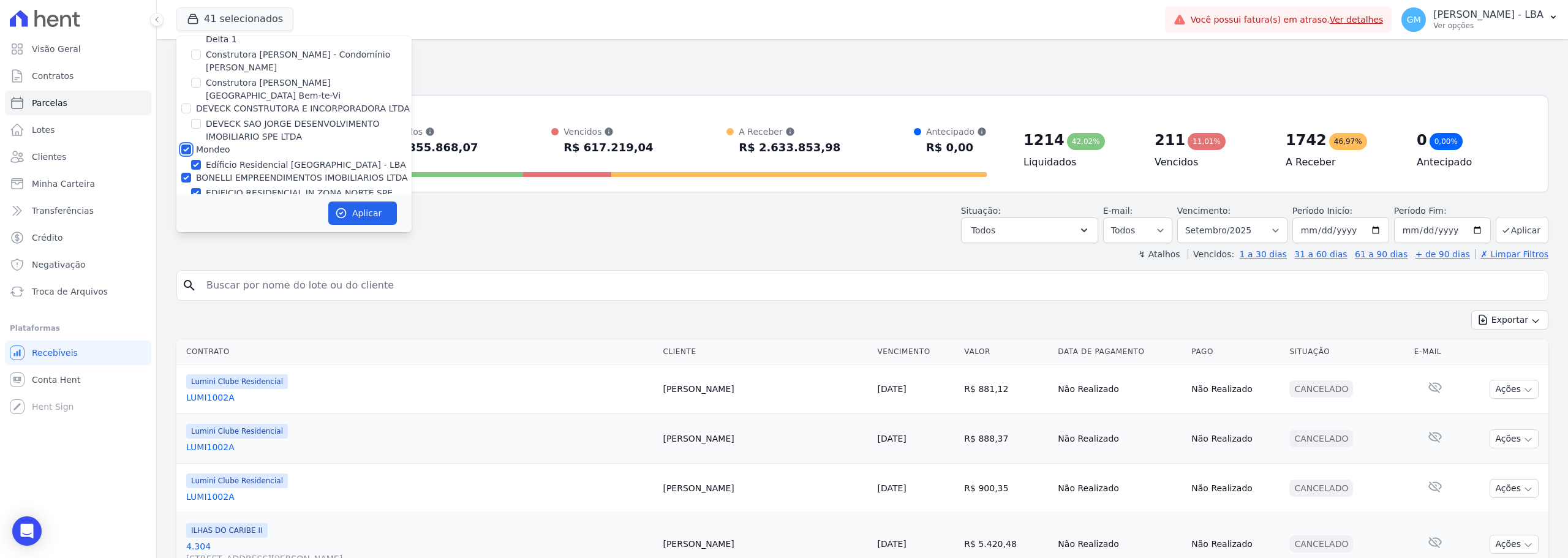
click at [188, 145] on input "Mondeo" at bounding box center [186, 150] width 10 height 10
checkbox input "false"
click at [188, 173] on input "BONELLI EMPREENDIMENTOS IMOBILIARIOS LTDA" at bounding box center [186, 178] width 10 height 10
checkbox input "false"
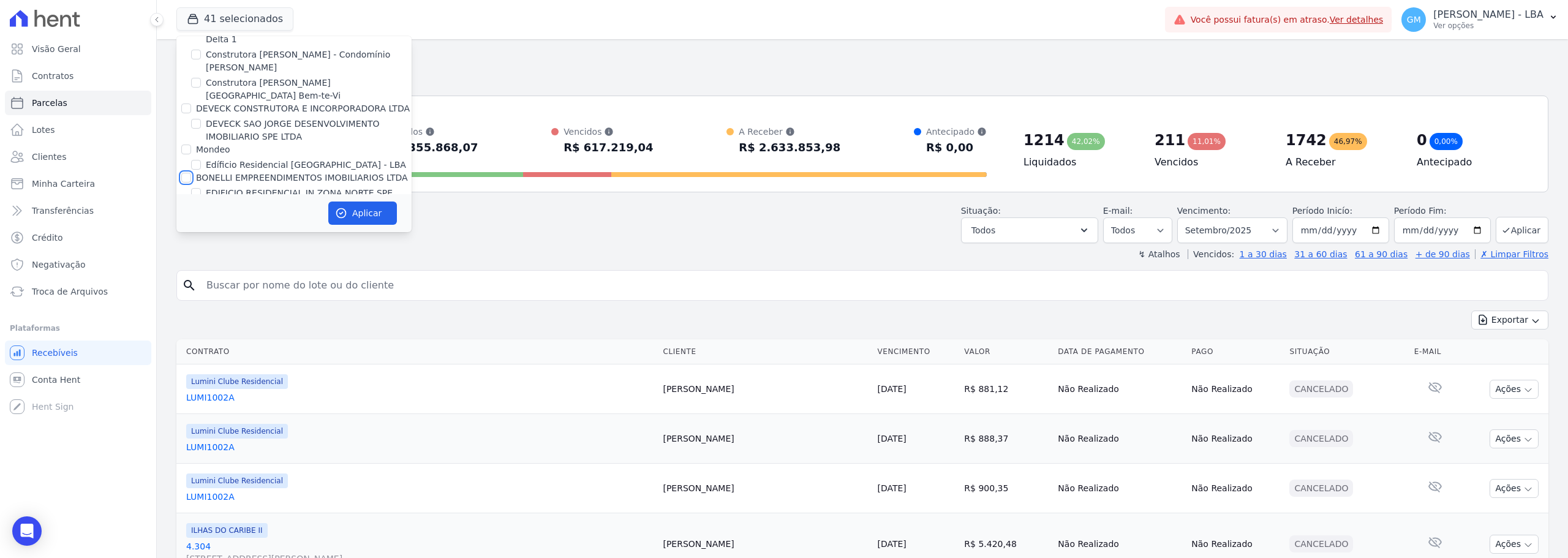
checkbox input "false"
click at [184, 229] on input "Genesis Empreendimentos" at bounding box center [186, 234] width 10 height 10
checkbox input "false"
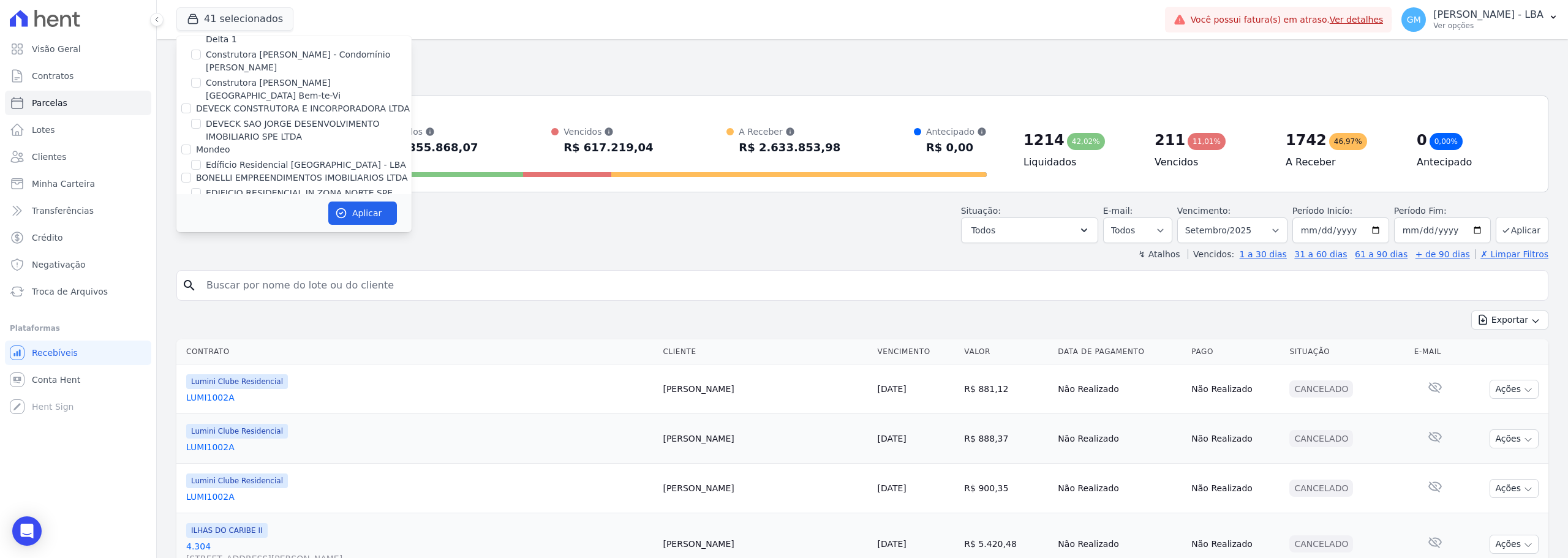
checkbox input "false"
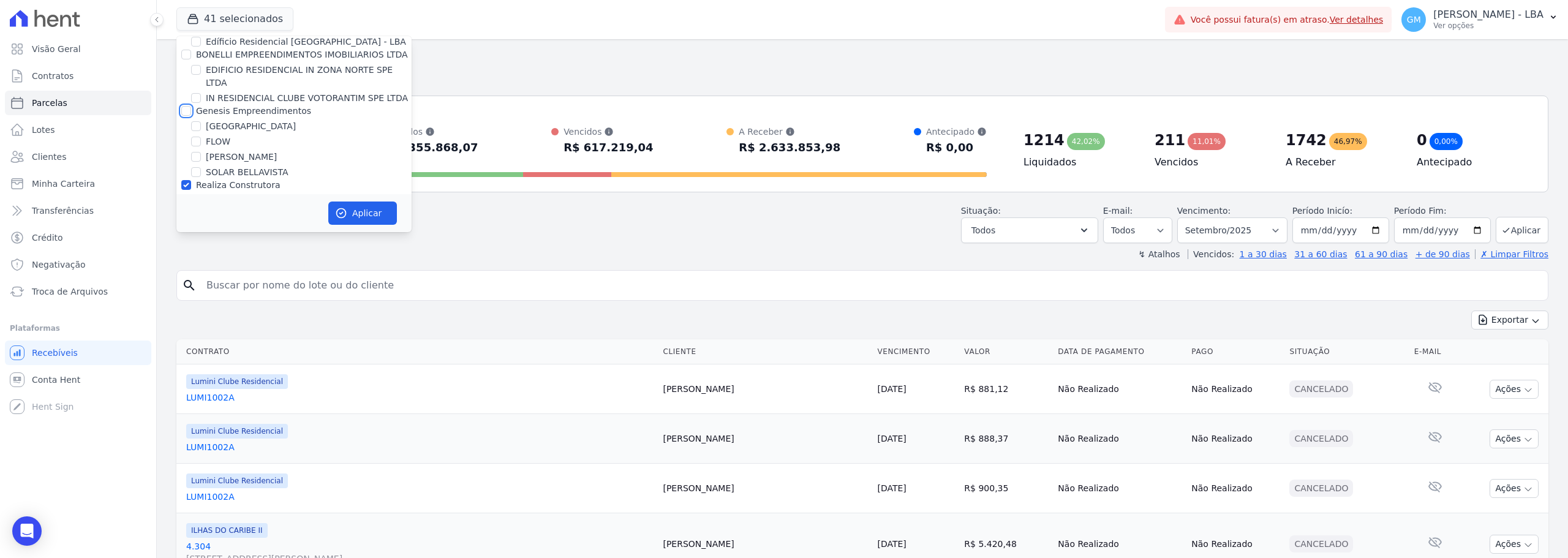
scroll to position [1225, 0]
click at [188, 181] on input "Realiza Construtora" at bounding box center [186, 186] width 10 height 10
checkbox input "false"
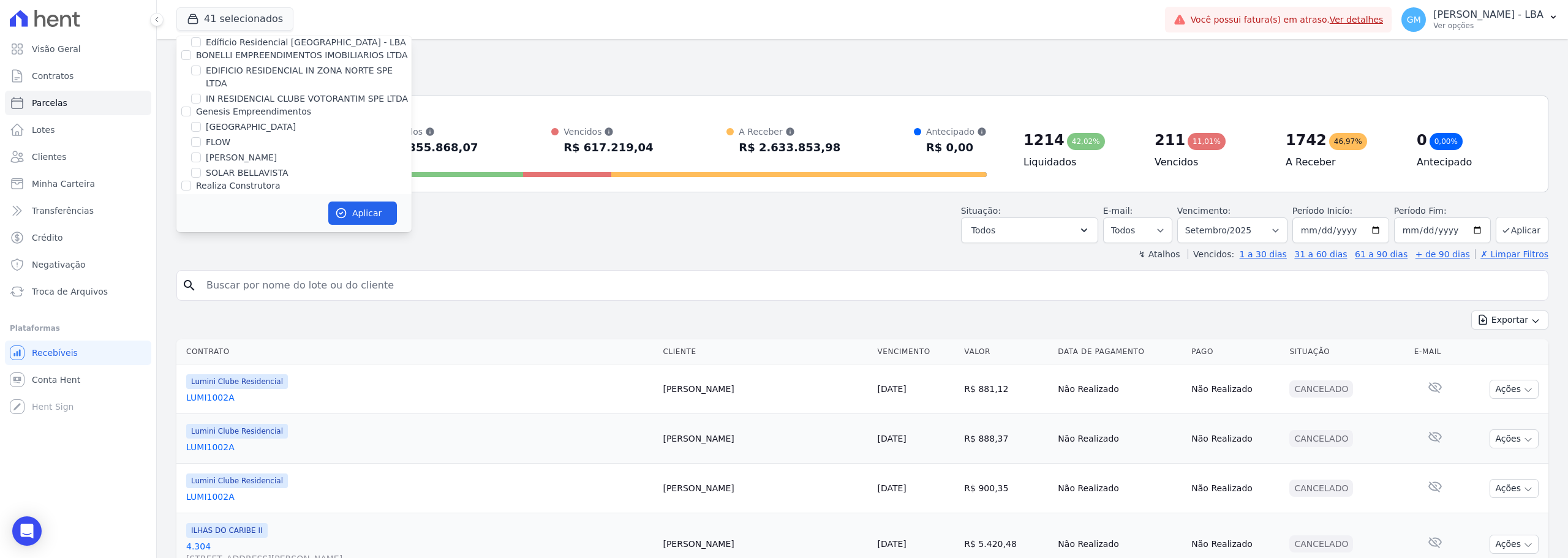
click at [188, 224] on input "FLEX PARTICIPACOES LTDA" at bounding box center [186, 229] width 10 height 10
checkbox input "false"
drag, startPoint x: 189, startPoint y: 164, endPoint x: 186, endPoint y: 146, distance: 18.2
click at [189, 252] on input "Estação 1" at bounding box center [186, 257] width 10 height 10
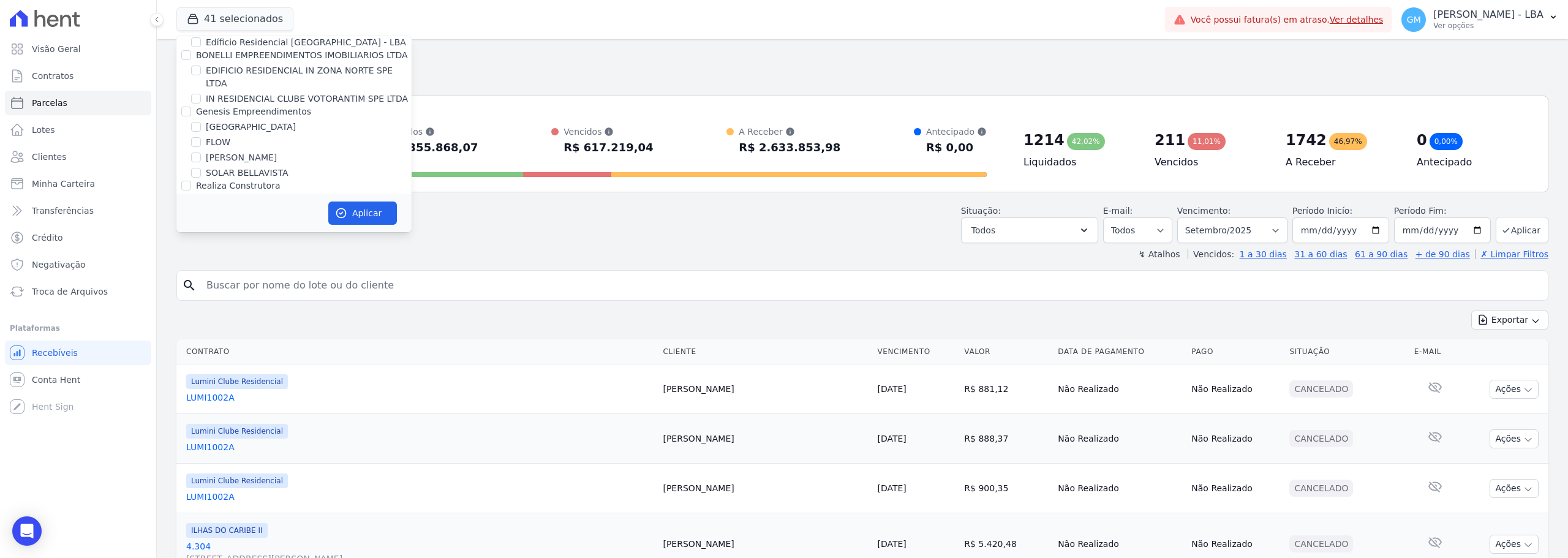
checkbox input "false"
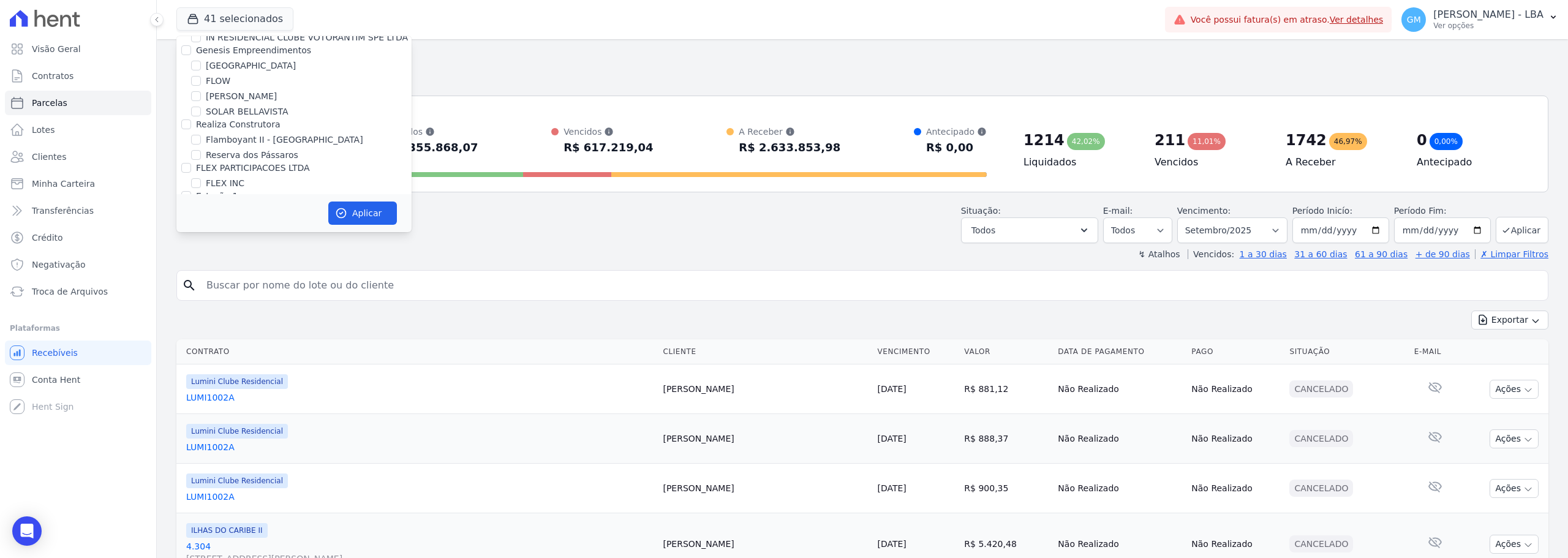
click at [186, 234] on input "Vitale - LBA" at bounding box center [186, 239] width 10 height 10
checkbox input "false"
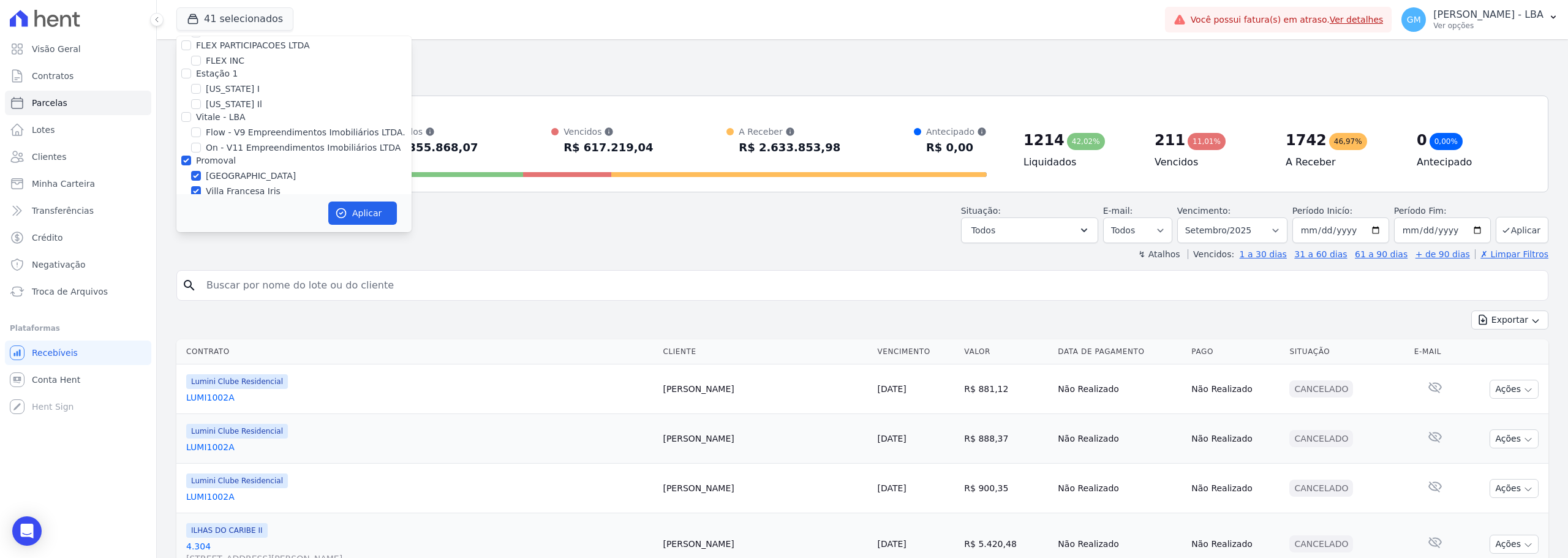
click at [191, 154] on div "Promoval" at bounding box center [294, 160] width 235 height 13
click at [186, 199] on input "HABRAS" at bounding box center [186, 204] width 10 height 10
checkbox input "false"
click at [186, 156] on input "Promoval" at bounding box center [186, 160] width 10 height 10
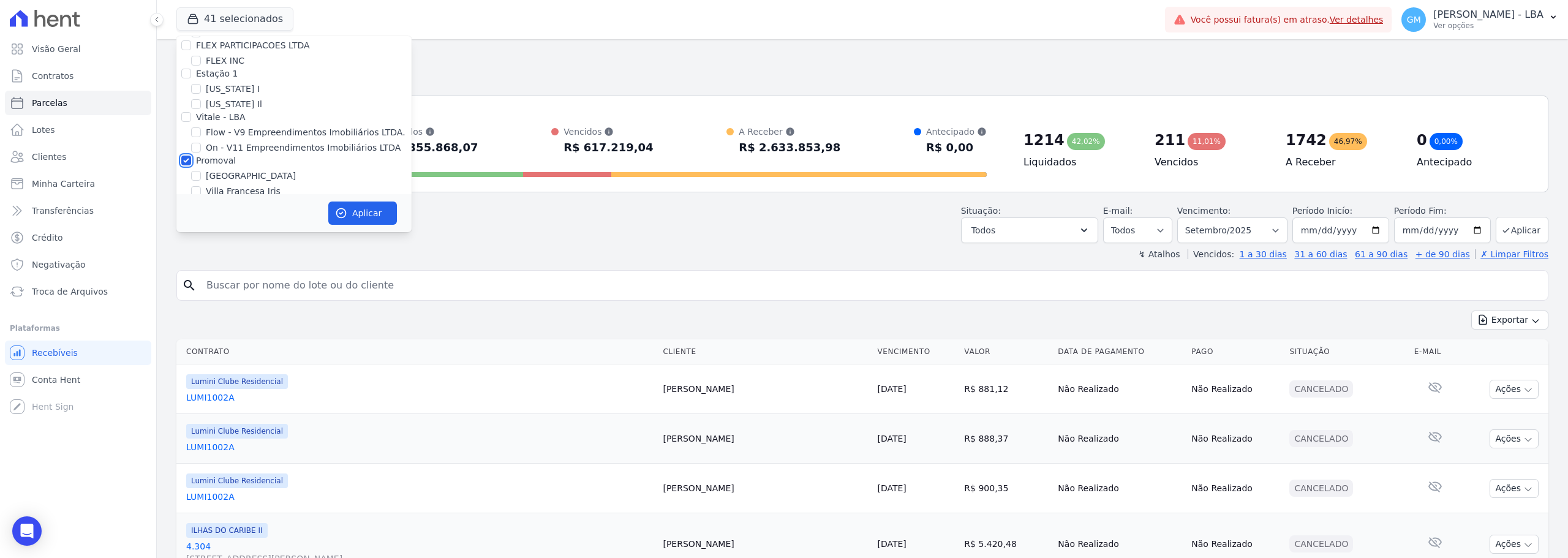
checkbox input "false"
click at [187, 227] on input "Herc Empreendimentos Imobiliários SPE LTDA." at bounding box center [186, 232] width 10 height 10
checkbox input "false"
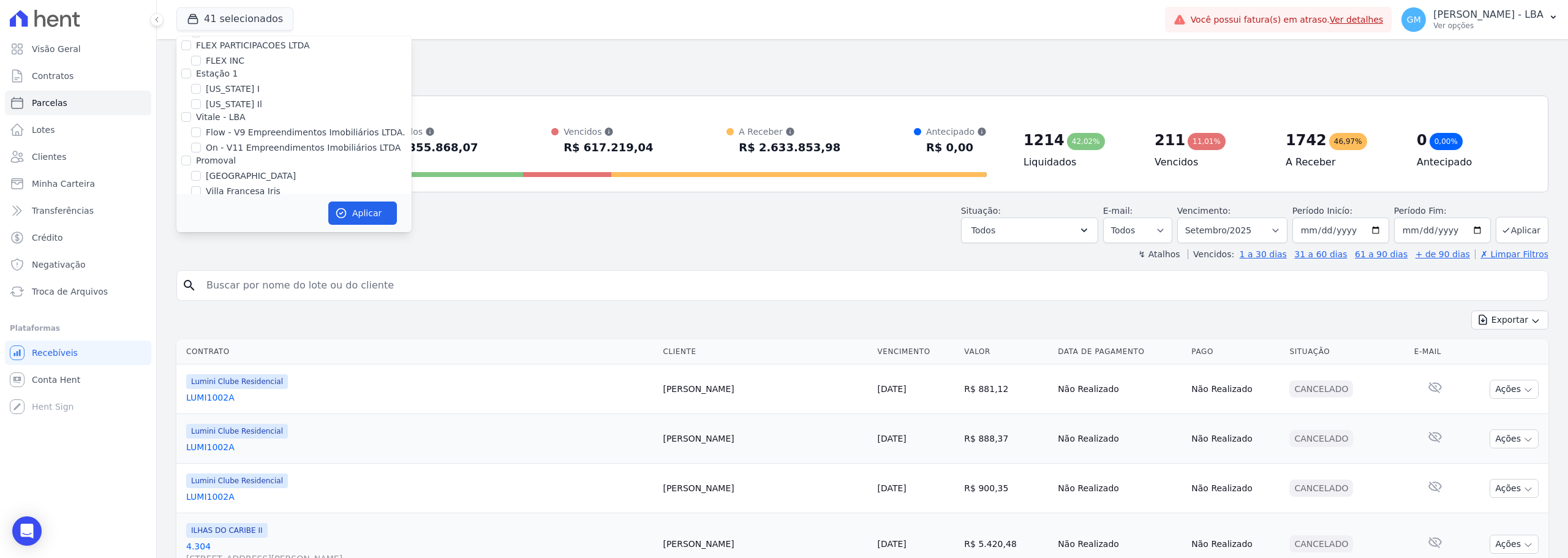
checkbox input "false"
click at [188, 133] on input "HYPE EMPREENDIMENTOS IMOBILIARIOS SPE LTDA" at bounding box center [186, 137] width 10 height 10
checkbox input "false"
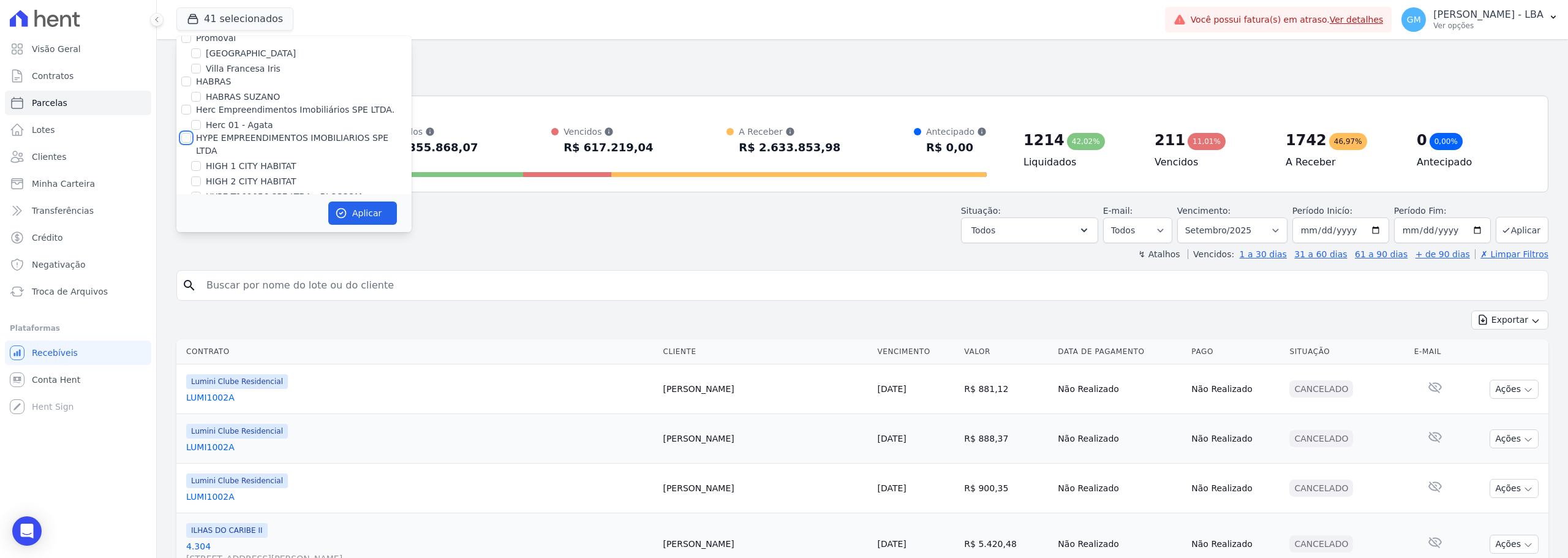
checkbox input "false"
click at [188, 235] on input "TS Engenharia" at bounding box center [186, 240] width 10 height 10
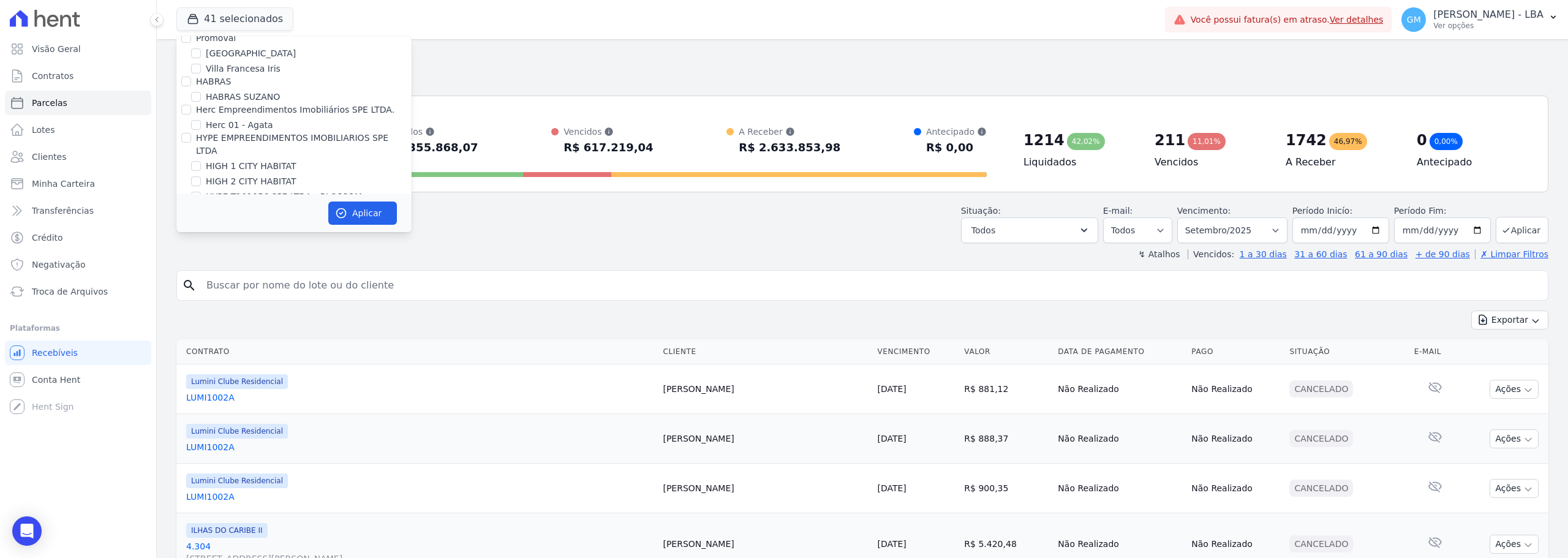
checkbox input "false"
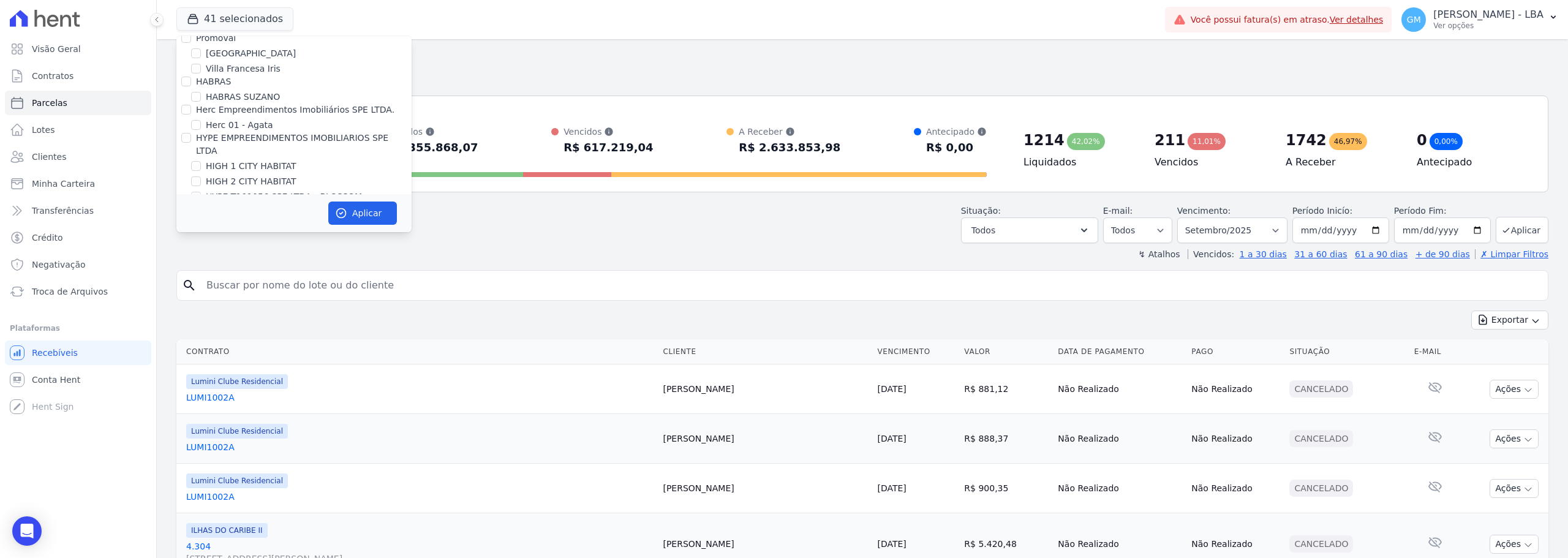
checkbox input "false"
click at [186, 156] on input "CONSTRUTORA FONTANIVE LIMITADA" at bounding box center [186, 161] width 10 height 10
checkbox input "false"
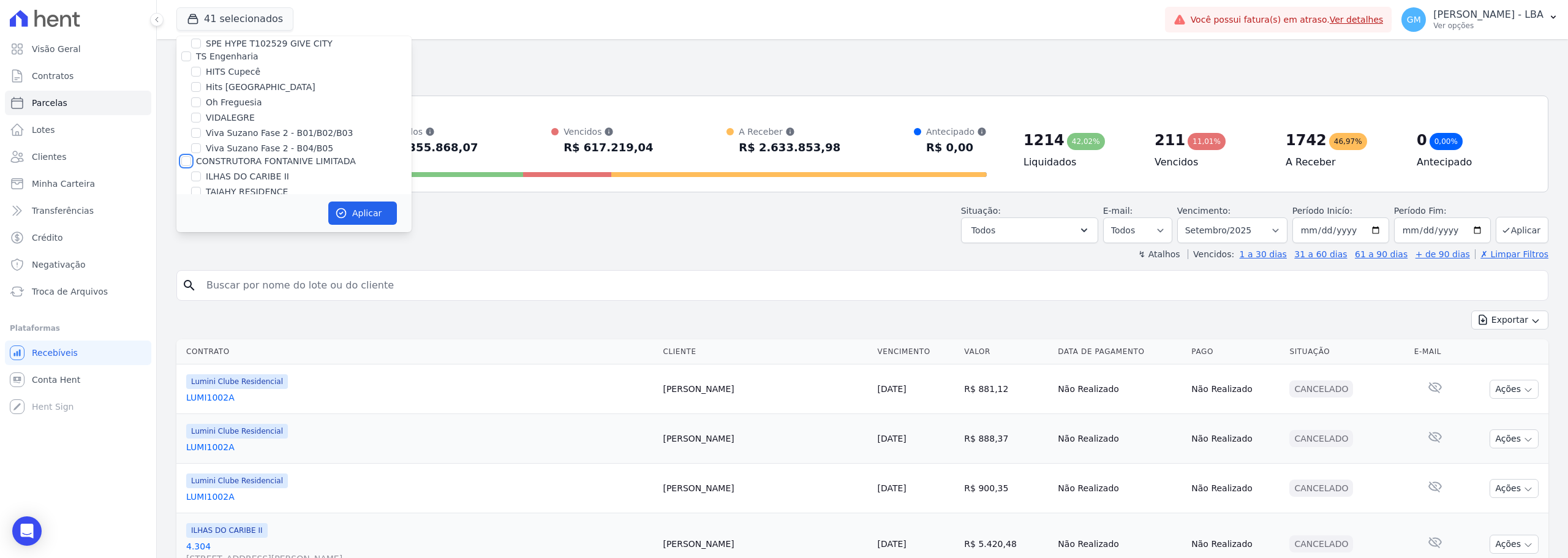
checkbox input "false"
click at [183, 95] on div "Trapisa Engenharia Acaiá Residencial Icatu Residencial PORTO5 INVESTIMENTOS IMO…" at bounding box center [294, 72] width 235 height 3502
click at [188, 243] on input "KA EMPREENDIMENTOS LTDA" at bounding box center [186, 248] width 10 height 10
checkbox input "false"
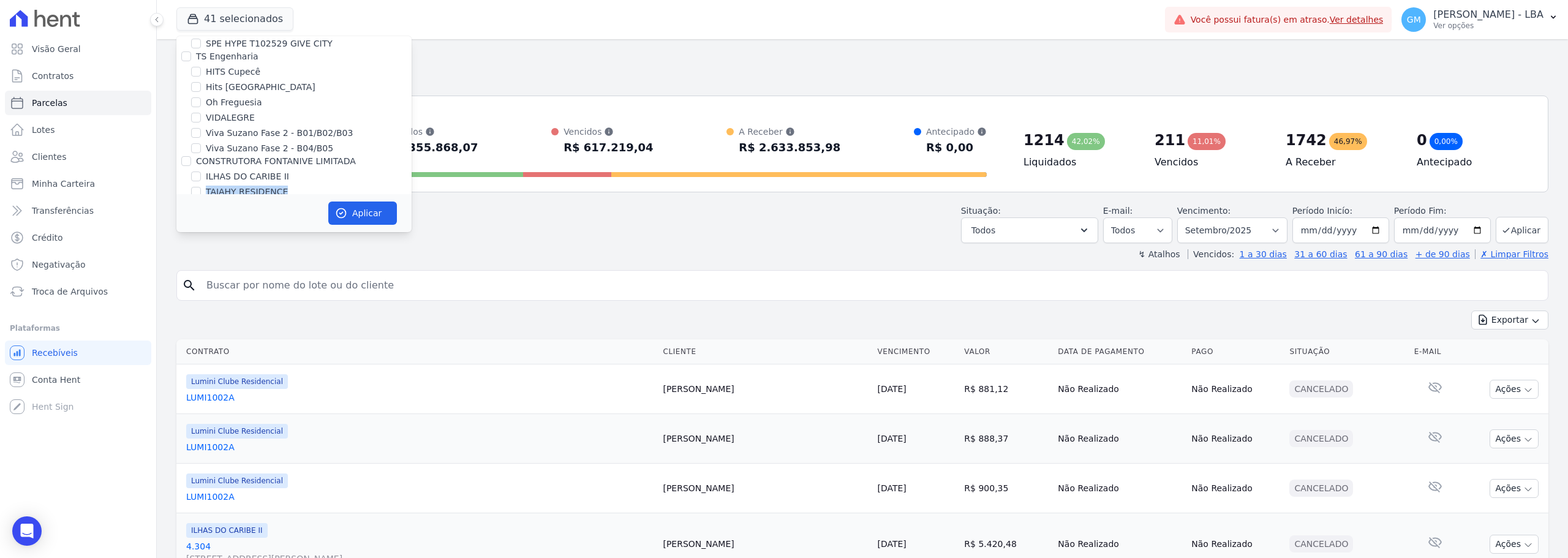
checkbox input "false"
click at [185, 200] on input "CONSTRUTORA MINERVA LTDA" at bounding box center [186, 204] width 10 height 10
checkbox input "false"
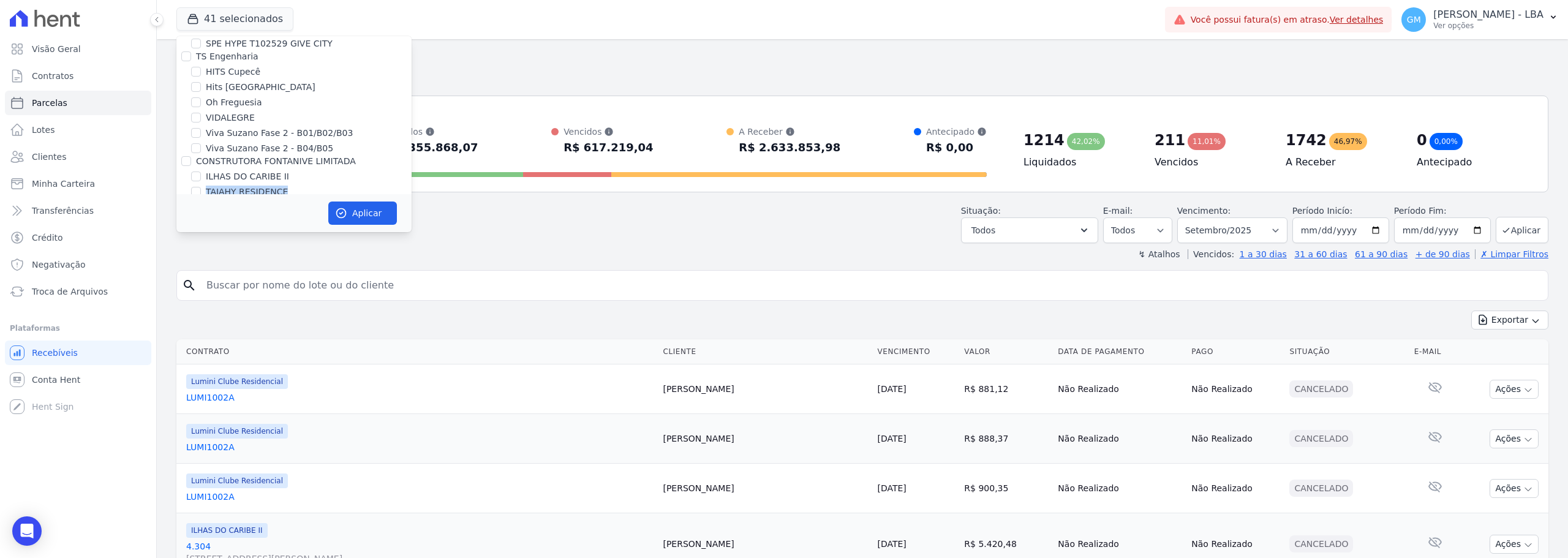
checkbox input "false"
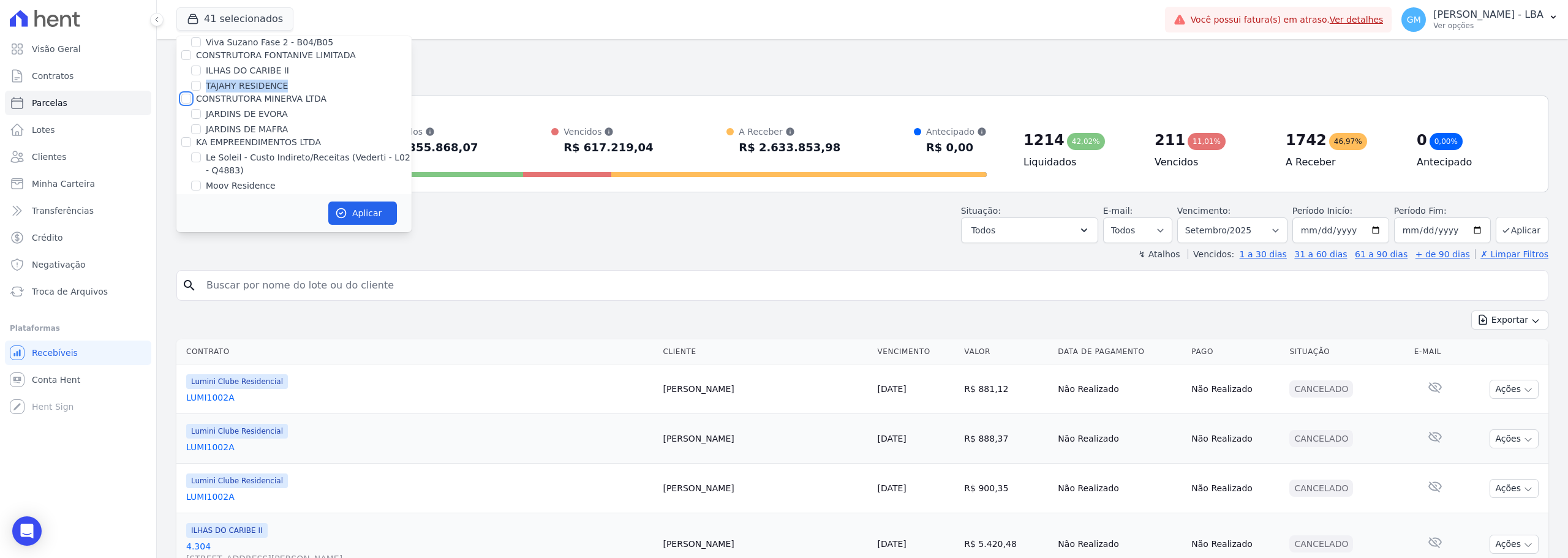
scroll to position [1838, 0]
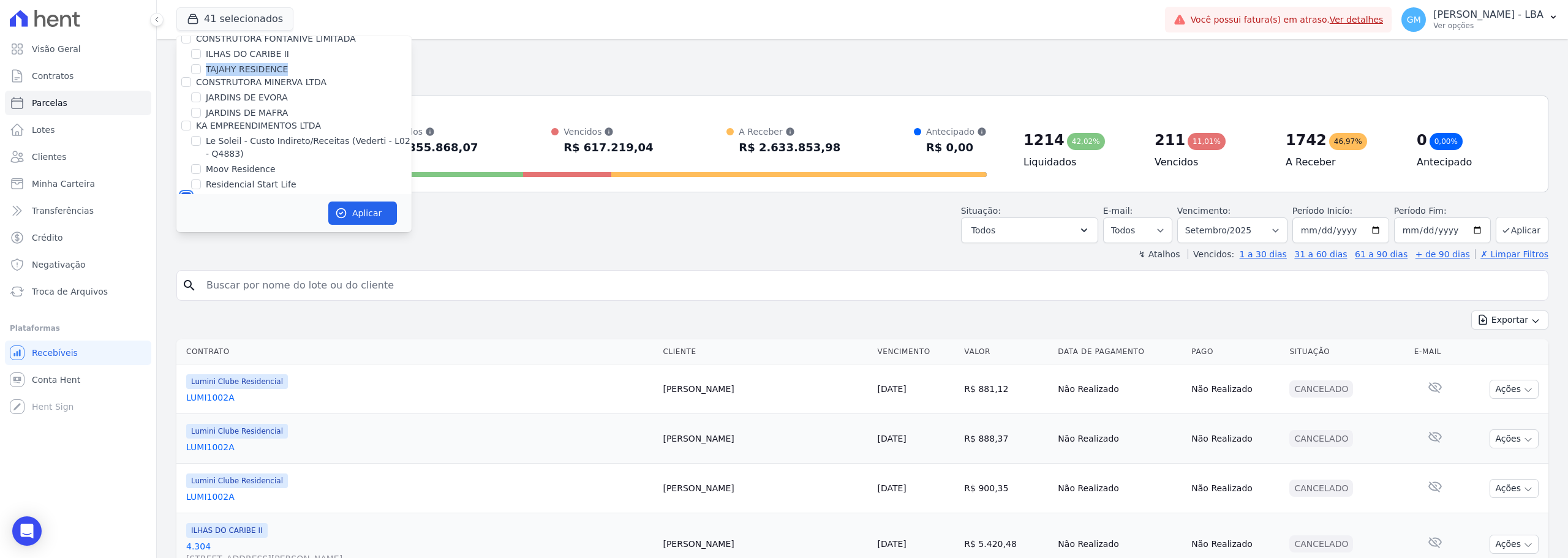
click at [188, 192] on input "LOULY INCORPORADORA" at bounding box center [186, 197] width 10 height 10
checkbox input "false"
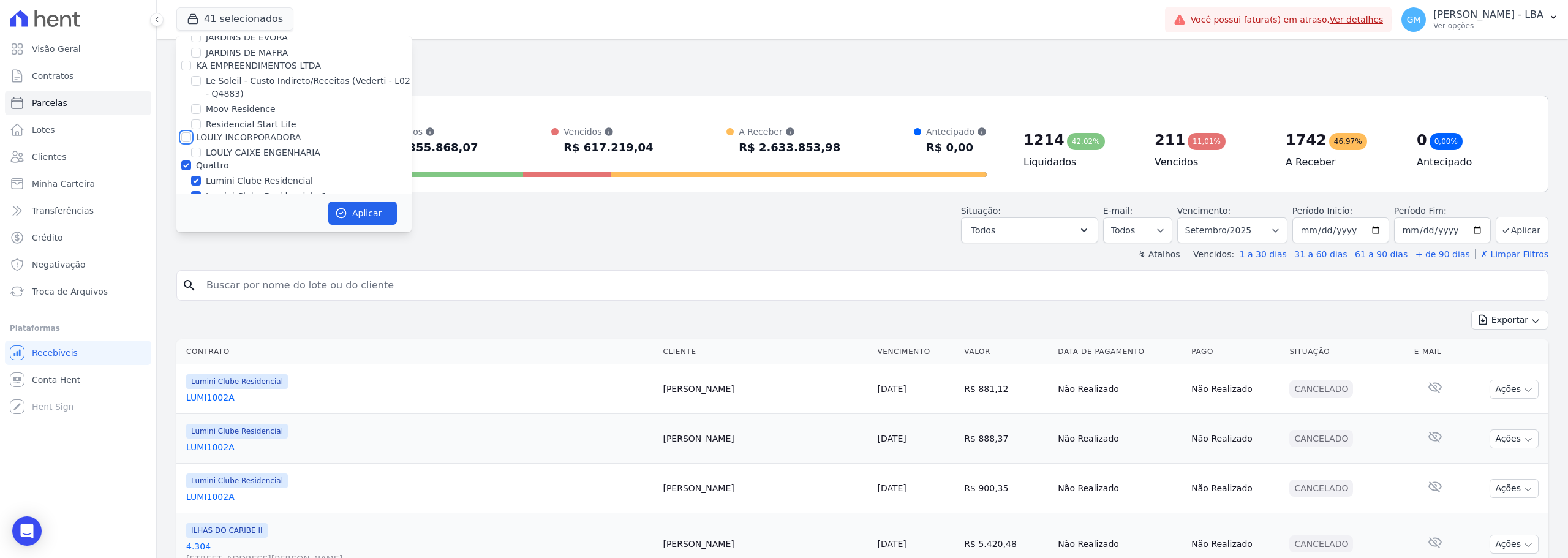
scroll to position [1899, 0]
click at [189, 160] on input "Quattro" at bounding box center [186, 164] width 10 height 10
checkbox input "false"
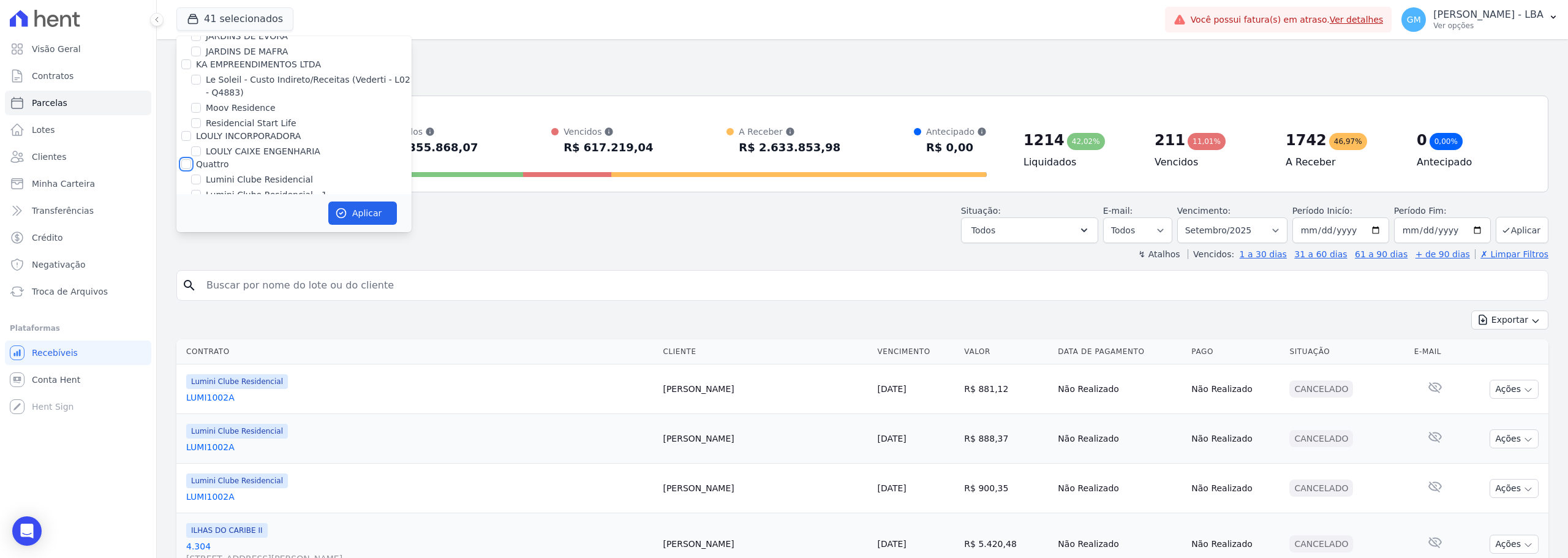
checkbox input "false"
click at [188, 234] on input "ACL CONSTRUTORA E INCORPORADORA LTDA" at bounding box center [186, 238] width 10 height 10
checkbox input "true"
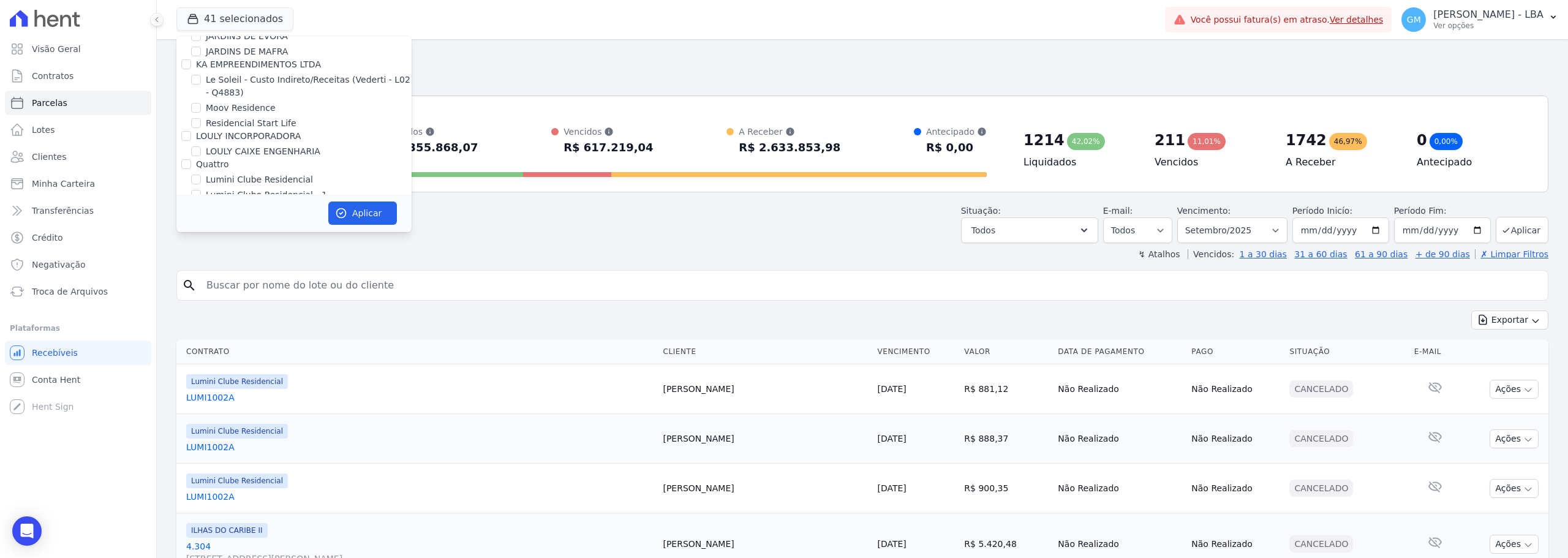
click at [186, 262] on input "Mais Lar" at bounding box center [186, 266] width 10 height 10
checkbox input "true"
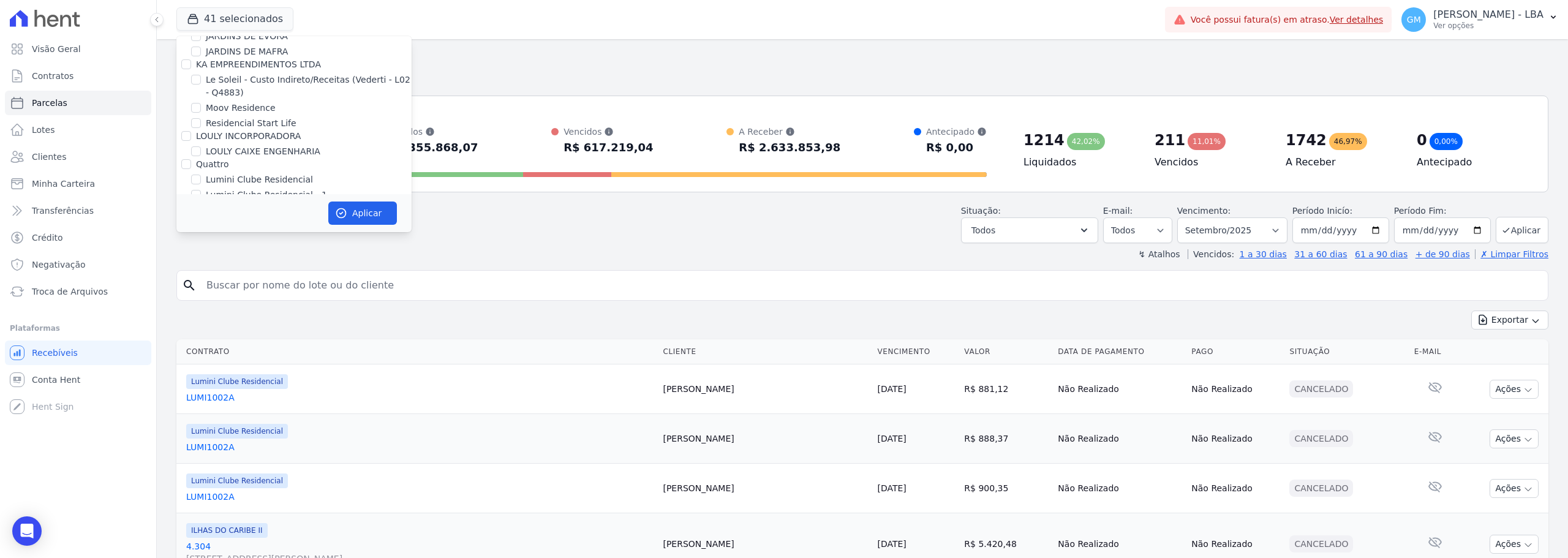
checkbox input "true"
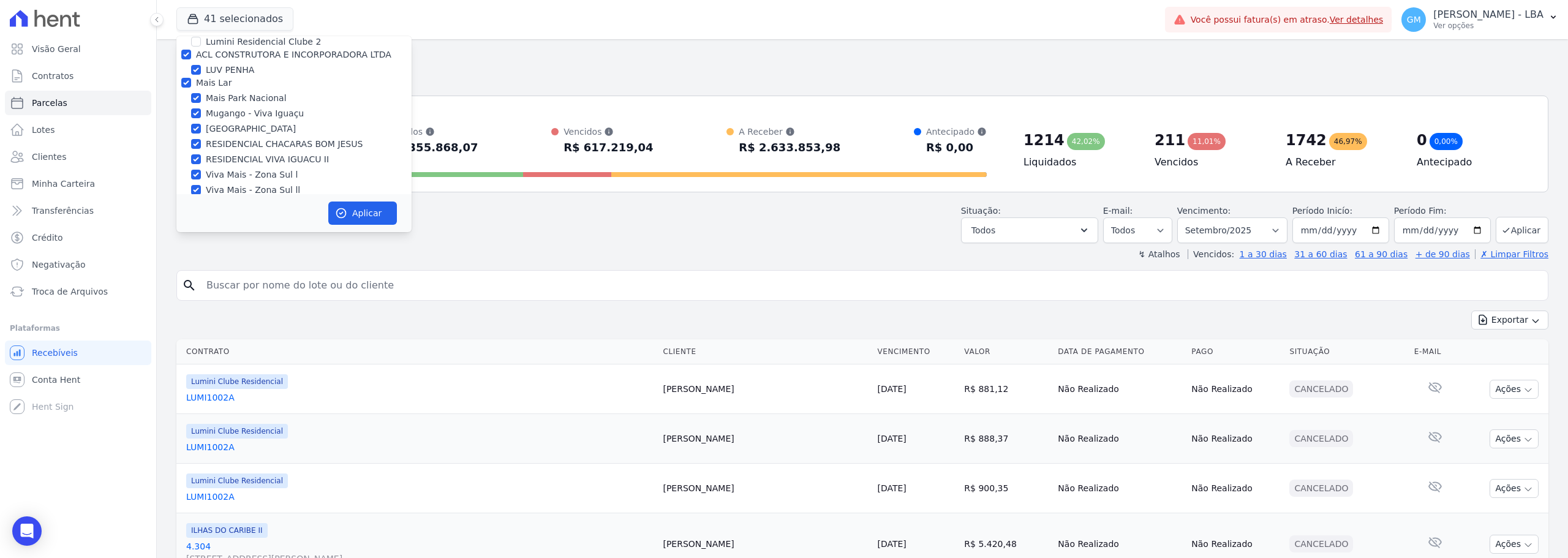
click at [190, 198] on input "MARKA DO [GEOGRAPHIC_DATA] EMPREENDIMENTOS E PARTICIPACOES LTDA" at bounding box center [186, 202] width 10 height 10
checkbox input "true"
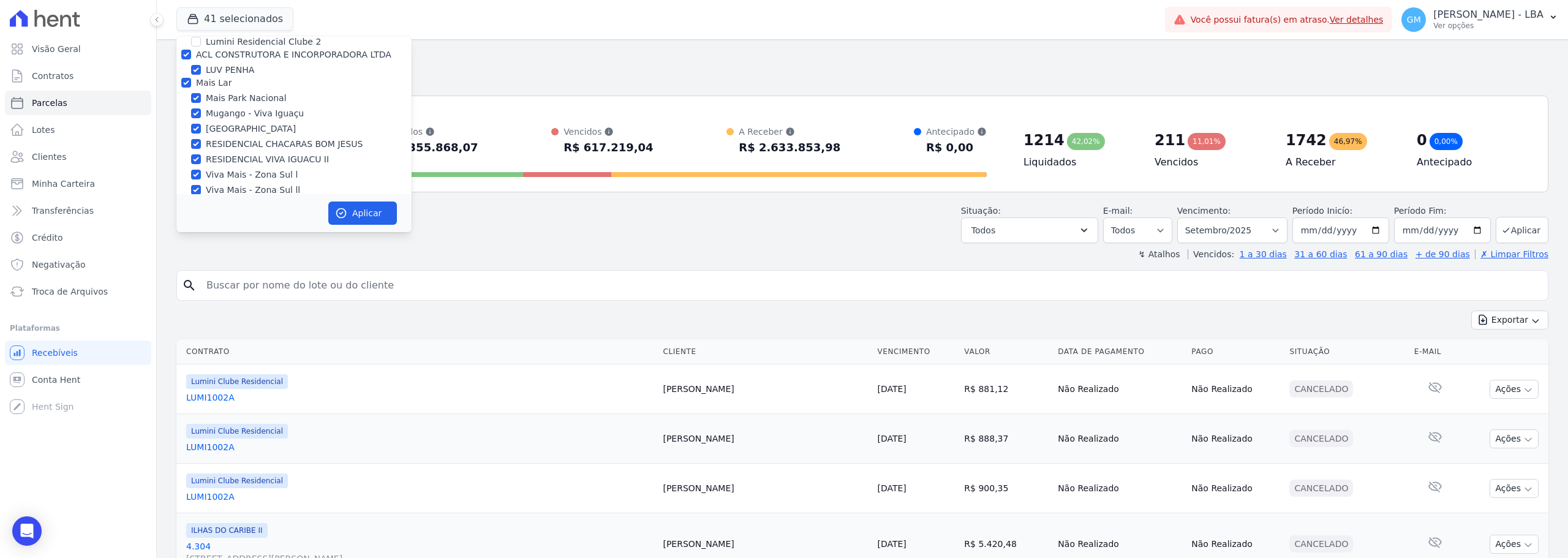
checkbox input "true"
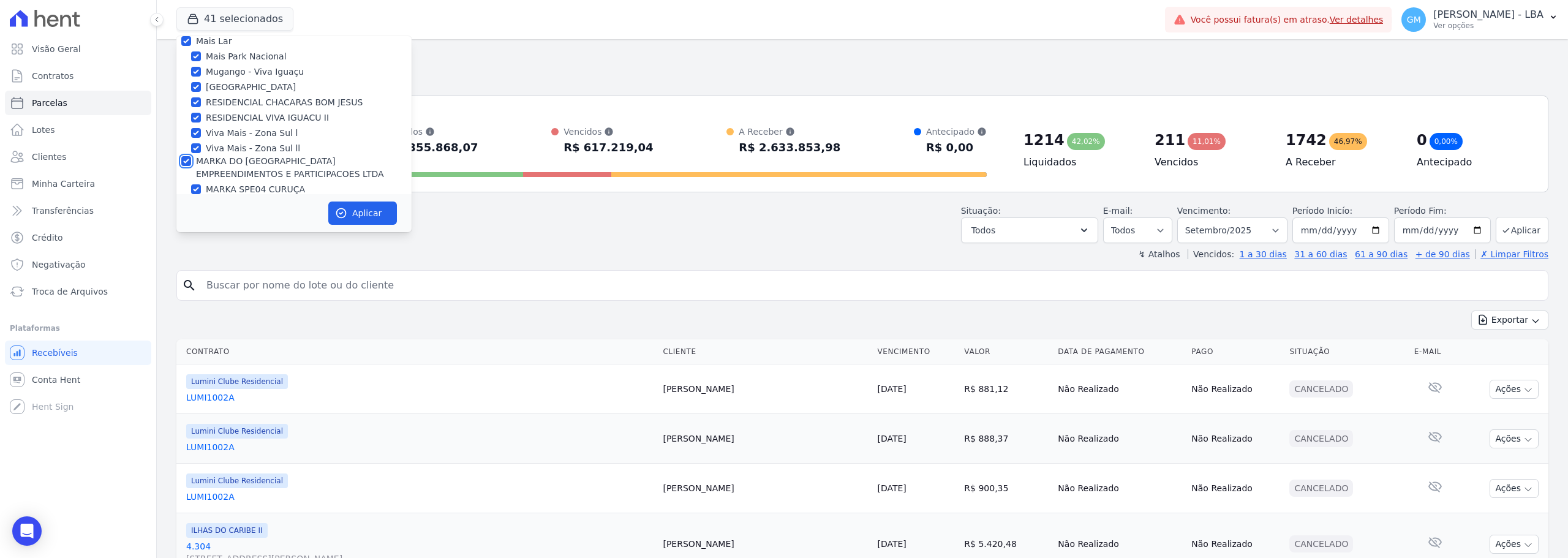
scroll to position [2205, 0]
click at [188, 247] on input "Crescer Incorporadora" at bounding box center [186, 252] width 10 height 10
checkbox input "true"
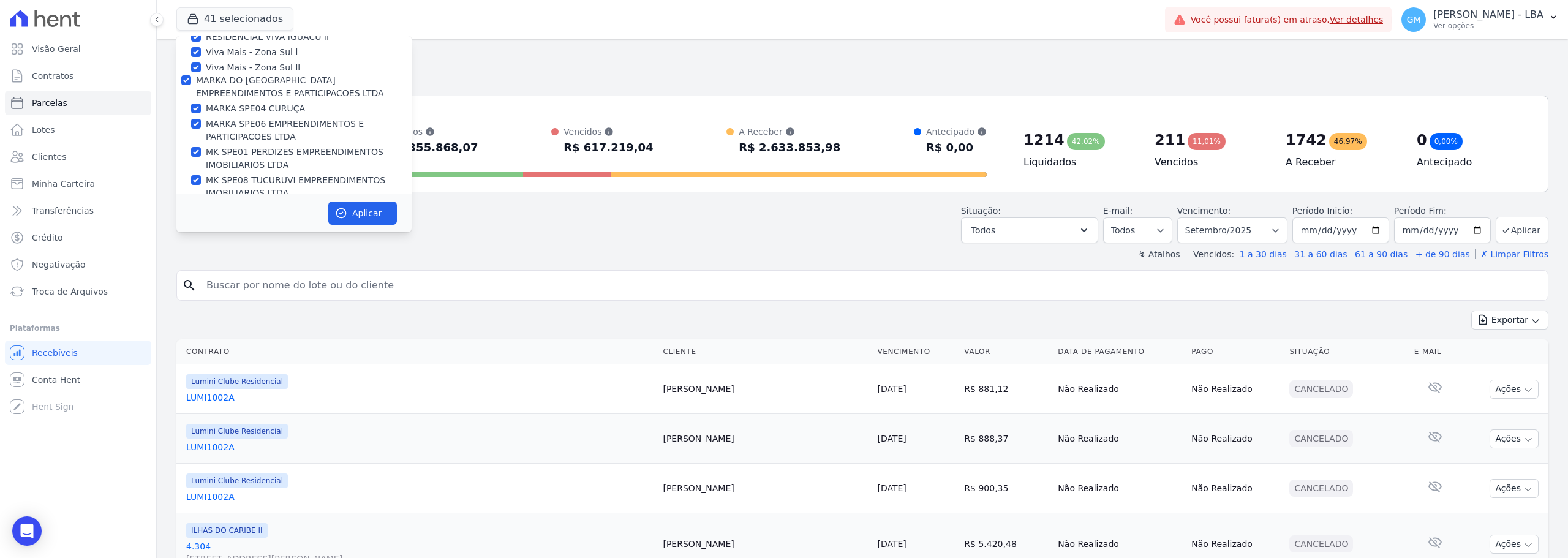
checkbox input "true"
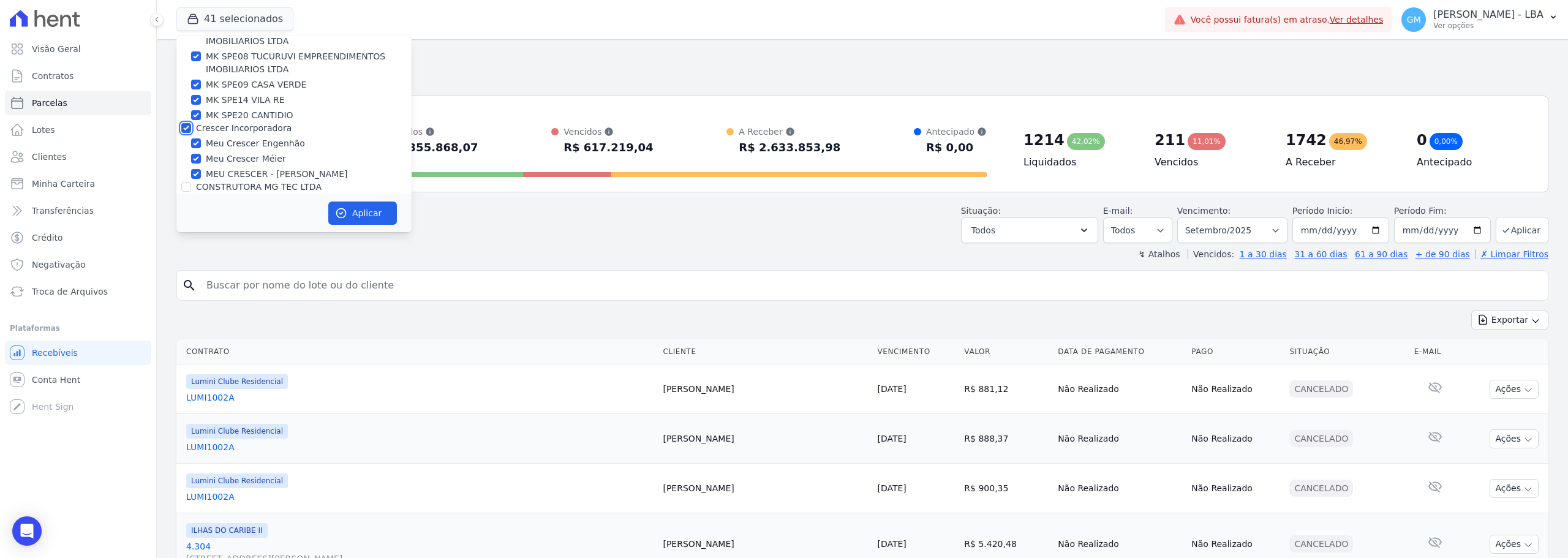
scroll to position [2327, 0]
click at [190, 183] on input "CONSTRUTORA MG TEC LTDA" at bounding box center [186, 188] width 10 height 10
checkbox input "true"
drag, startPoint x: 186, startPoint y: 113, endPoint x: 182, endPoint y: 138, distance: 25.3
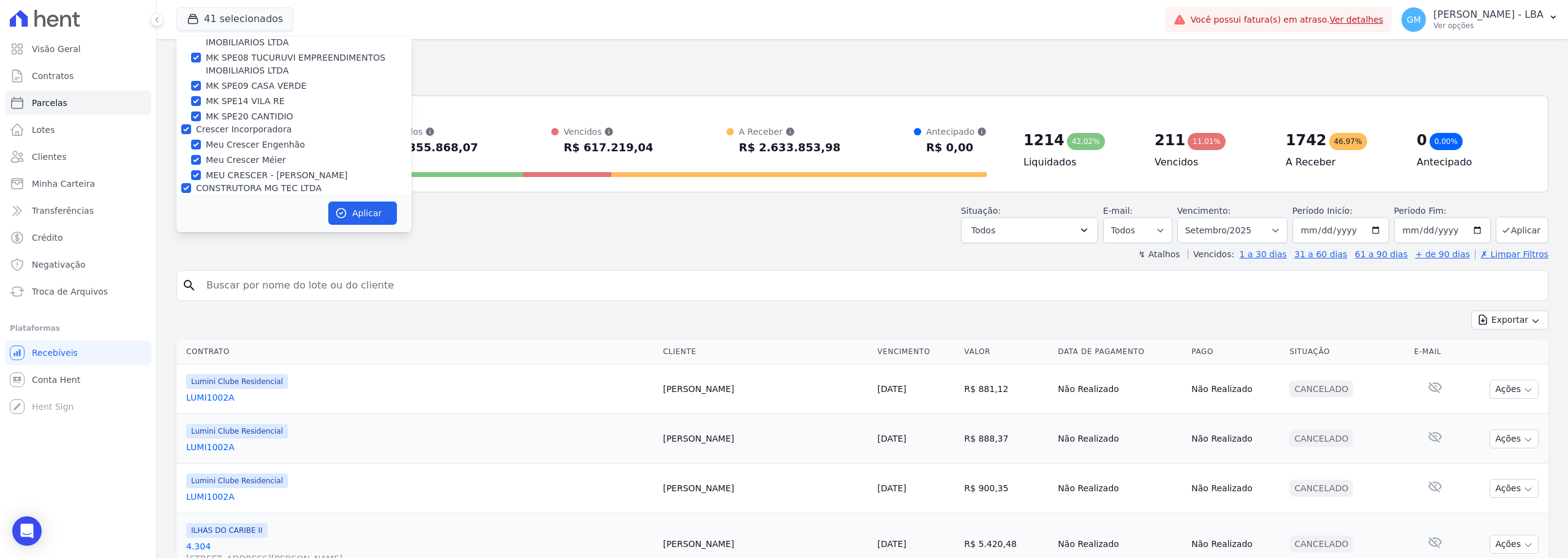
click at [186, 212] on input "Construtora Fontanive" at bounding box center [186, 216] width 10 height 10
checkbox input "true"
click at [184, 238] on div at bounding box center [186, 244] width 10 height 12
click at [188, 268] on input "Macedo Fortes" at bounding box center [186, 272] width 10 height 10
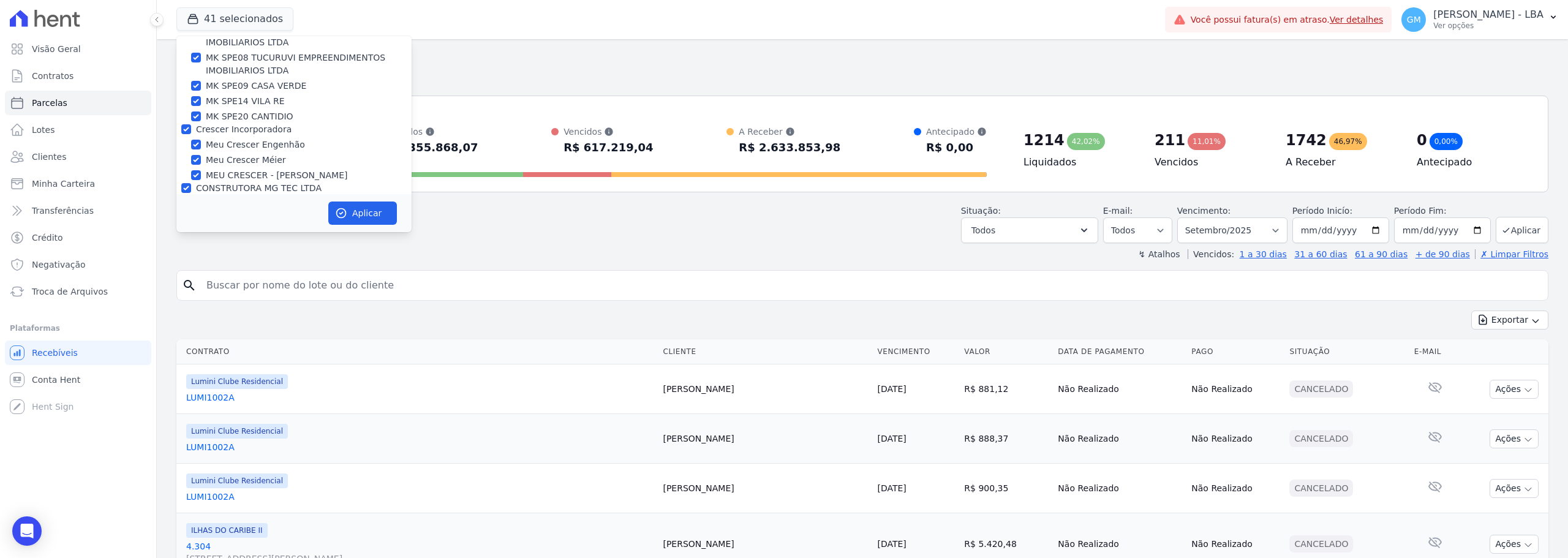
checkbox input "true"
click at [188, 240] on input "MUNTE CONSTRUTORA E INCORPORADORA LTDA" at bounding box center [186, 244] width 10 height 10
checkbox input "true"
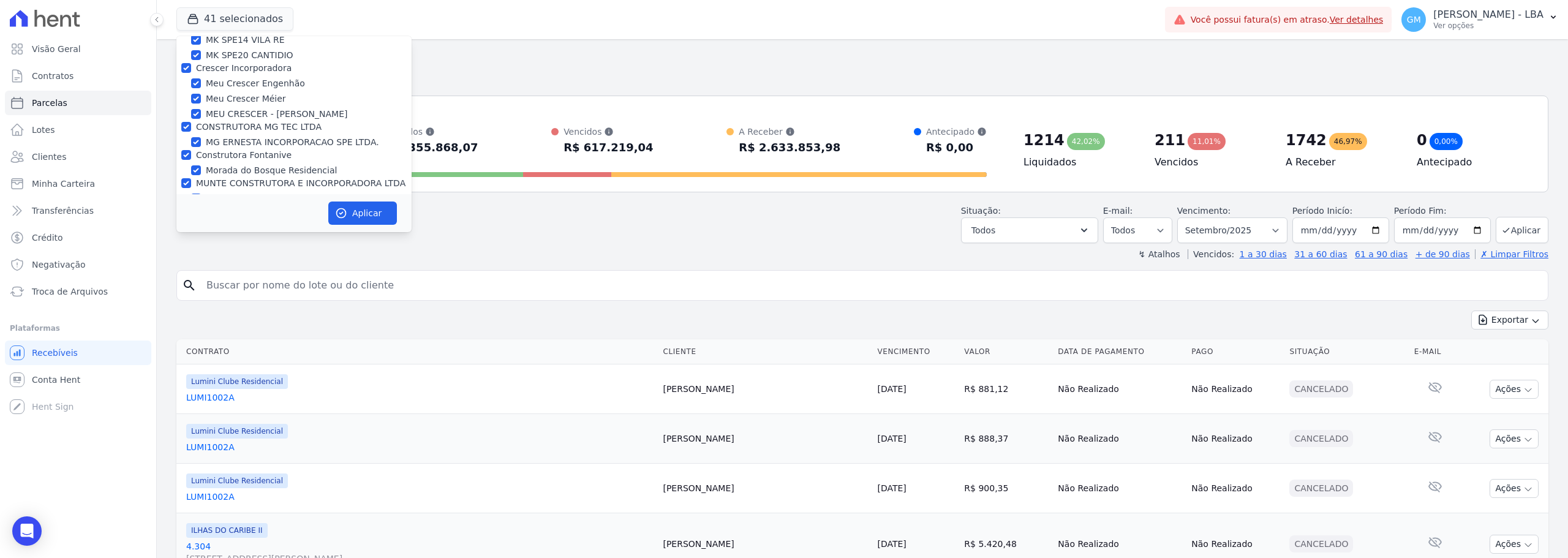
click at [189, 234] on input "[PERSON_NAME] - LBA" at bounding box center [186, 239] width 10 height 10
checkbox input "true"
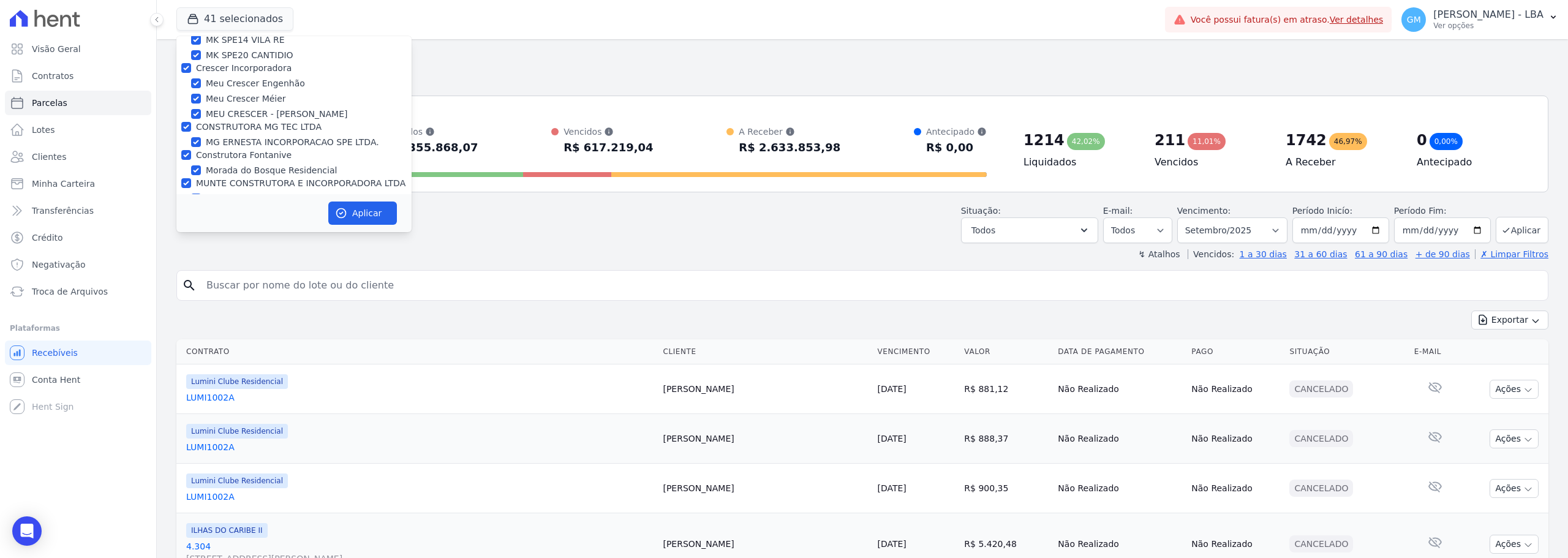
checkbox input "true"
click at [190, 202] on input "Alcance Engenharia" at bounding box center [186, 206] width 10 height 10
checkbox input "true"
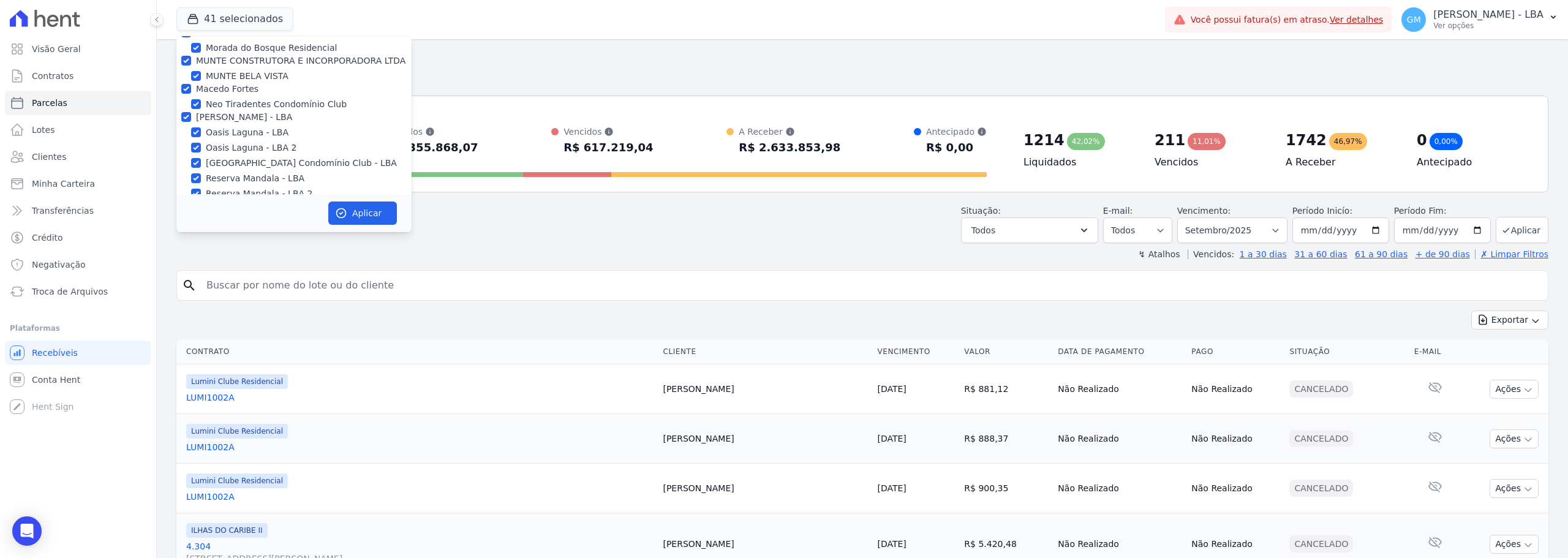
checkbox input "true"
click at [186, 230] on input "CAVAZANI EMPREENDIMENTOS IMOBILIARIOS" at bounding box center [186, 234] width 10 height 10
checkbox input "true"
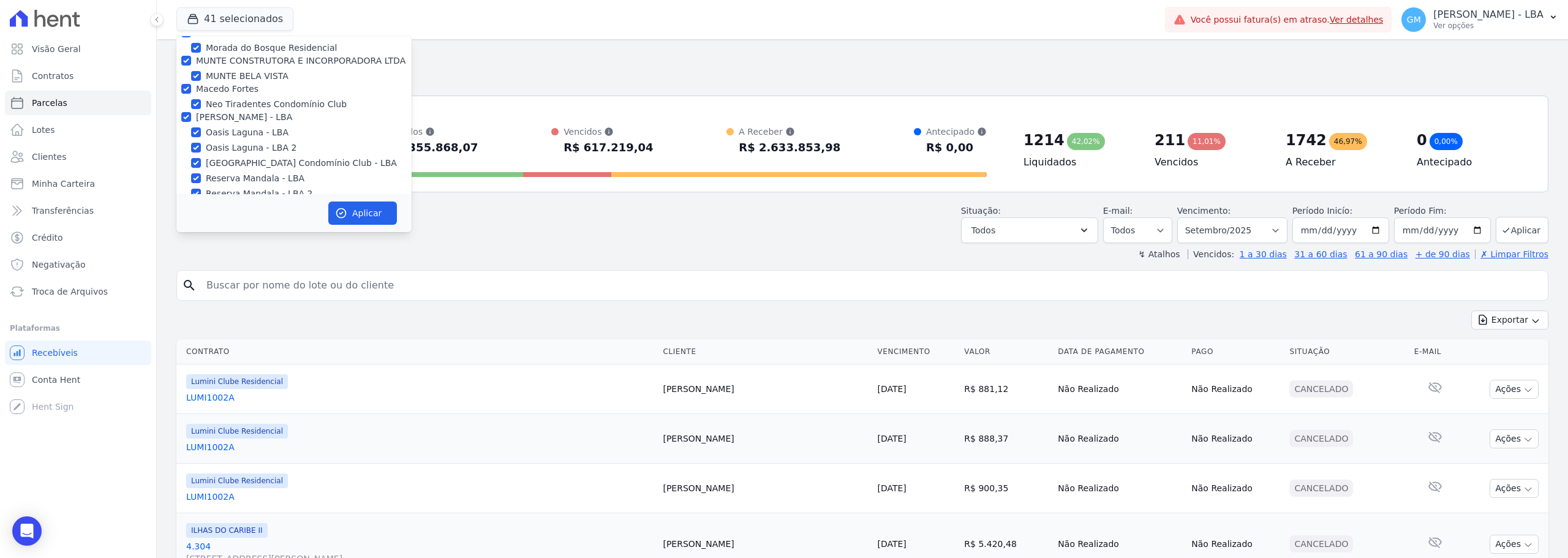
checkbox input "true"
click at [186, 227] on input "JDG" at bounding box center [186, 232] width 10 height 10
checkbox input "true"
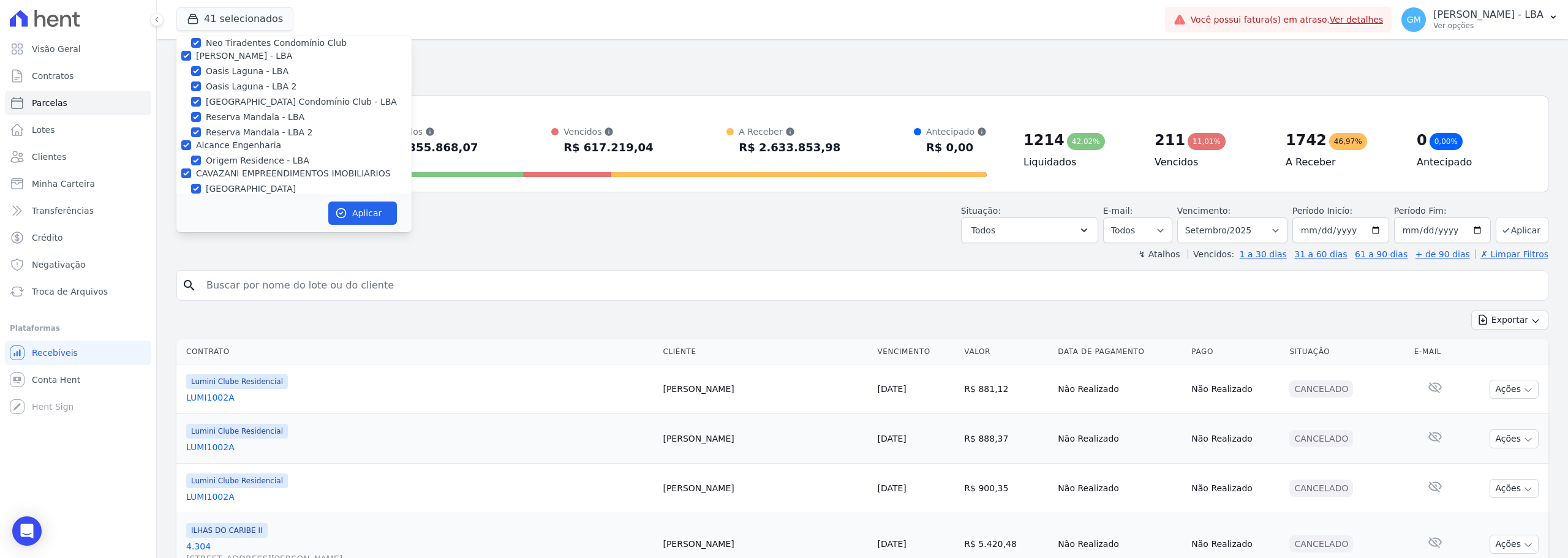
checkbox input "true"
click at [182, 284] on input "REALMARKA CONSTRUCOES LTDA" at bounding box center [186, 288] width 10 height 10
checkbox input "true"
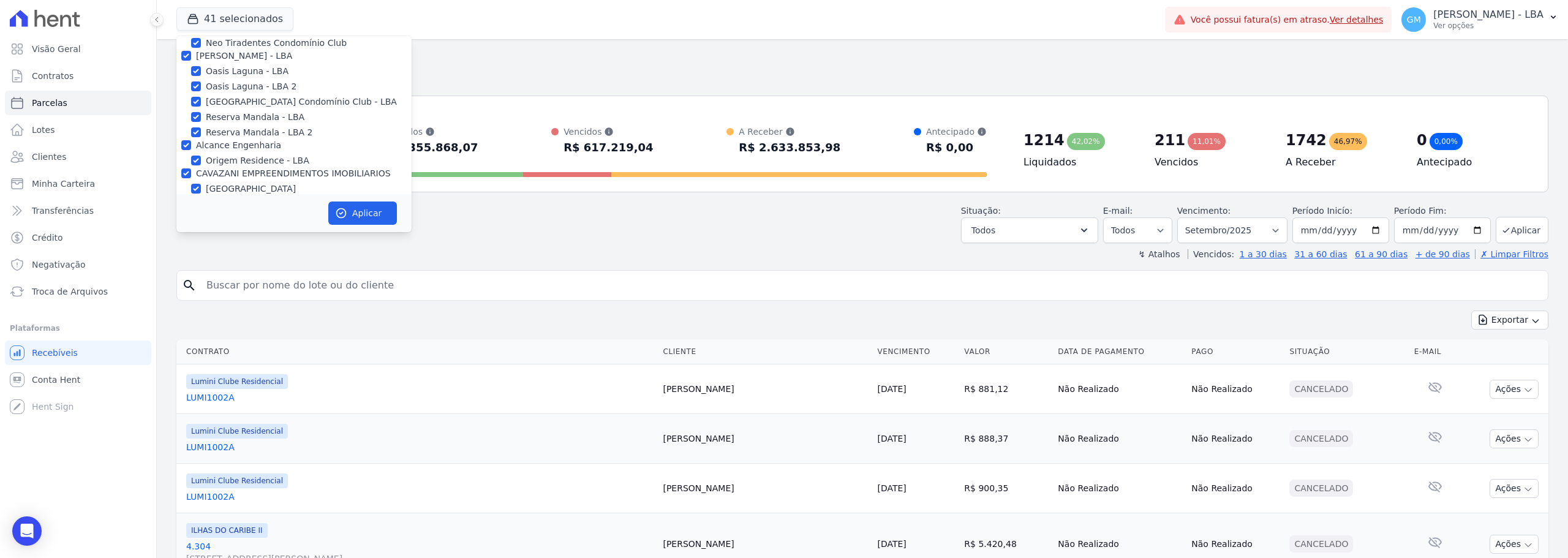
checkbox input "true"
click at [188, 220] on input "Comatt" at bounding box center [186, 224] width 10 height 10
checkbox input "true"
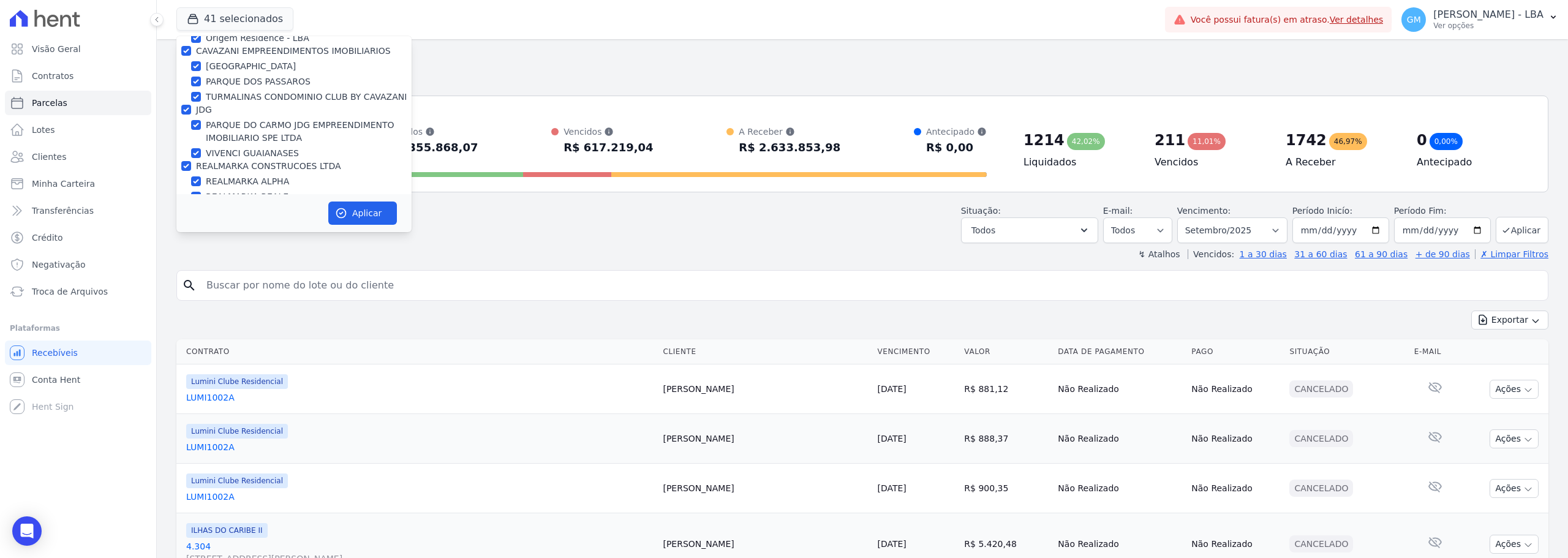
drag, startPoint x: 182, startPoint y: 146, endPoint x: 182, endPoint y: 168, distance: 22.0
click at [182, 248] on input "Árbore" at bounding box center [186, 253] width 10 height 10
checkbox input "true"
click at [188, 289] on input "PEDRA CONSTRUTORA LTDA" at bounding box center [186, 294] width 10 height 10
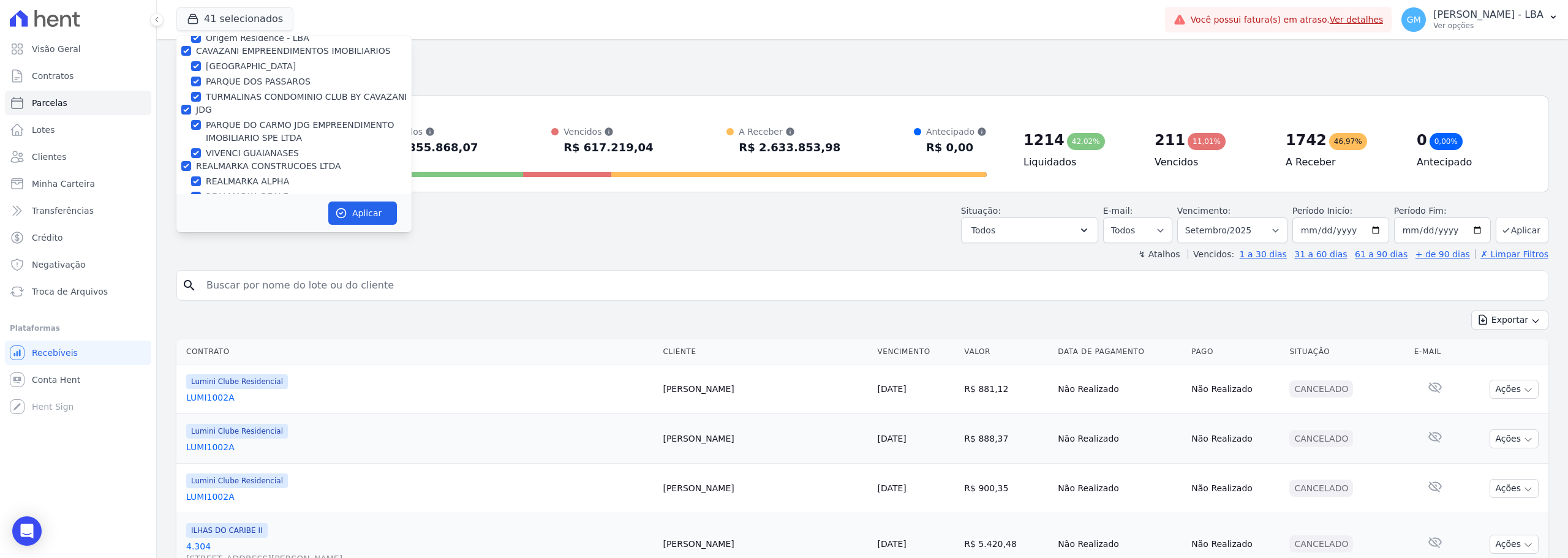
checkbox input "true"
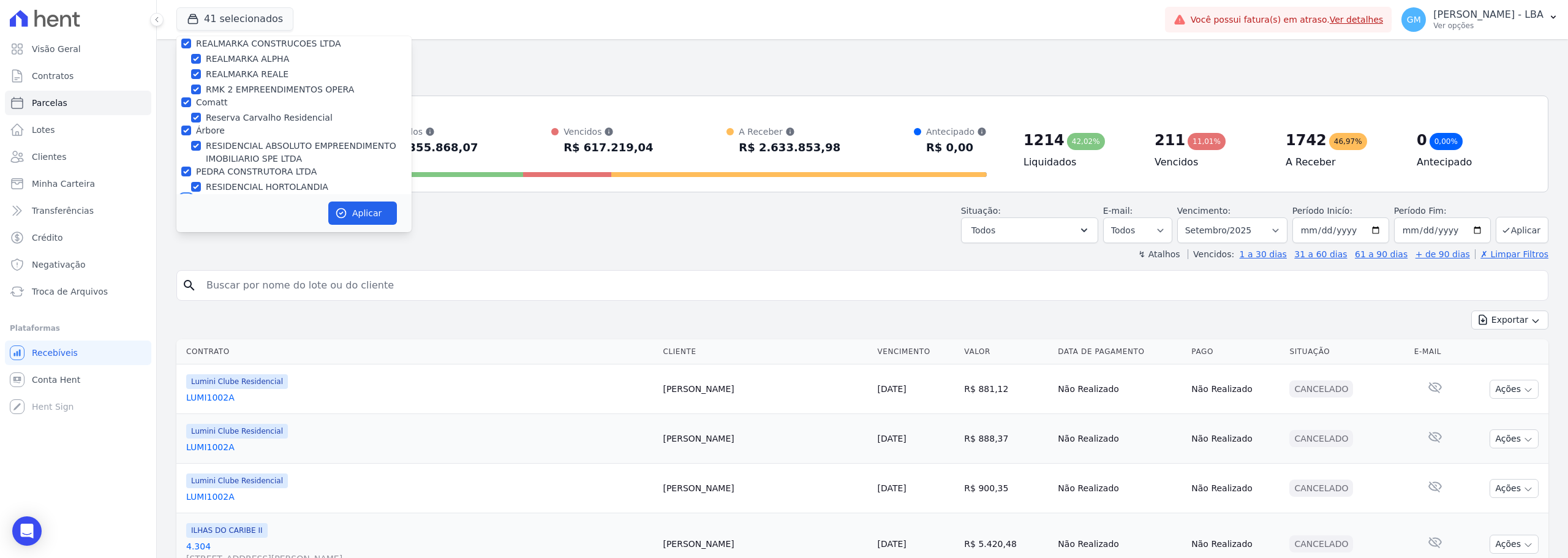
drag, startPoint x: 187, startPoint y: 98, endPoint x: 183, endPoint y: 112, distance: 14.6
click at [187, 195] on input "MS [PERSON_NAME]" at bounding box center [186, 200] width 10 height 10
checkbox input "true"
drag, startPoint x: 183, startPoint y: 121, endPoint x: 184, endPoint y: 129, distance: 8.1
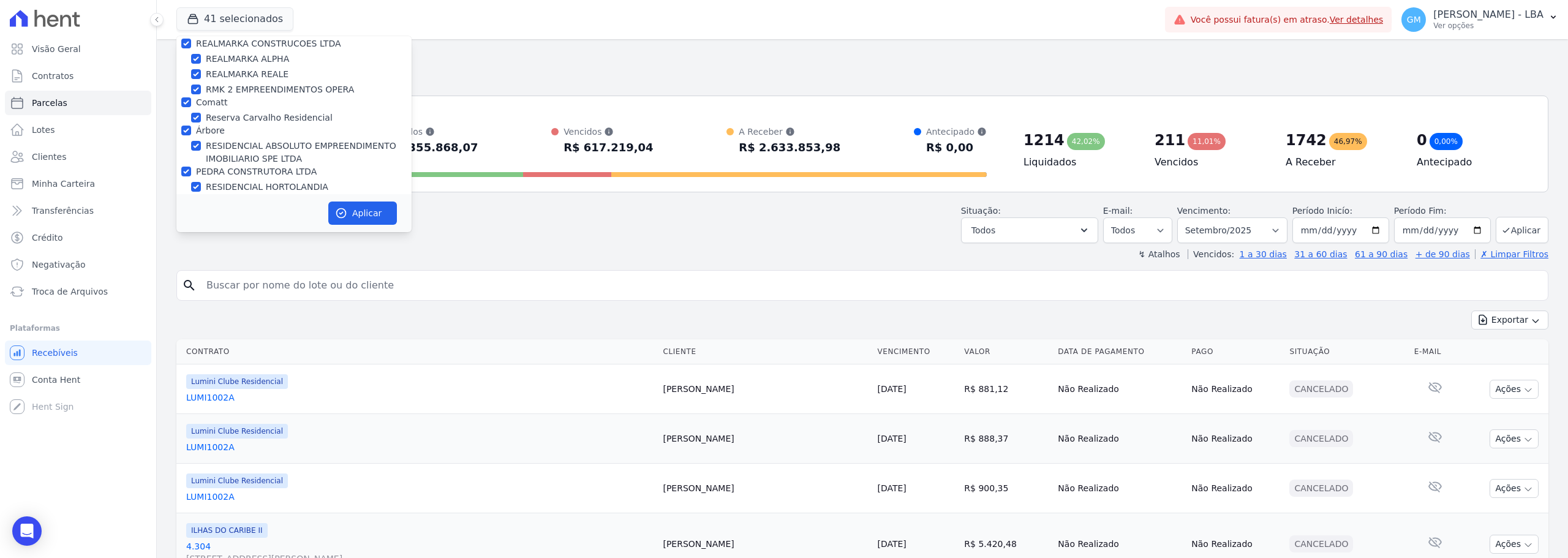
click at [184, 223] on input "[PERSON_NAME]" at bounding box center [186, 228] width 10 height 10
checkbox input "true"
click at [188, 266] on input "FONTOURA CONSTRUCOES E INCORPORACOES LTDA" at bounding box center [186, 271] width 10 height 10
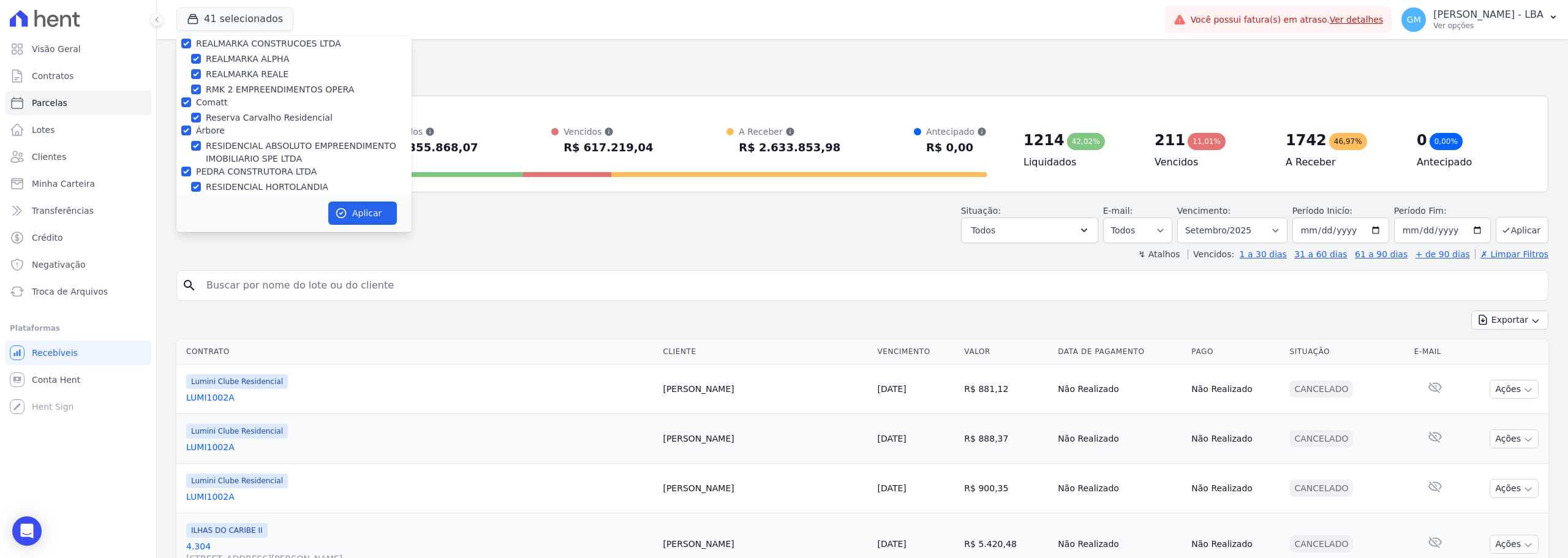
checkbox input "true"
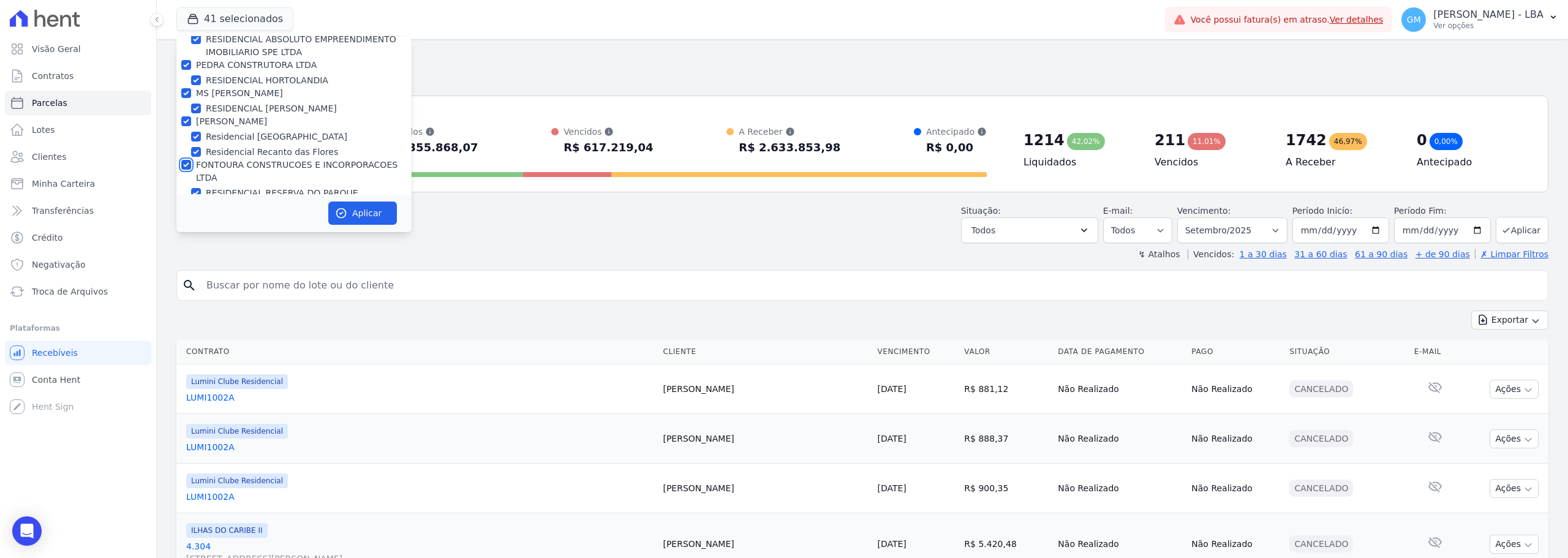
scroll to position [2940, 0]
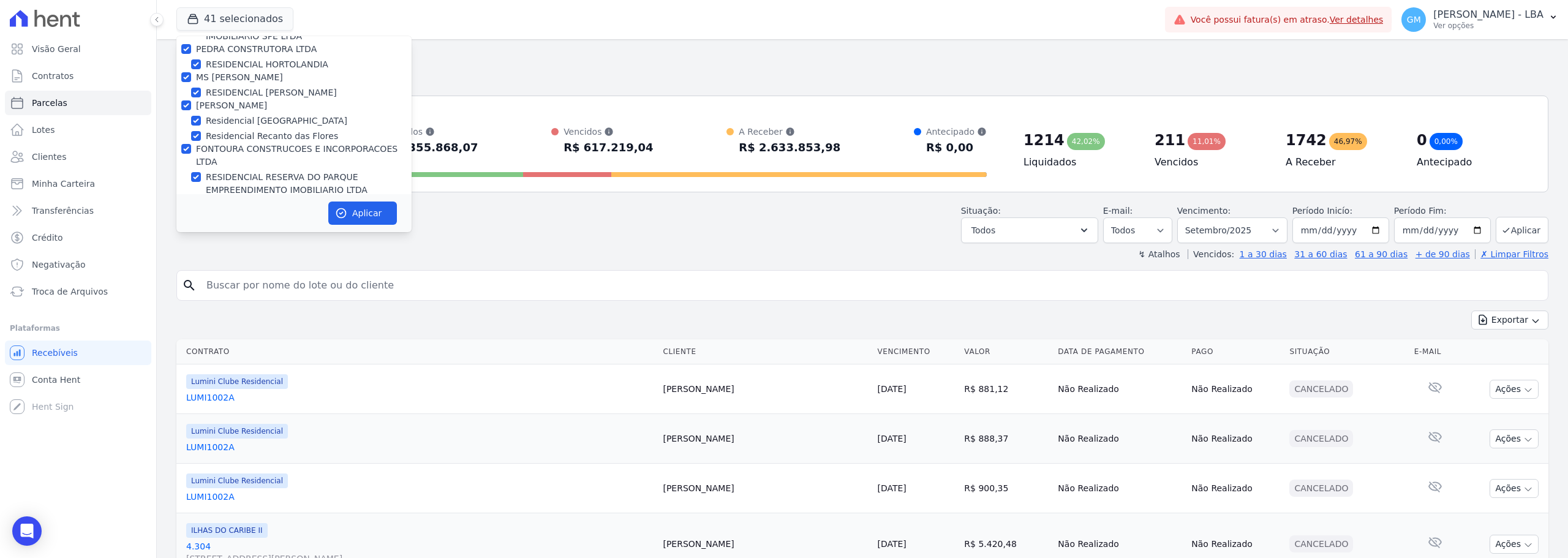
click at [188, 198] on input "Gedecon" at bounding box center [186, 202] width 10 height 10
checkbox input "true"
drag, startPoint x: 184, startPoint y: 123, endPoint x: 184, endPoint y: 153, distance: 30.0
click at [184, 226] on input "[PERSON_NAME] INCORPORACOES" at bounding box center [186, 231] width 10 height 10
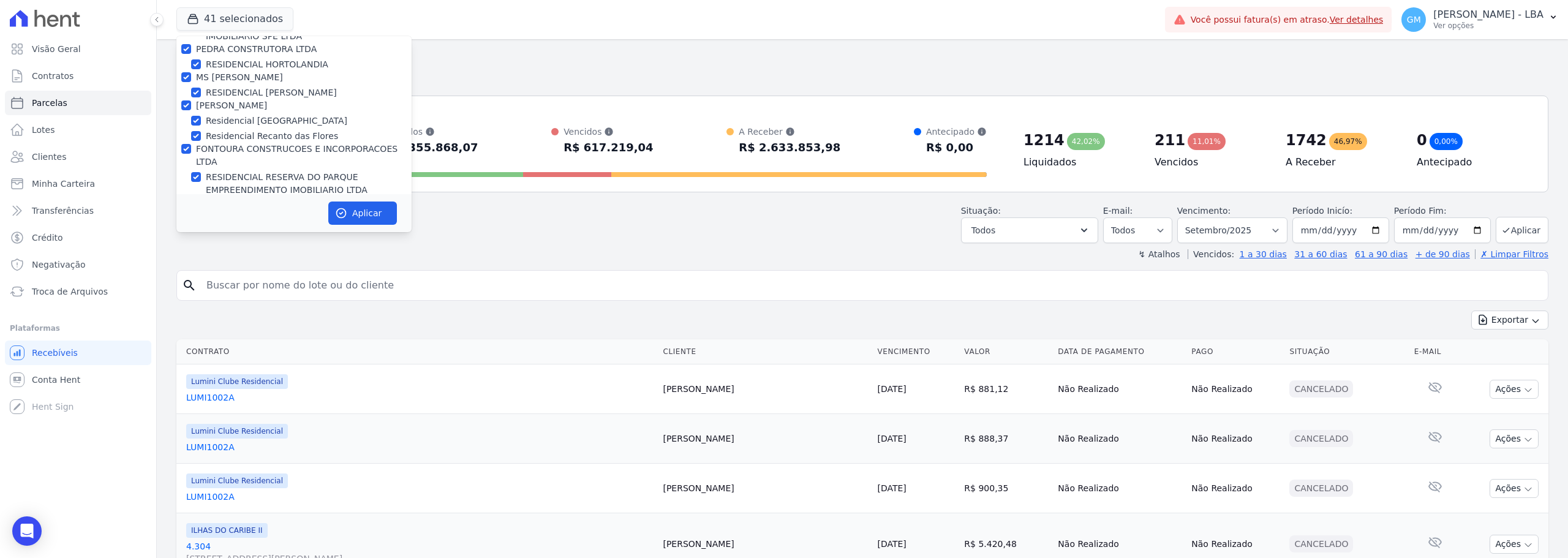
checkbox input "true"
click at [185, 254] on input "RDR Engenharia" at bounding box center [186, 259] width 10 height 10
checkbox input "true"
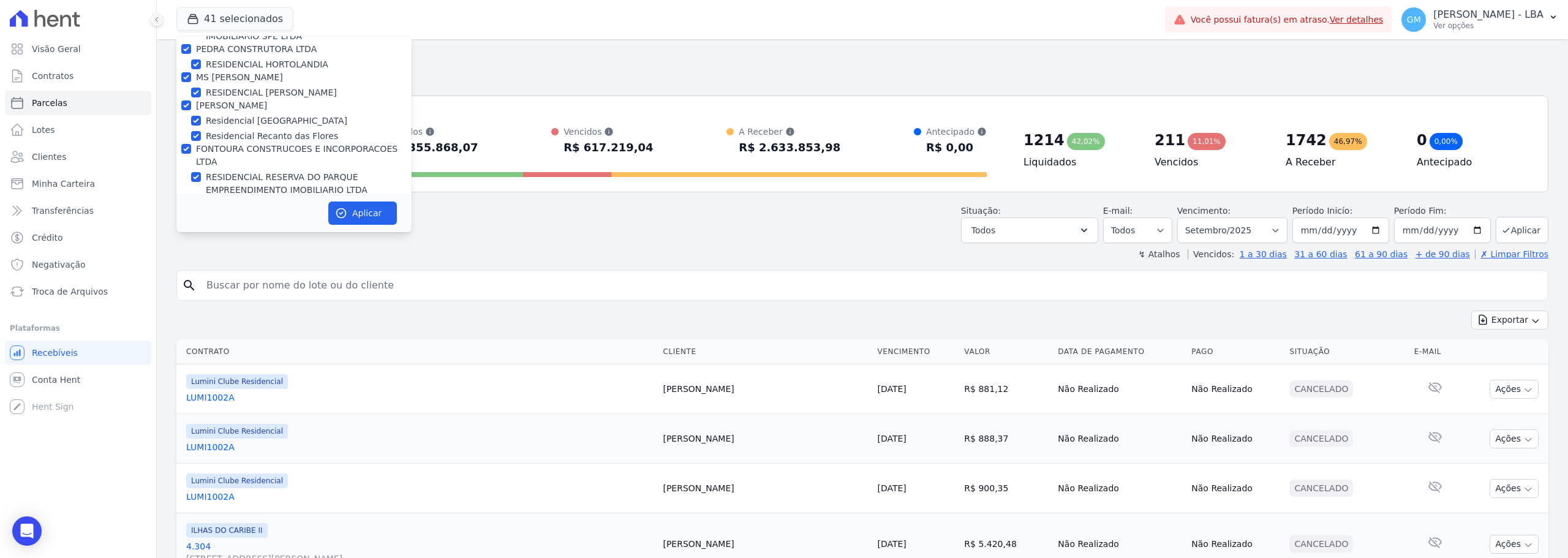
click at [185, 282] on input "Senziani" at bounding box center [186, 287] width 10 height 10
checkbox input "true"
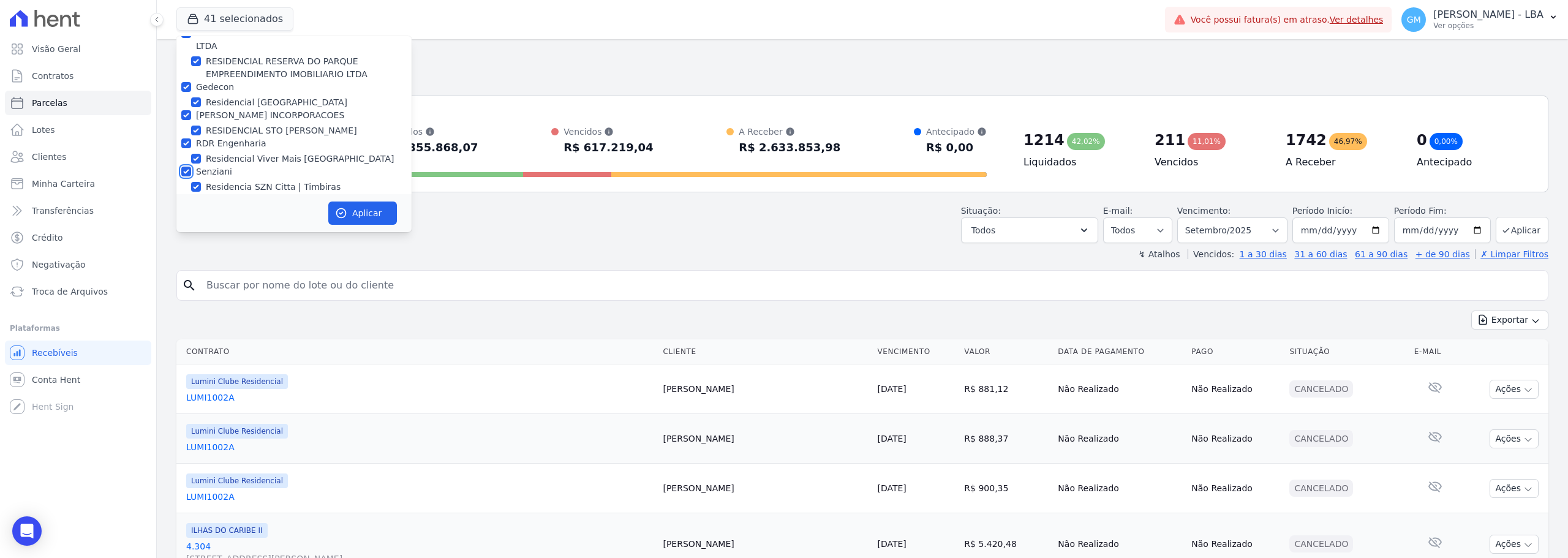
scroll to position [3062, 0]
click at [190, 188] on input "DC4 EMPREENDIMENTOS E PARTICIPACOES LTDA" at bounding box center [186, 193] width 10 height 10
checkbox input "true"
drag, startPoint x: 189, startPoint y: 113, endPoint x: 188, endPoint y: 121, distance: 8.1
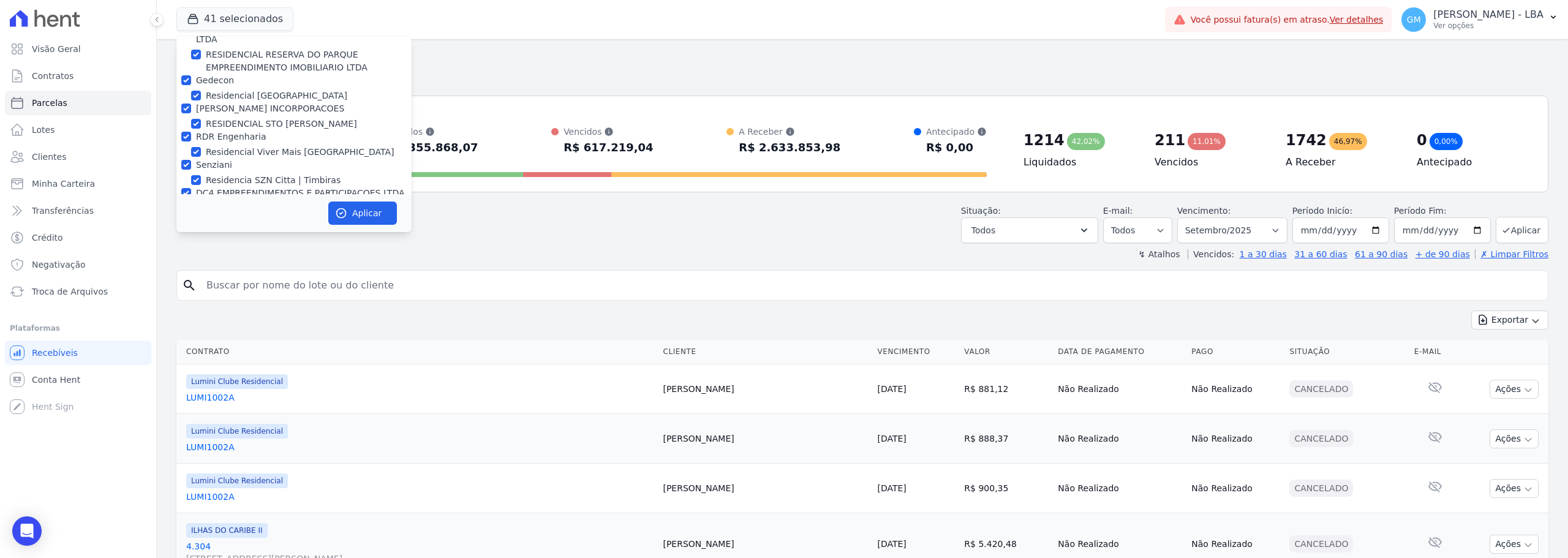
click at [188, 215] on div at bounding box center [186, 221] width 10 height 12
click at [182, 216] on input "[PERSON_NAME] PARTICIPACOES E EMPREENDIMENTOS IMOBILIARIOS S/A" at bounding box center [186, 221] width 10 height 10
checkbox input "true"
click at [186, 269] on div "CONSTRUTORA SOLICASA 2" at bounding box center [294, 275] width 235 height 13
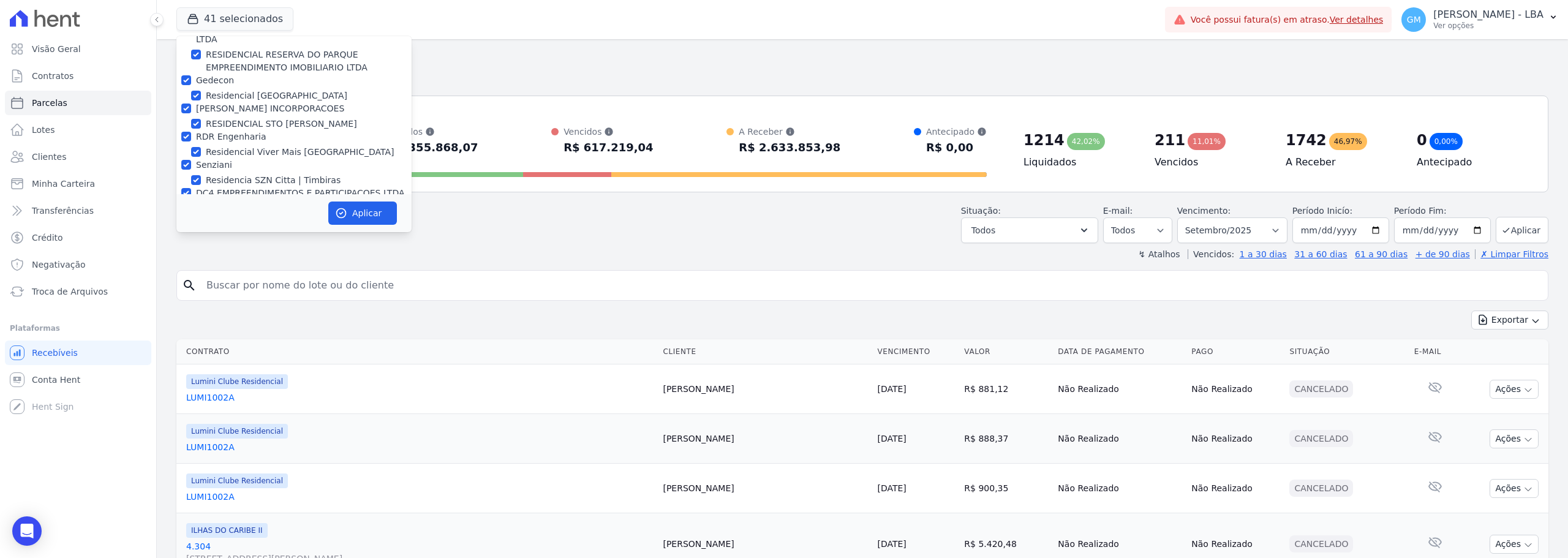
click at [188, 270] on input "CONSTRUTORA SOLICASA 2" at bounding box center [186, 275] width 10 height 10
checkbox input "true"
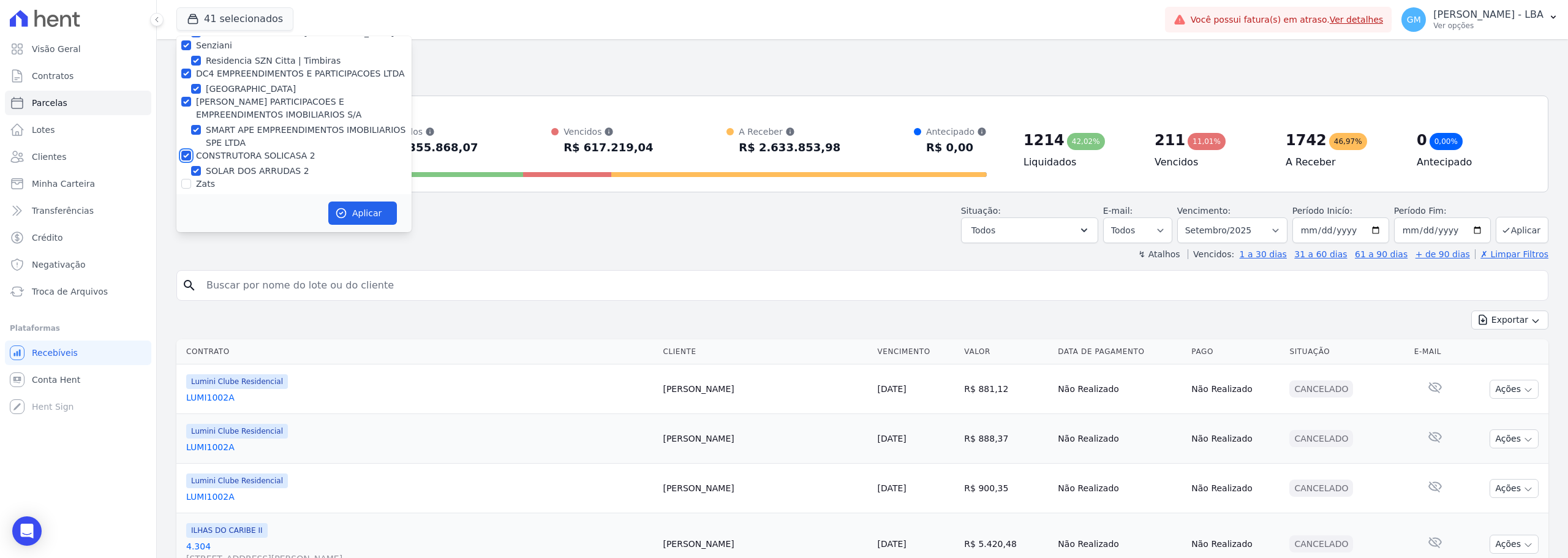
scroll to position [3180, 0]
click at [187, 181] on input "Zats" at bounding box center [186, 186] width 10 height 10
checkbox input "true"
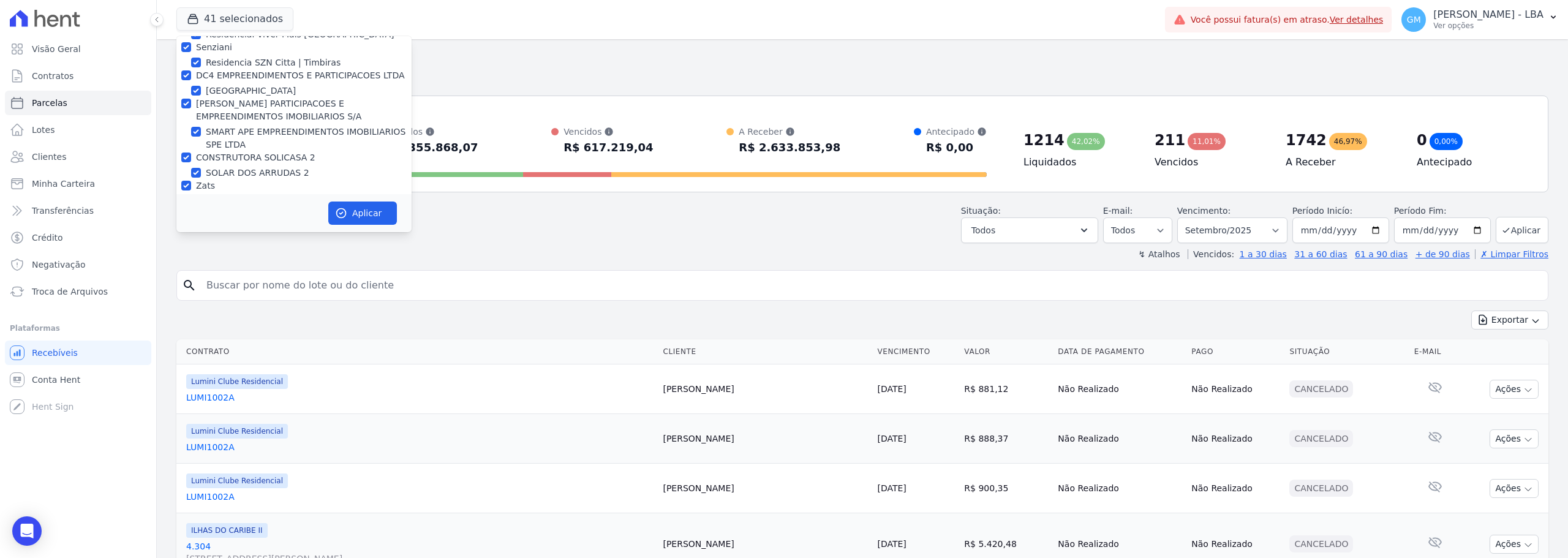
click at [188, 224] on input "Mondeo Construtora" at bounding box center [186, 229] width 10 height 10
checkbox input "true"
click at [190, 252] on input "VALEINCORP CONSTRUTORA INCORPORADORA E NEGOCIOS IMOBILIARIOS LTDA" at bounding box center [186, 257] width 10 height 10
checkbox input "true"
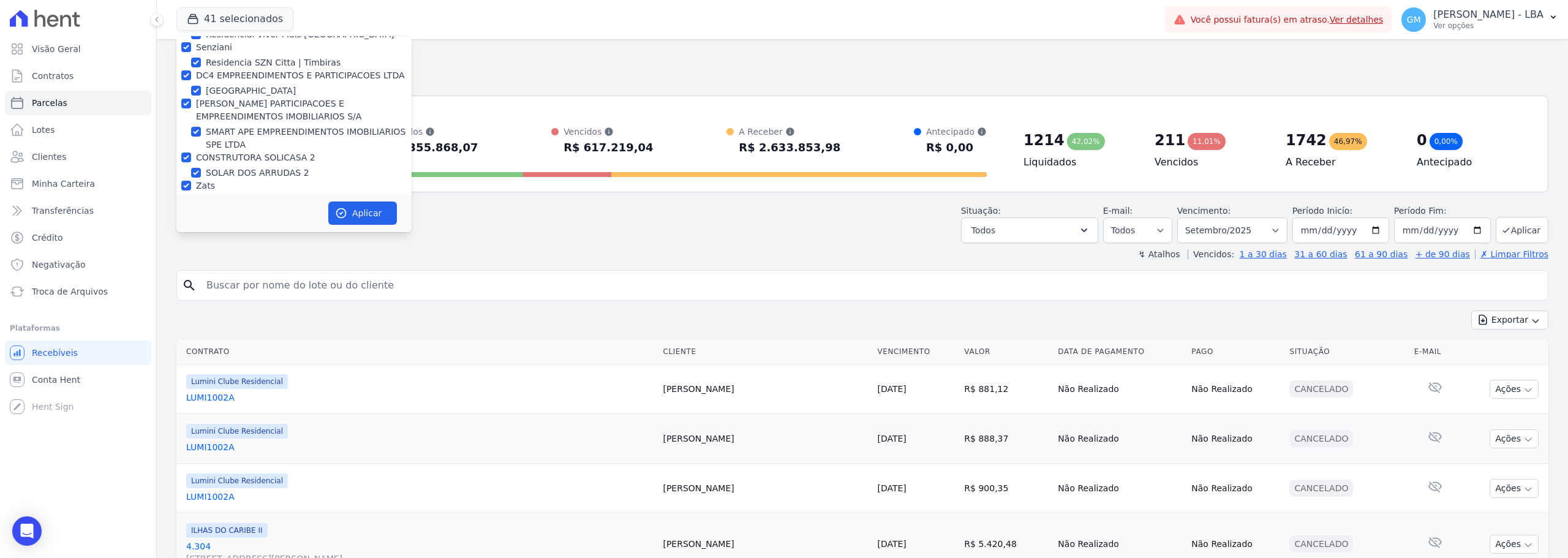
checkbox input "true"
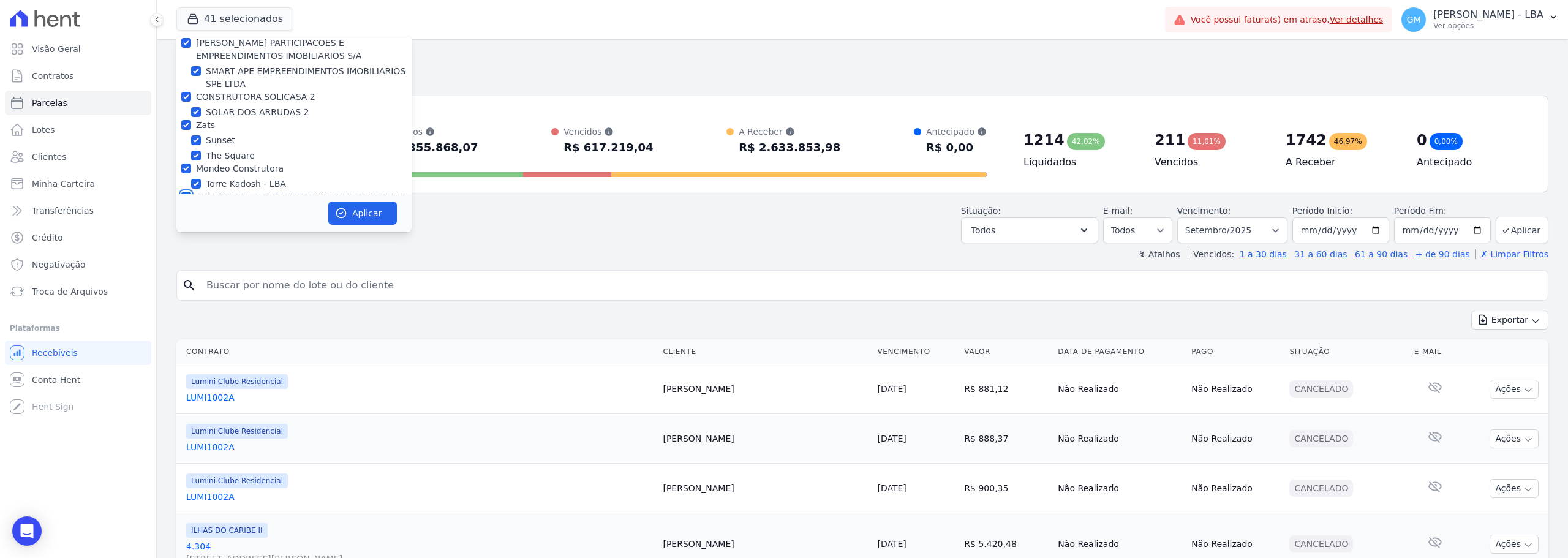
scroll to position [3241, 0]
drag, startPoint x: 185, startPoint y: 135, endPoint x: 186, endPoint y: 159, distance: 24.0
click at [185, 232] on input "Hent" at bounding box center [186, 237] width 10 height 10
checkbox input "true"
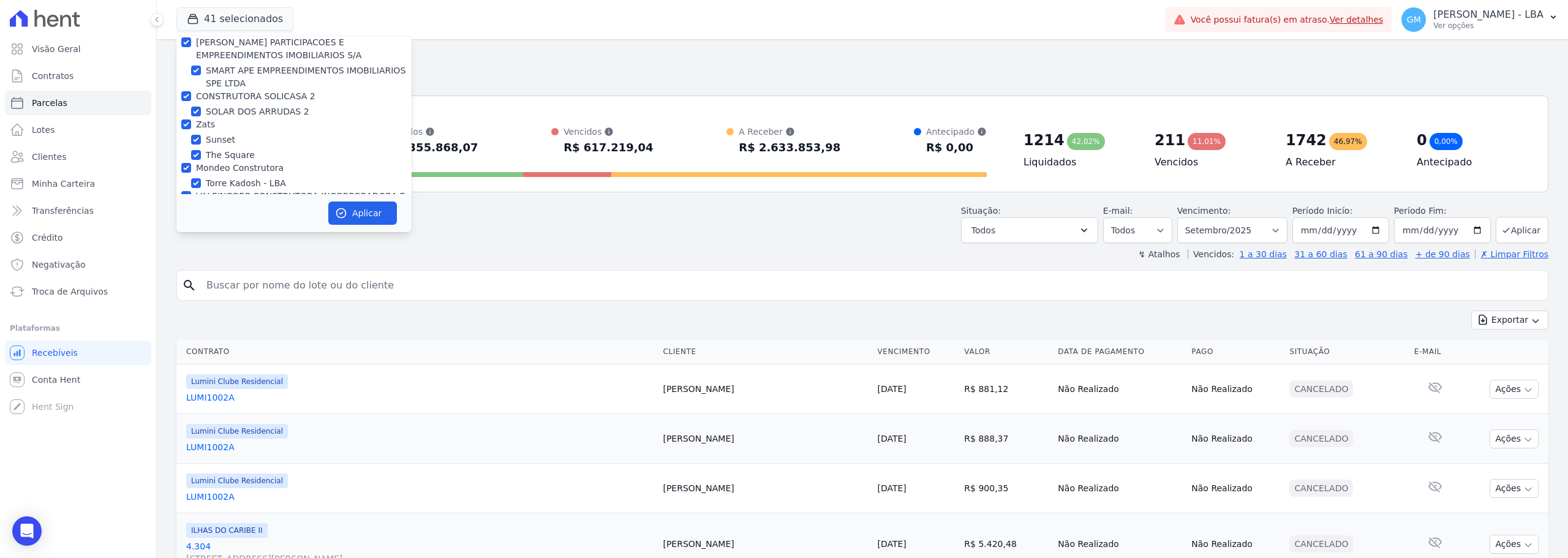
click at [188, 260] on input "MISTRA NEGOCIOS IMOBILIARIOS" at bounding box center [186, 265] width 10 height 10
checkbox input "true"
click at [386, 226] on div "Aplicar" at bounding box center [294, 213] width 235 height 38
click at [379, 216] on button "Aplicar" at bounding box center [362, 213] width 69 height 23
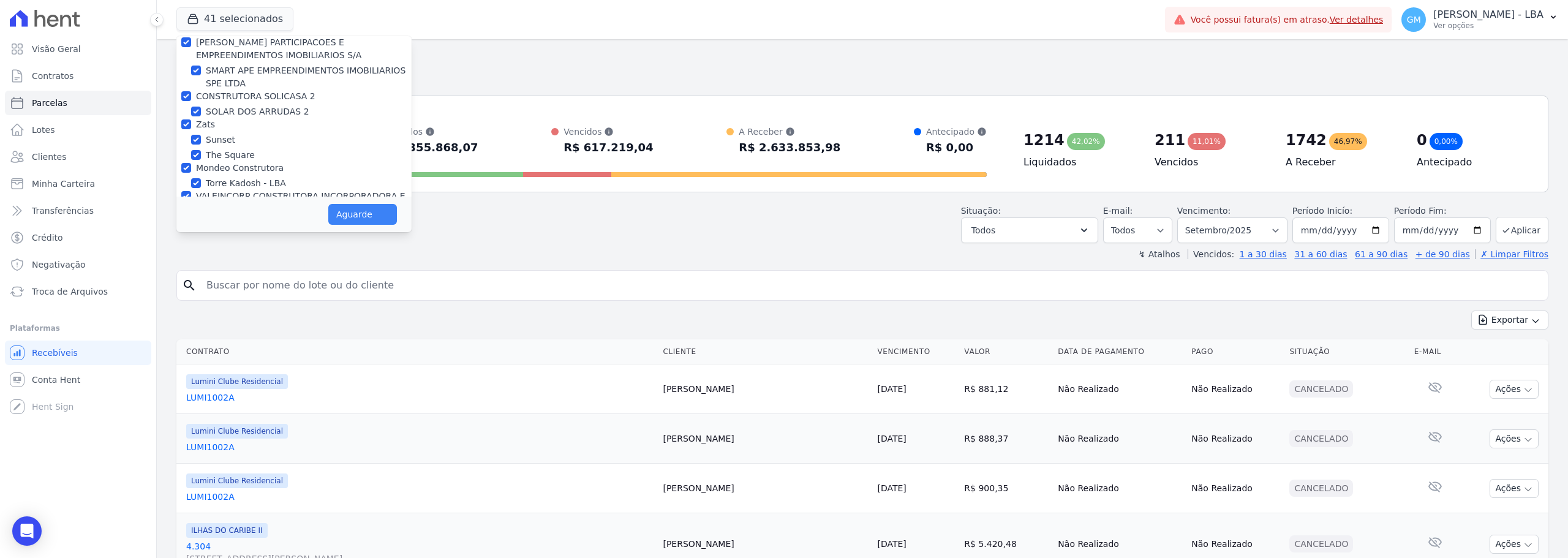
scroll to position [3239, 0]
select select
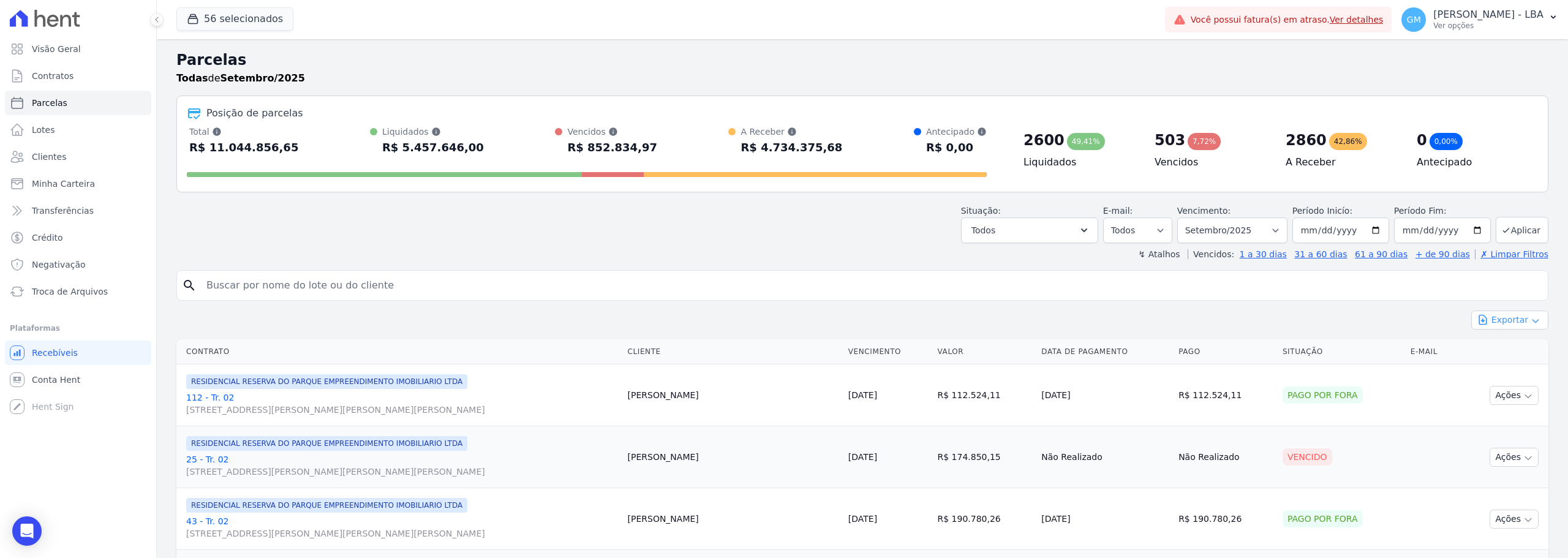
click at [1515, 323] on button "Exportar" at bounding box center [1510, 320] width 77 height 19
click at [1514, 370] on span "Exportar CSV" at bounding box center [1509, 370] width 65 height 12
